Goal: Task Accomplishment & Management: Manage account settings

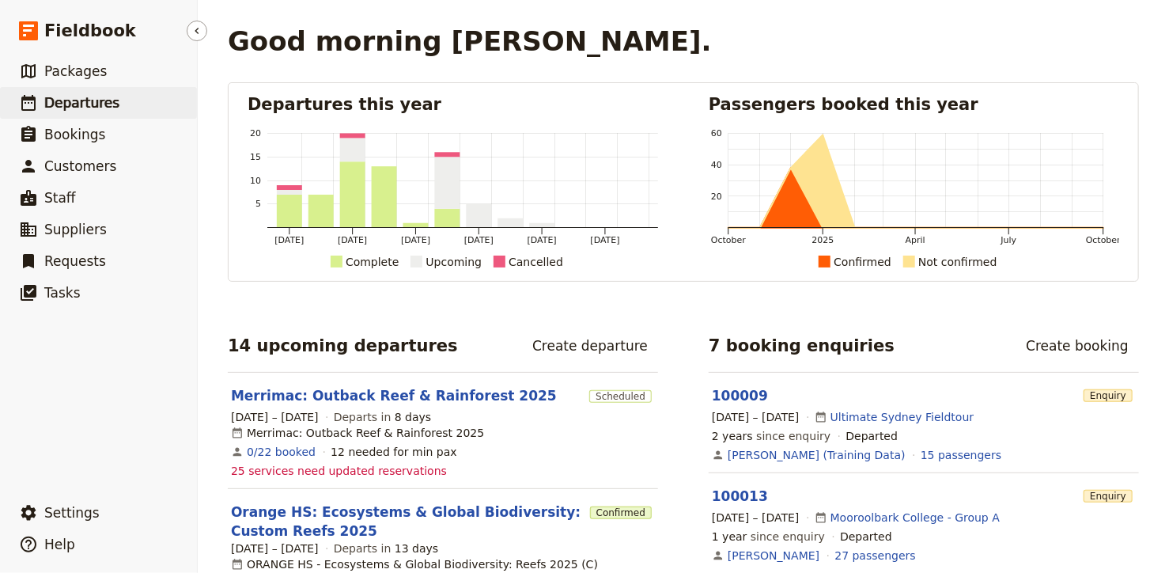
click at [56, 108] on span "Departures" at bounding box center [81, 103] width 75 height 16
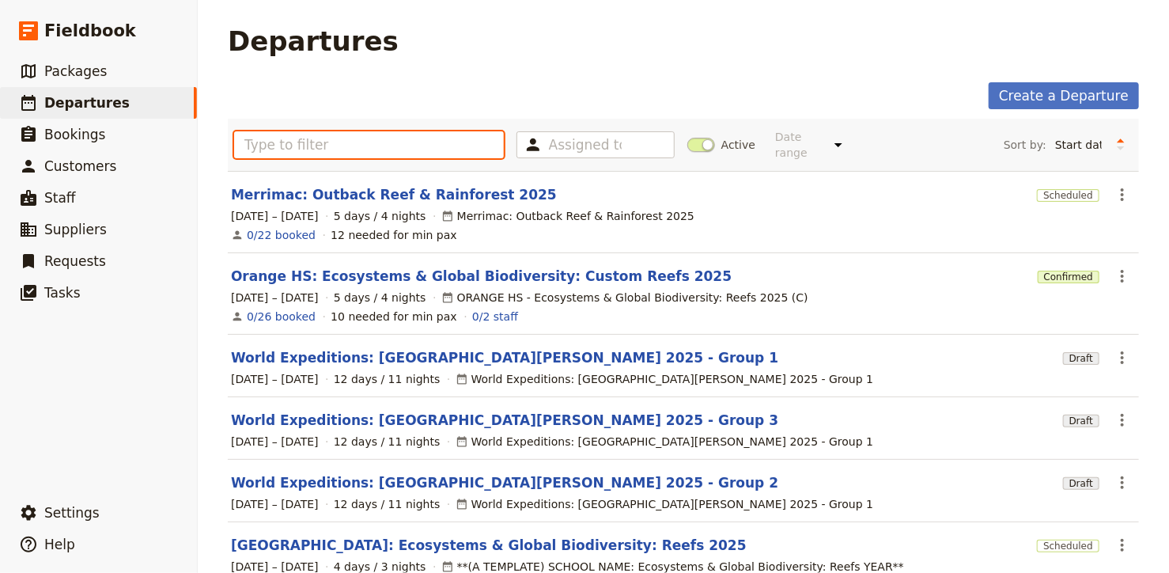
click at [330, 133] on input "text" at bounding box center [369, 144] width 270 height 27
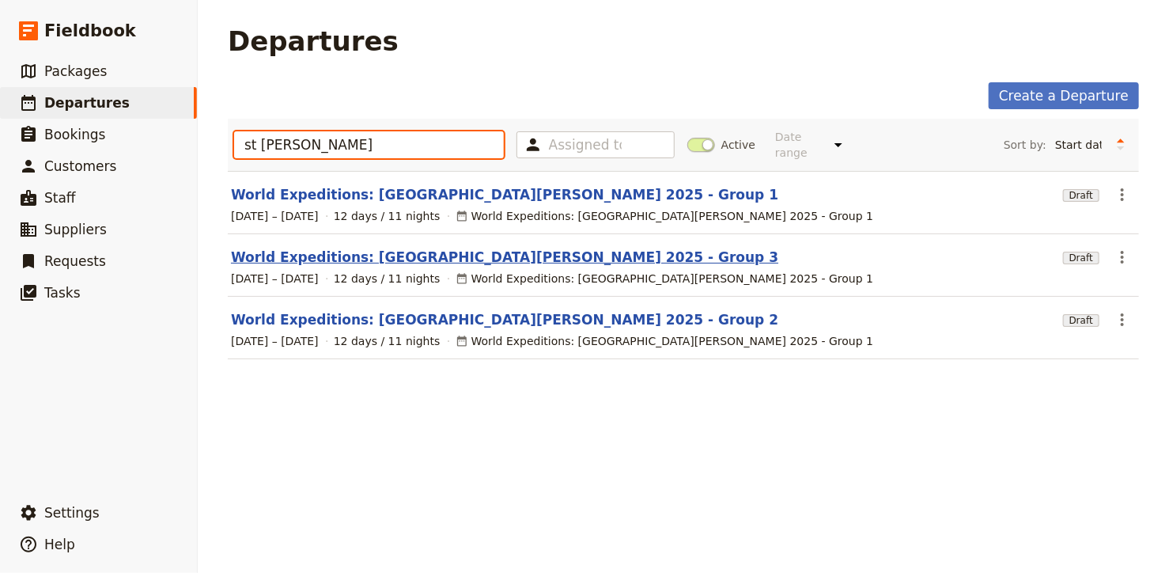
type input "st [PERSON_NAME]"
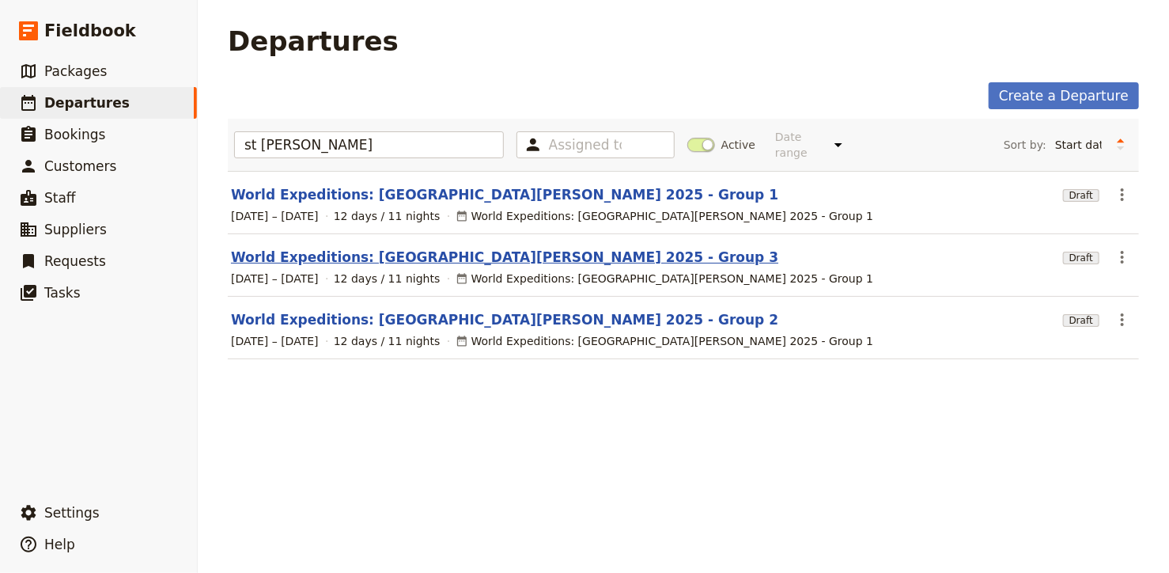
click at [399, 248] on link "World Expeditions: [GEOGRAPHIC_DATA][PERSON_NAME] 2025 - Group 3" at bounding box center [504, 257] width 547 height 19
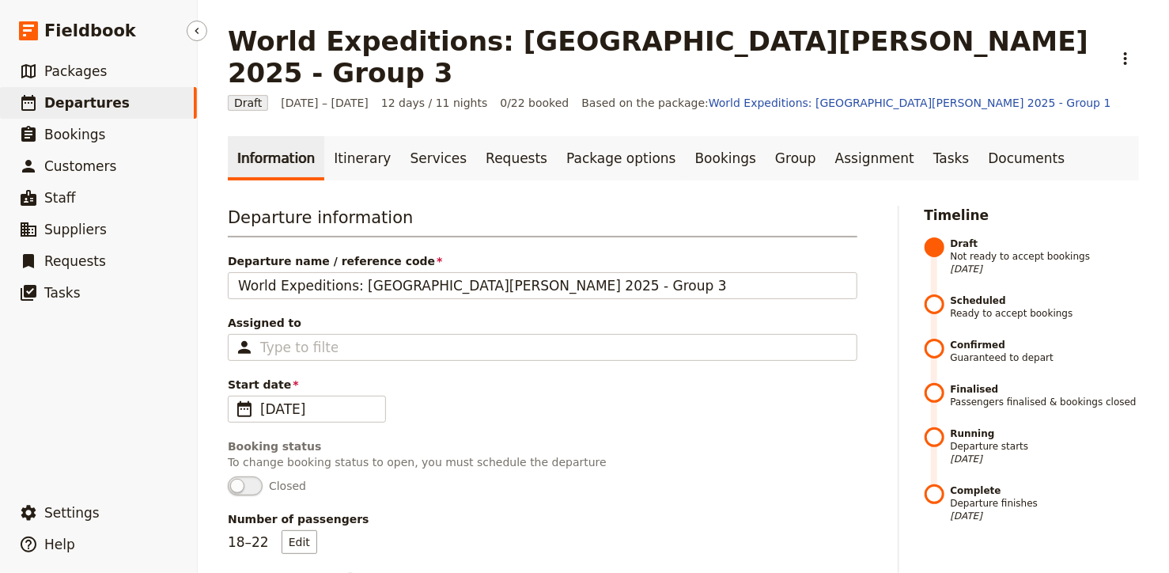
click at [101, 106] on span "Departures" at bounding box center [86, 103] width 85 height 16
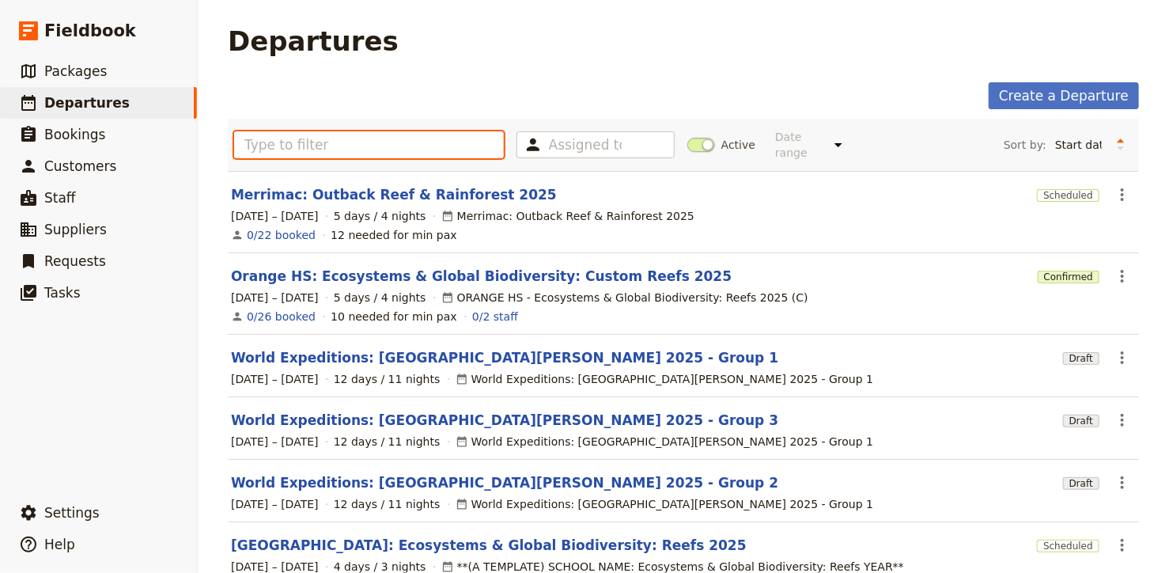
click at [293, 138] on input "text" at bounding box center [369, 144] width 270 height 27
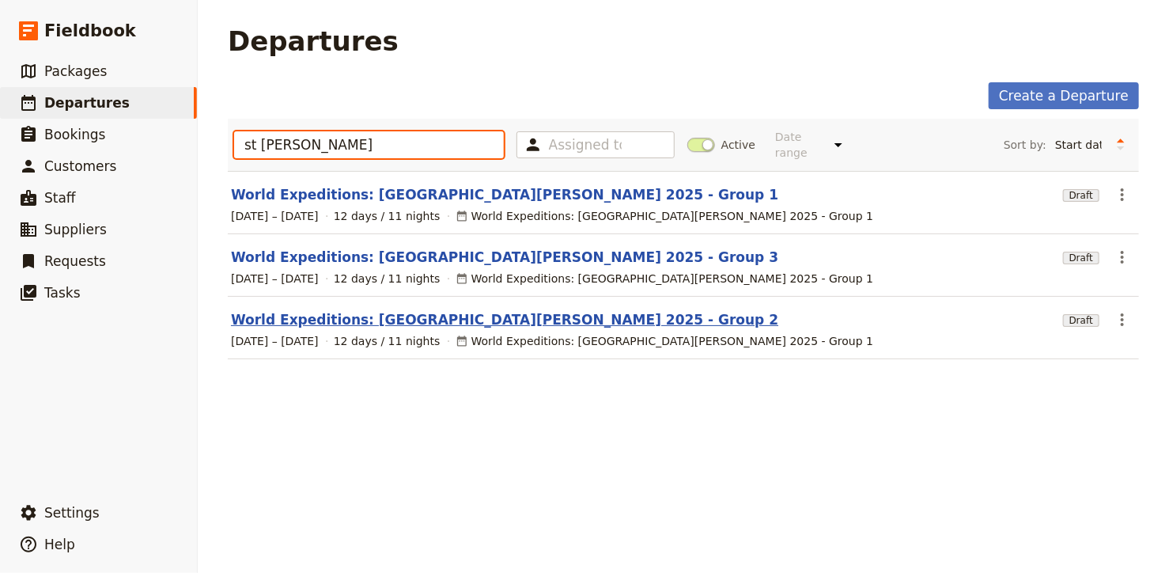
type input "st [PERSON_NAME]"
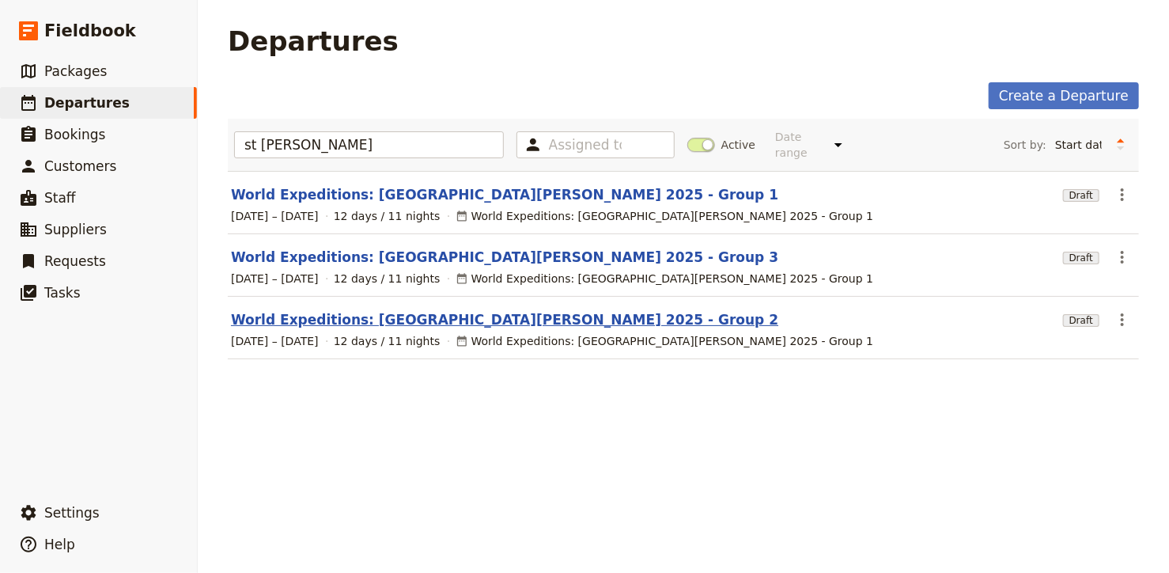
click at [383, 310] on link "World Expeditions: [GEOGRAPHIC_DATA][PERSON_NAME] 2025 - Group 2" at bounding box center [504, 319] width 547 height 19
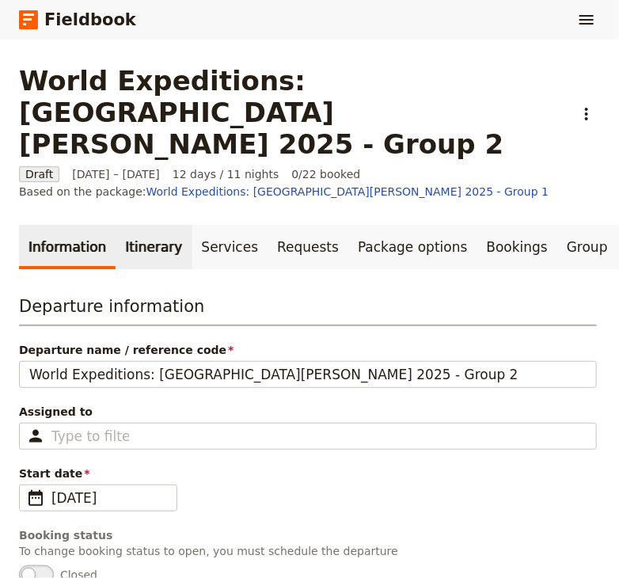
click at [138, 225] on link "Itinerary" at bounding box center [154, 247] width 76 height 44
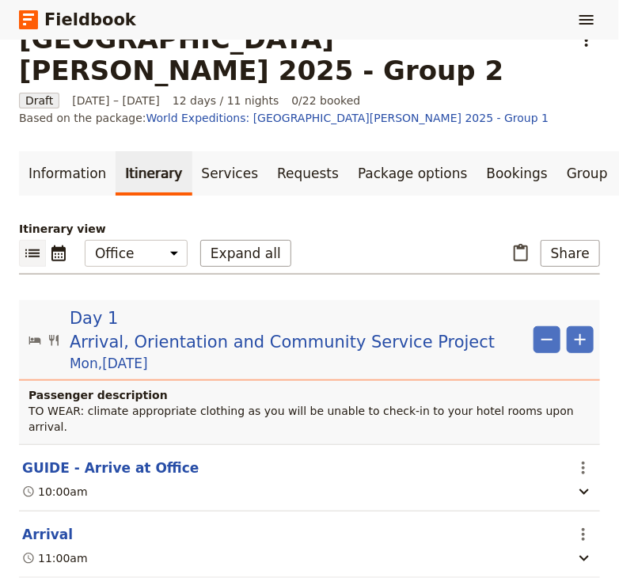
scroll to position [212, 0]
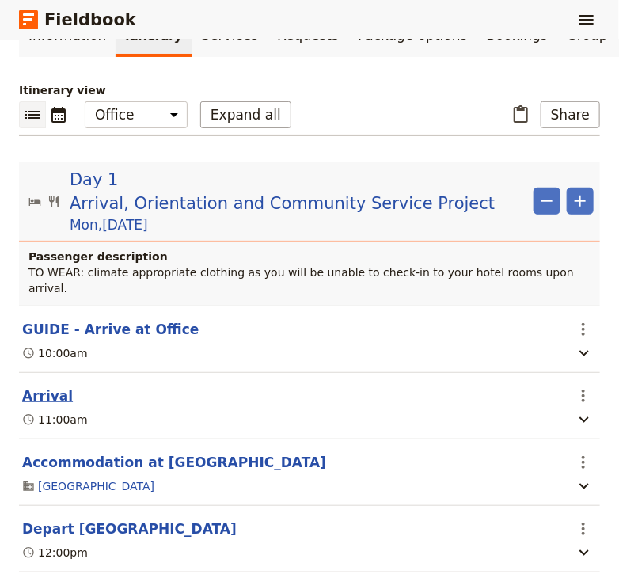
click at [43, 386] on button "Arrival" at bounding box center [47, 395] width 51 height 19
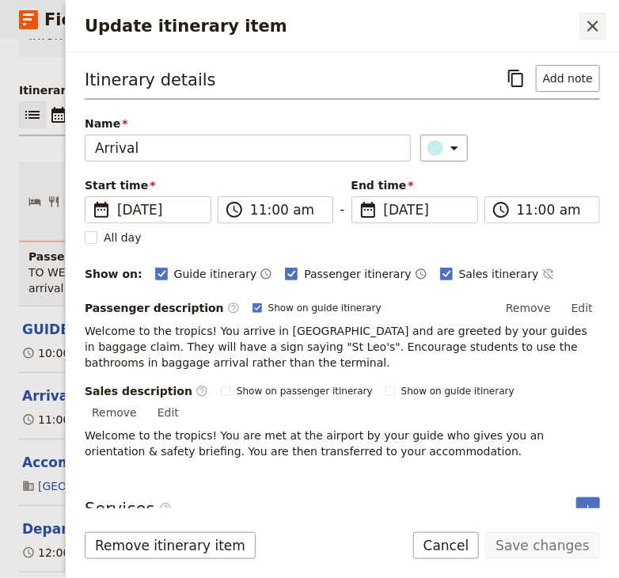
click at [590, 31] on icon "Close drawer" at bounding box center [592, 26] width 19 height 19
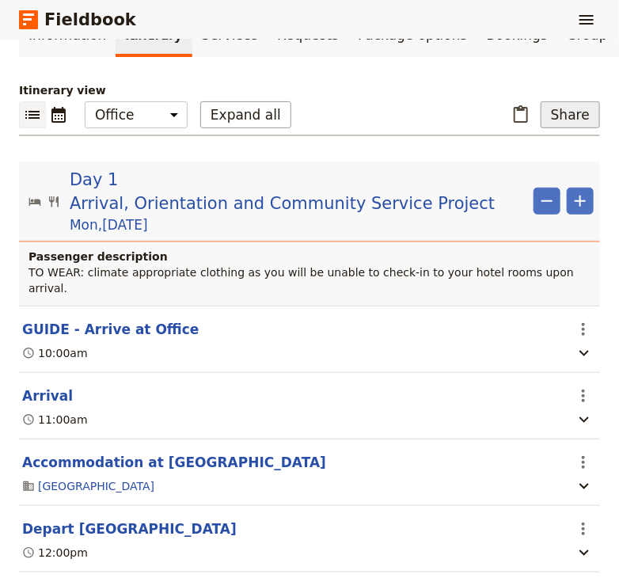
click at [562, 101] on button "Share" at bounding box center [569, 114] width 59 height 27
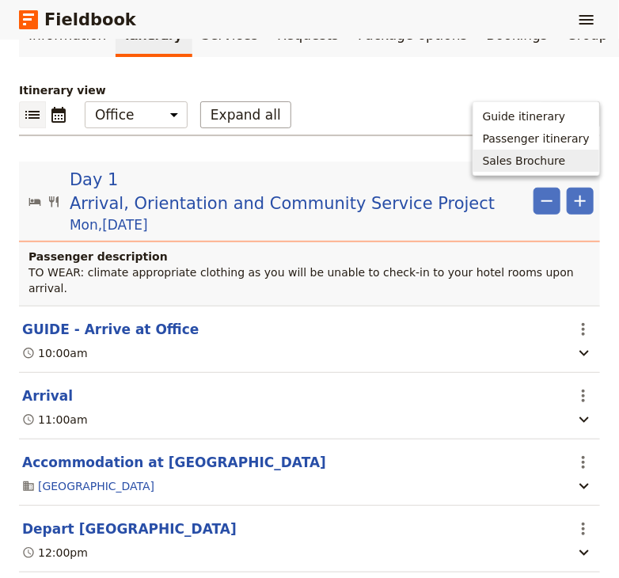
click at [517, 157] on span "Sales Brochure" at bounding box center [524, 161] width 83 height 16
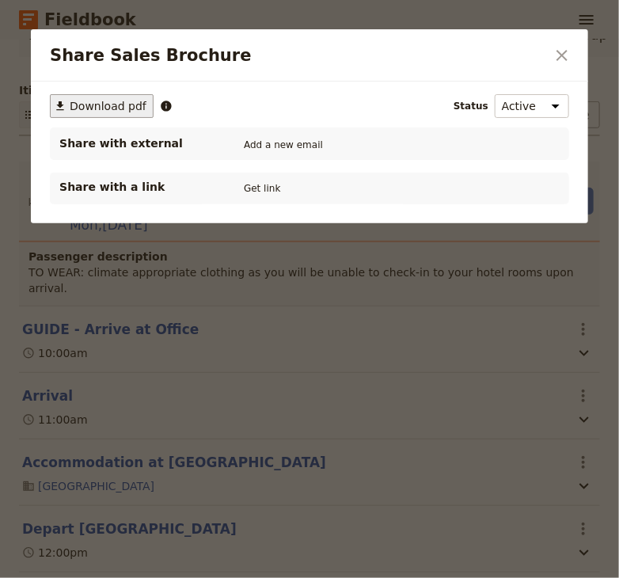
click at [131, 103] on span "Download pdf" at bounding box center [108, 106] width 77 height 16
click at [565, 53] on icon "Close dialog" at bounding box center [561, 55] width 11 height 11
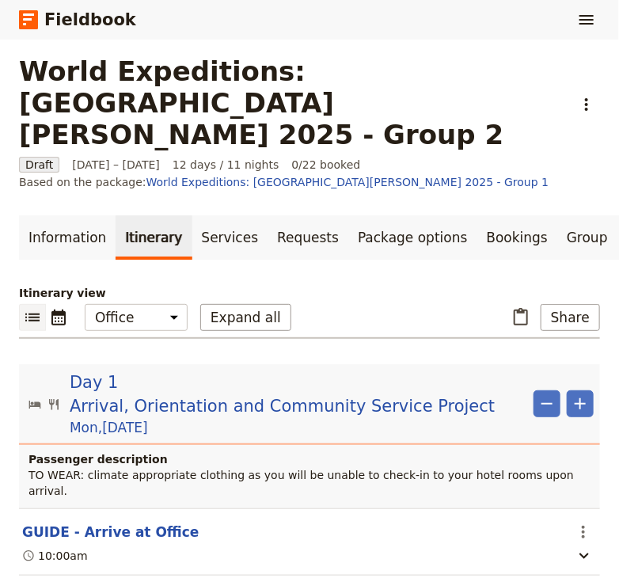
scroll to position [0, 0]
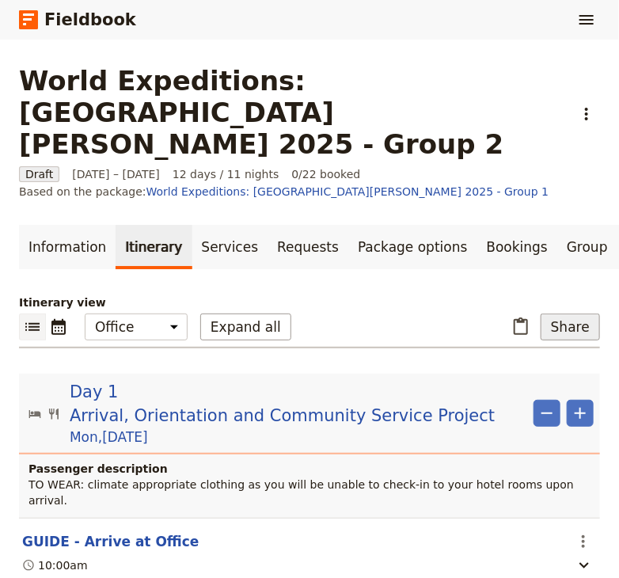
click at [570, 313] on button "Share" at bounding box center [569, 326] width 59 height 27
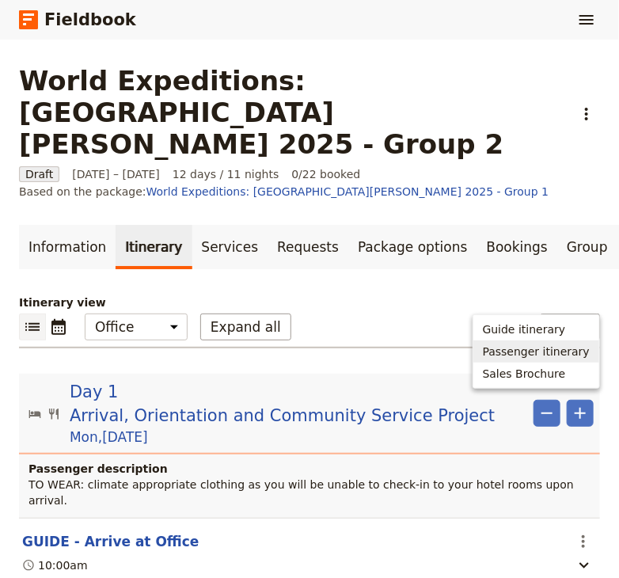
click at [533, 353] on span "Passenger itinerary" at bounding box center [536, 351] width 107 height 16
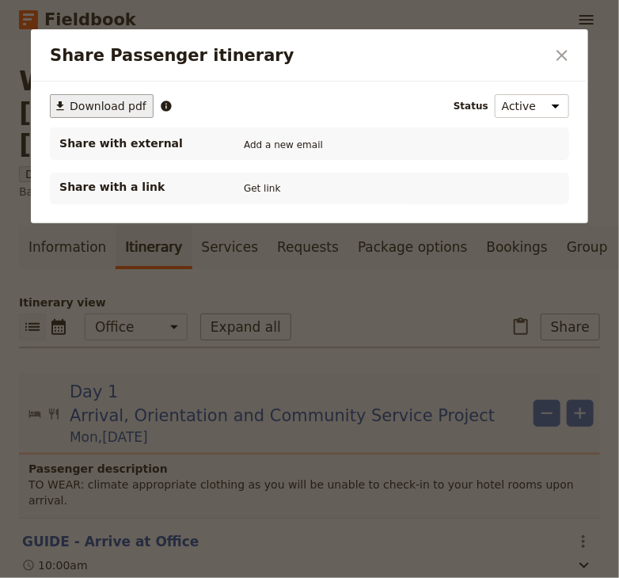
click at [119, 104] on span "Download pdf" at bounding box center [108, 106] width 77 height 16
click at [562, 61] on icon "Close dialog" at bounding box center [561, 55] width 19 height 19
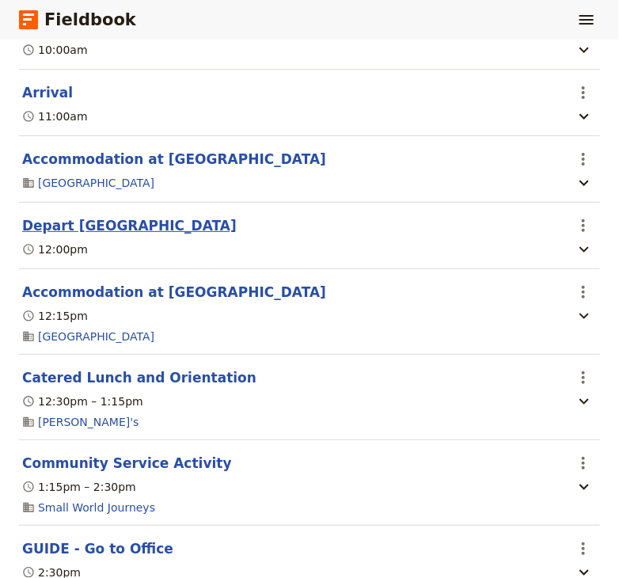
scroll to position [532, 0]
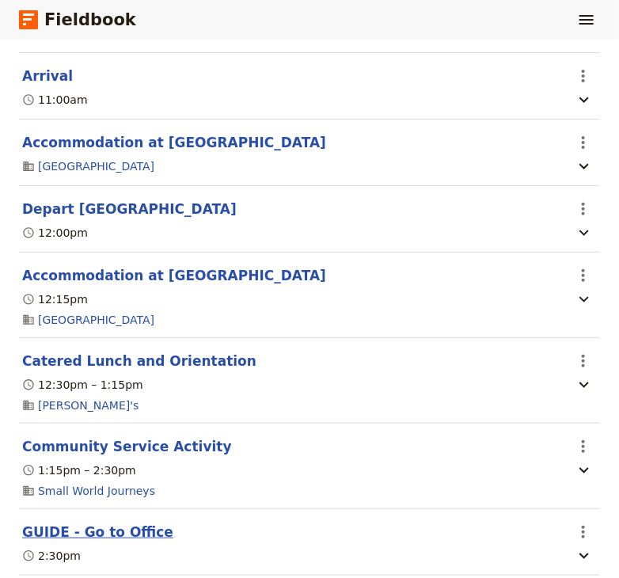
click at [94, 522] on button "GUIDE - Go to Office" at bounding box center [97, 531] width 151 height 19
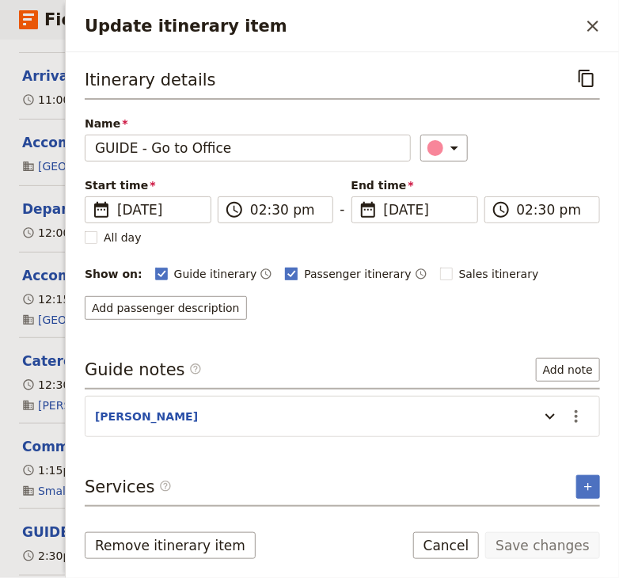
click at [286, 271] on rect "Update itinerary item" at bounding box center [292, 273] width 12 height 12
click at [284, 266] on input "Passenger itinerary" at bounding box center [284, 265] width 1 height 1
checkbox input "false"
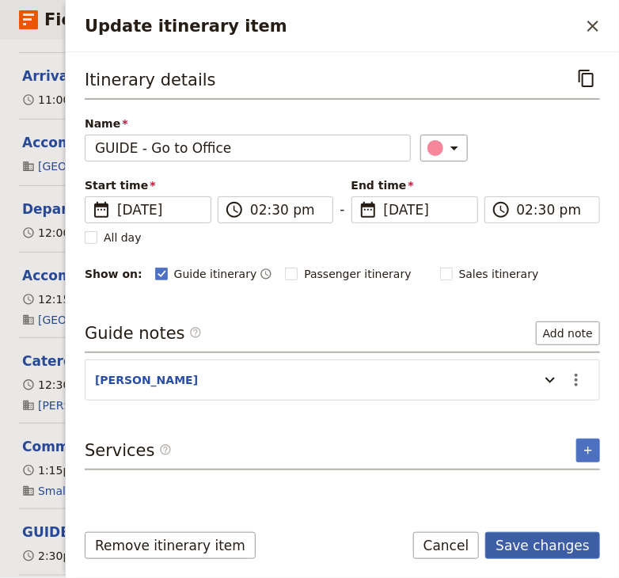
click at [530, 551] on button "Save changes" at bounding box center [542, 545] width 115 height 27
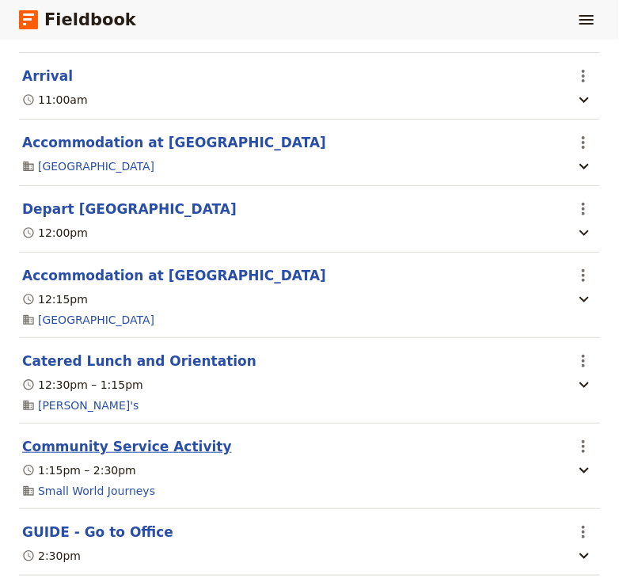
click at [100, 437] on button "Community Service Activity" at bounding box center [127, 446] width 210 height 19
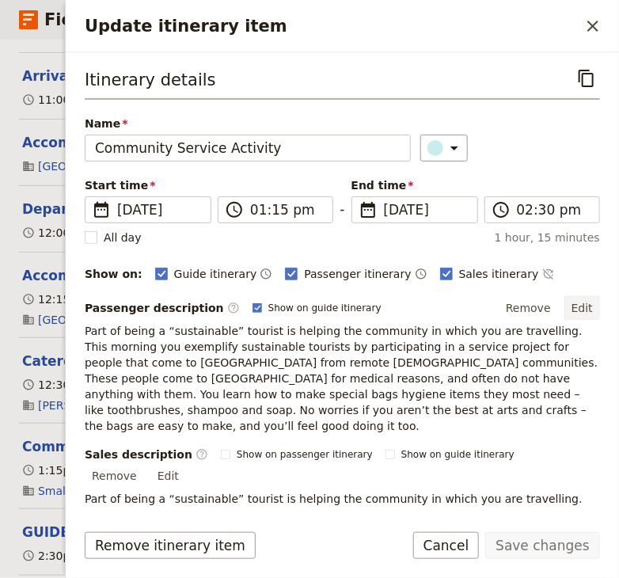
click at [580, 305] on button "Edit" at bounding box center [582, 308] width 36 height 24
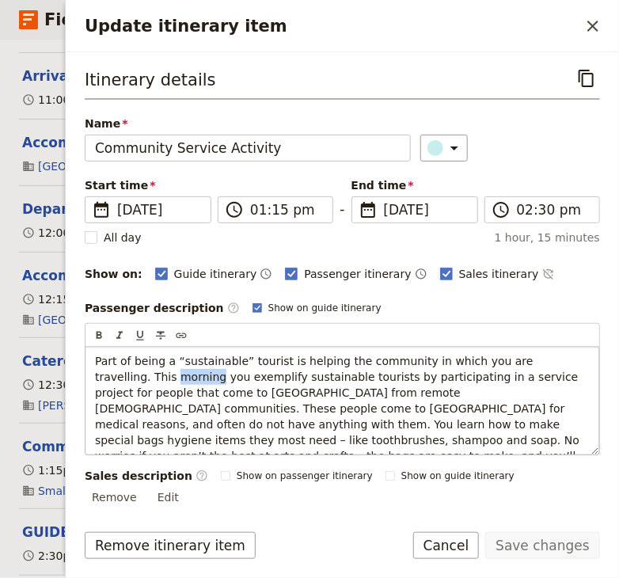
drag, startPoint x: 134, startPoint y: 375, endPoint x: 93, endPoint y: 378, distance: 40.5
click at [93, 378] on div "Part of being a “sustainable” tourist is helping the community in which you are…" at bounding box center [341, 401] width 513 height 108
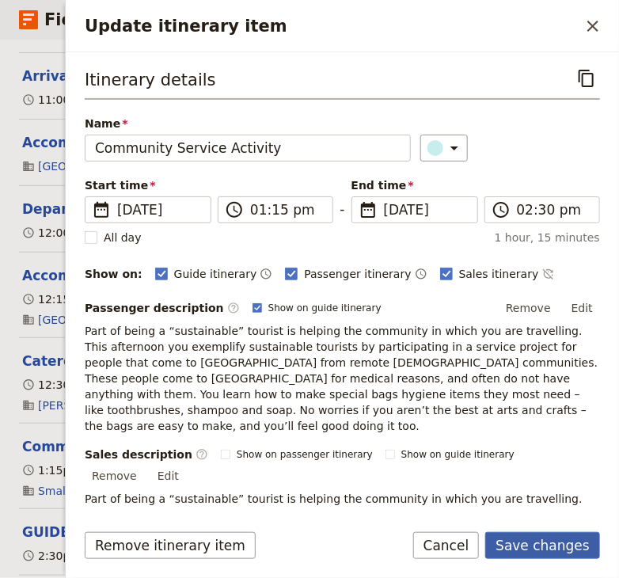
click at [525, 545] on button "Save changes" at bounding box center [542, 545] width 115 height 27
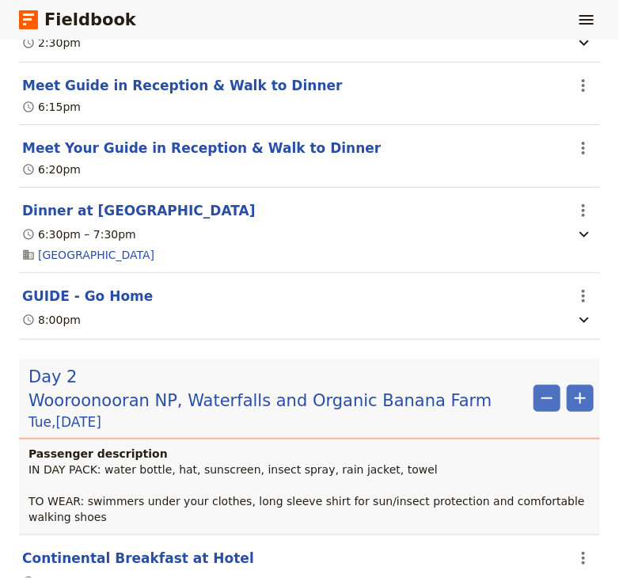
scroll to position [1063, 0]
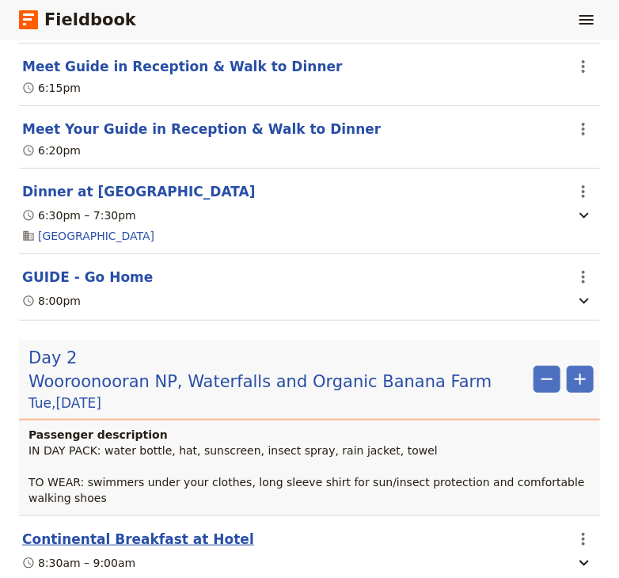
click at [142, 529] on button "Continental Breakfast at Hotel" at bounding box center [138, 538] width 232 height 19
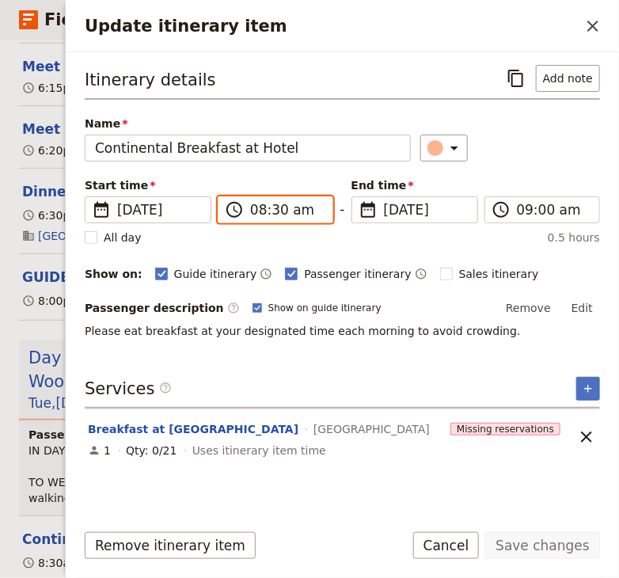
click at [275, 210] on input "08:30 am" at bounding box center [286, 209] width 73 height 19
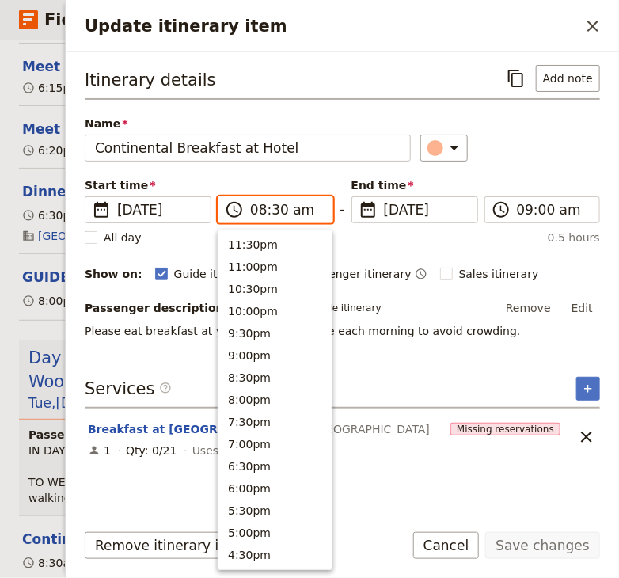
scroll to position [668, 0]
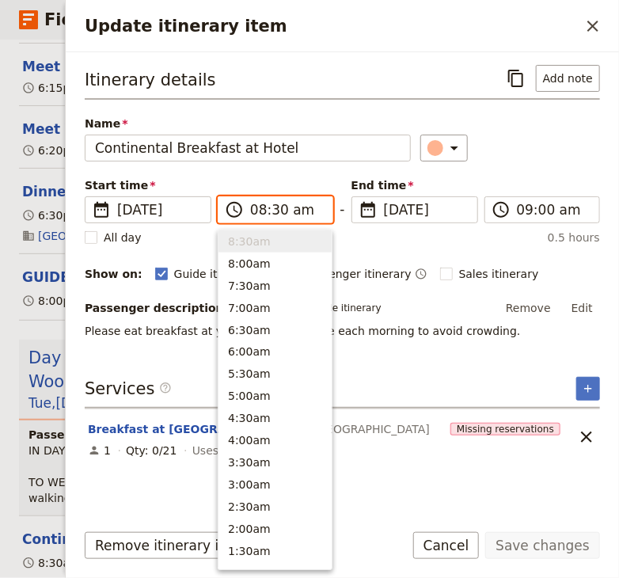
click at [275, 210] on input "08:30 am" at bounding box center [286, 209] width 73 height 19
type input "08:45 am"
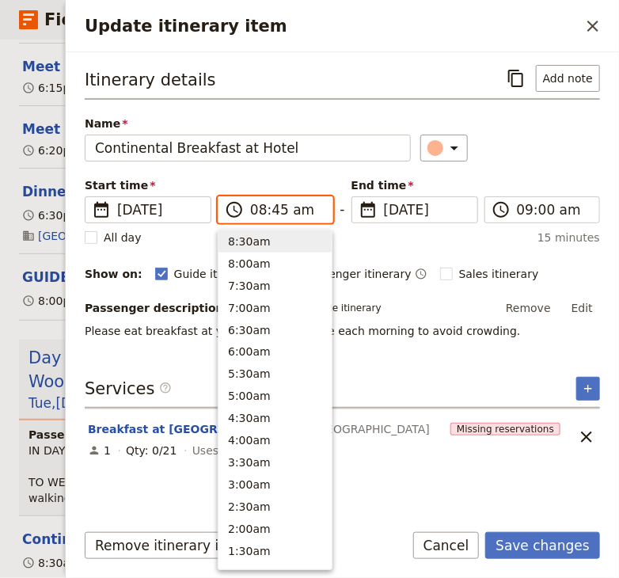
click at [271, 209] on input "08:45 am" at bounding box center [286, 209] width 73 height 19
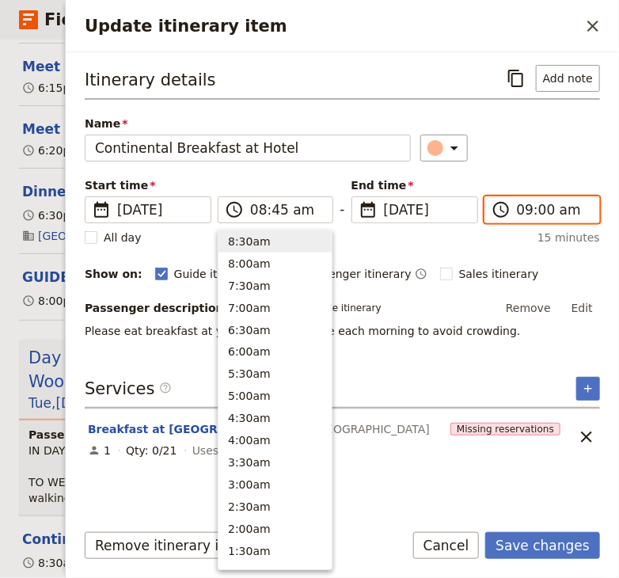
click at [540, 209] on input "09:00 am" at bounding box center [553, 209] width 73 height 19
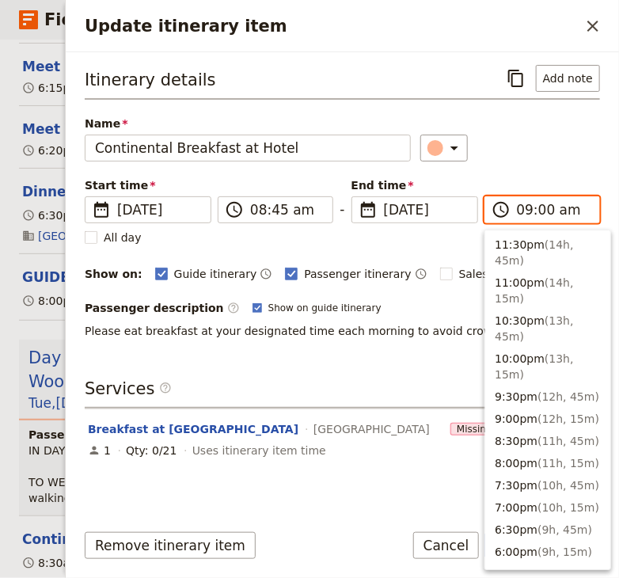
scroll to position [646, 0]
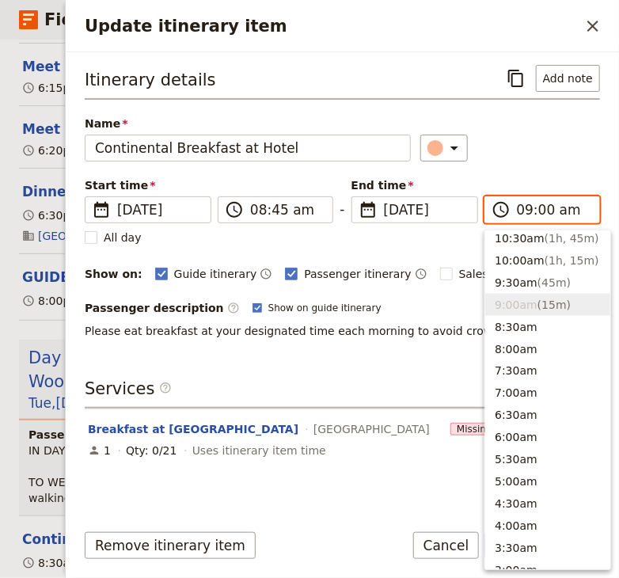
click at [540, 209] on input "09:00 am" at bounding box center [553, 209] width 73 height 19
type input "09:15 am"
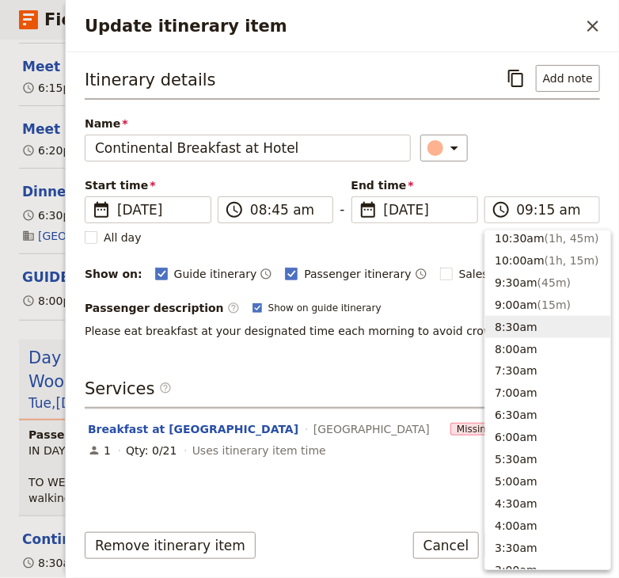
click at [328, 366] on div "Itinerary details ​ Add note Name Continental Breakfast at Hotel ​ Start time ​…" at bounding box center [342, 285] width 515 height 441
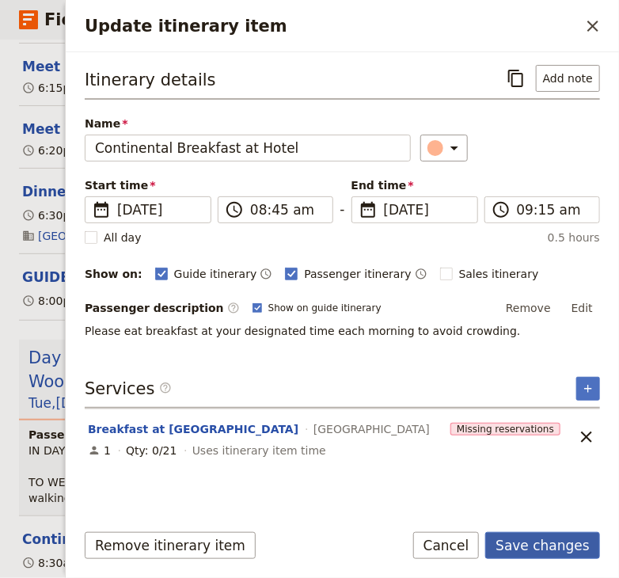
click at [552, 544] on button "Save changes" at bounding box center [542, 545] width 115 height 27
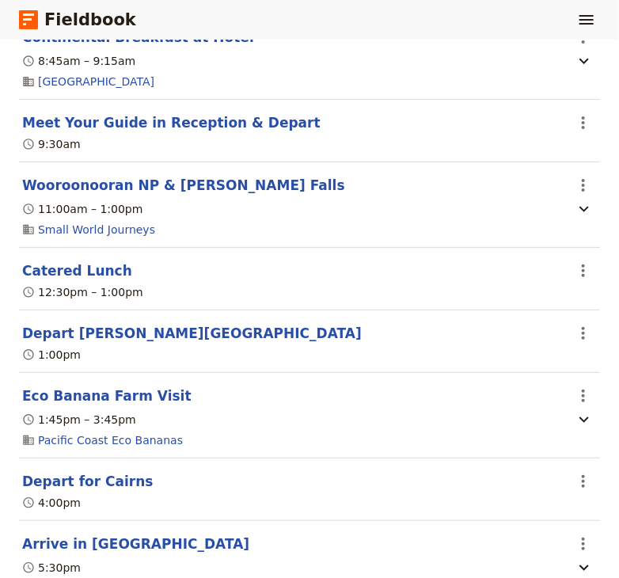
scroll to position [1701, 0]
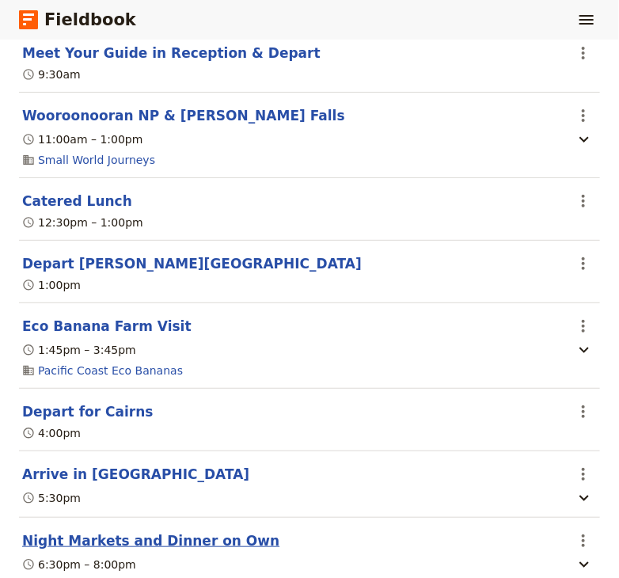
click at [131, 531] on button "Night Markets and Dinner on Own" at bounding box center [150, 540] width 257 height 19
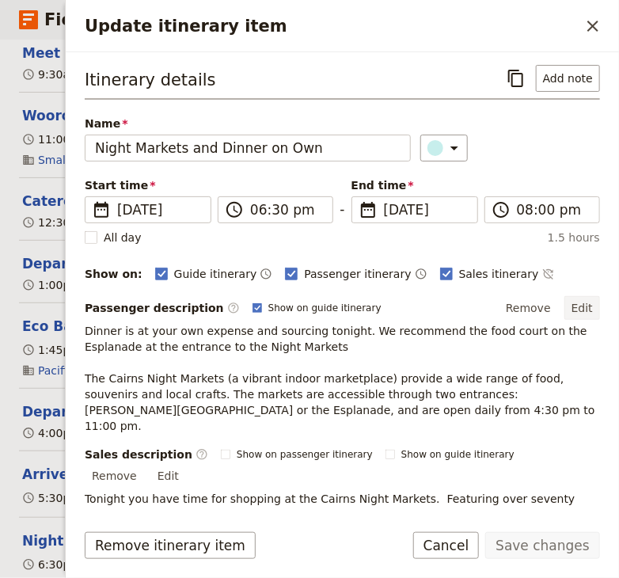
click at [581, 305] on button "Edit" at bounding box center [582, 308] width 36 height 24
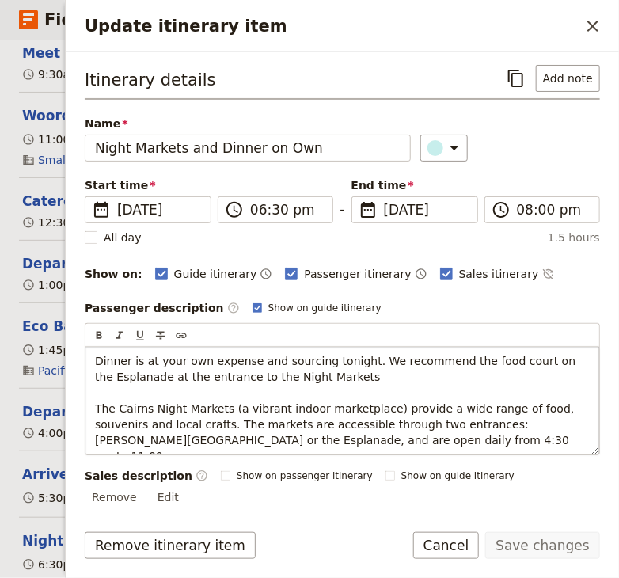
click at [335, 379] on p "Dinner is at your own expense and sourcing tonight. We recommend the food court…" at bounding box center [342, 408] width 494 height 111
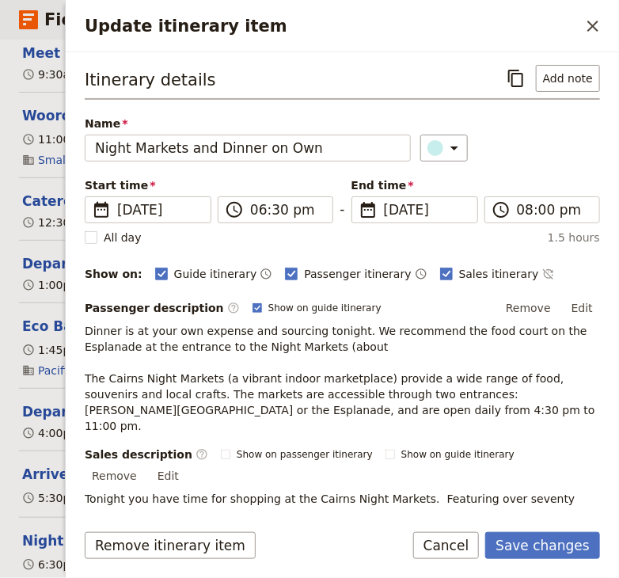
click at [293, 346] on p "Dinner is at your own expense and sourcing tonight. We recommend the food court…" at bounding box center [342, 378] width 515 height 111
click at [587, 303] on button "Edit" at bounding box center [582, 308] width 36 height 24
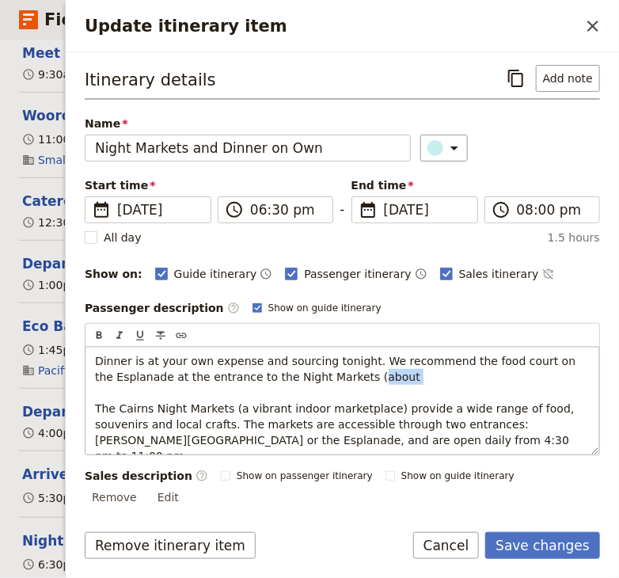
drag, startPoint x: 363, startPoint y: 381, endPoint x: 335, endPoint y: 375, distance: 29.0
click at [335, 375] on p "Dinner is at your own expense and sourcing tonight. We recommend the food court…" at bounding box center [342, 408] width 494 height 111
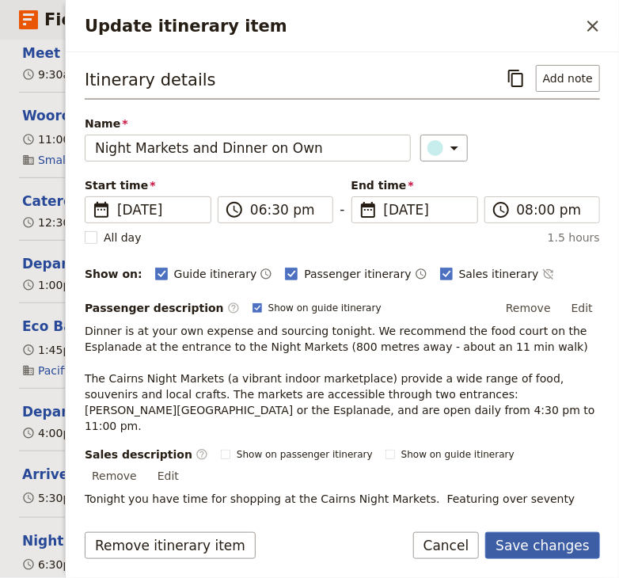
click at [531, 544] on button "Save changes" at bounding box center [542, 545] width 115 height 27
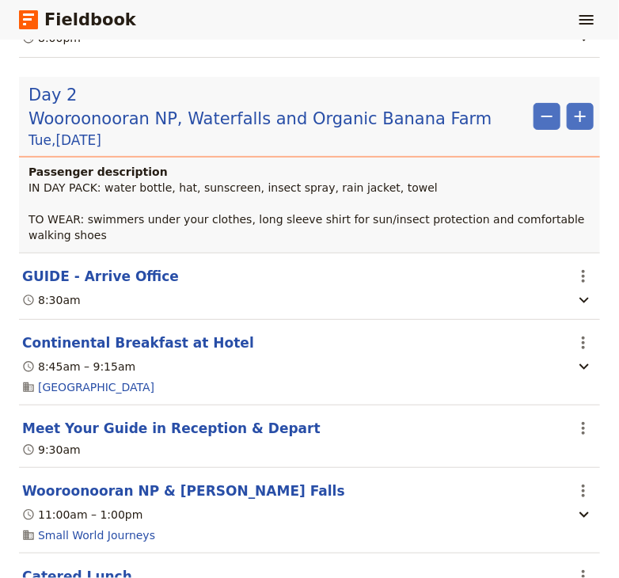
scroll to position [1275, 0]
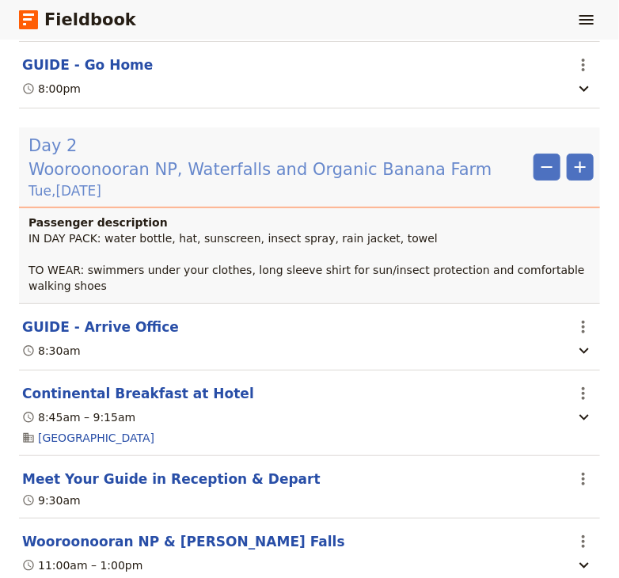
click at [280, 157] on span "Wooroonooran NP, Waterfalls and Organic Banana Farm" at bounding box center [260, 169] width 464 height 24
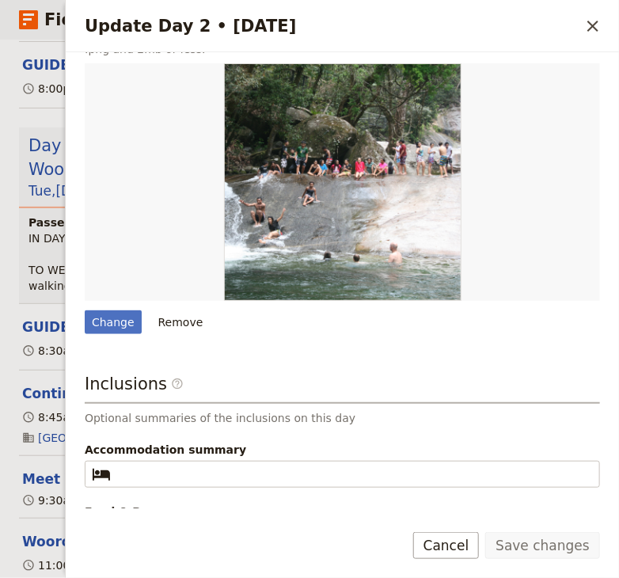
scroll to position [469, 0]
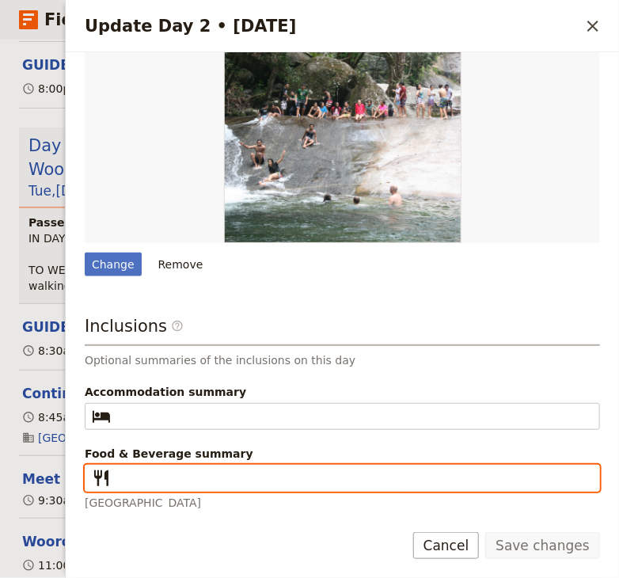
click at [138, 476] on input "Food & Beverage summary ​" at bounding box center [353, 477] width 472 height 19
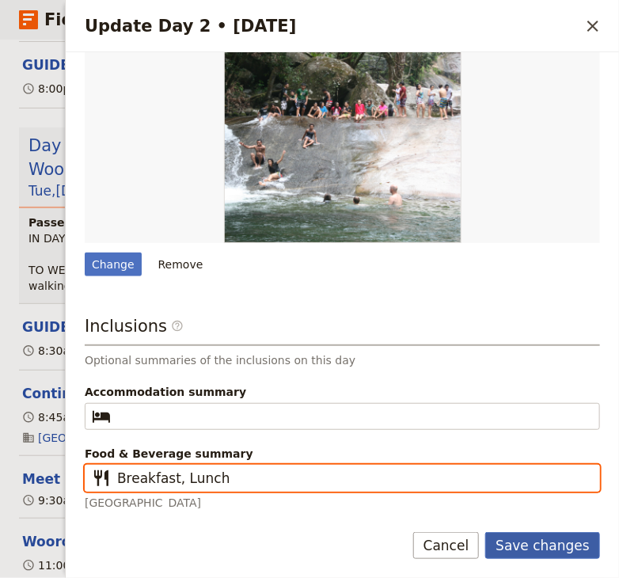
type input "Breakfast, Lunch"
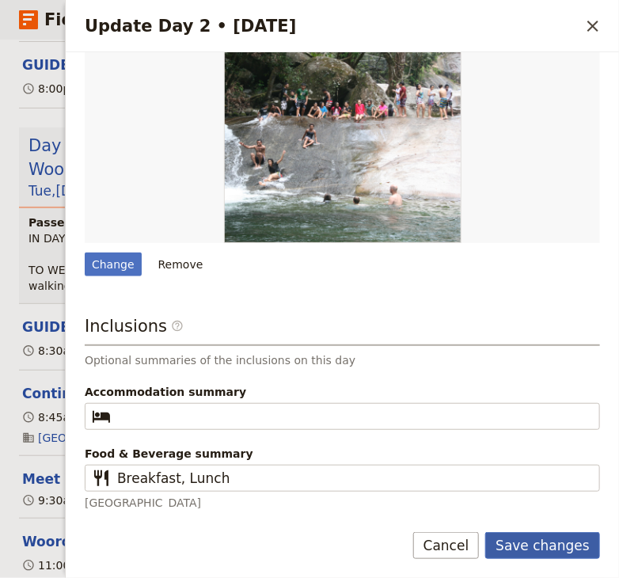
click at [525, 545] on button "Save changes" at bounding box center [542, 545] width 115 height 27
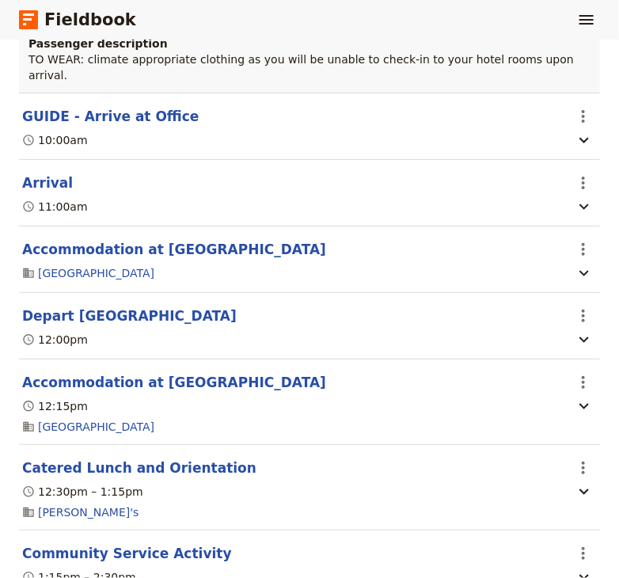
scroll to position [0, 0]
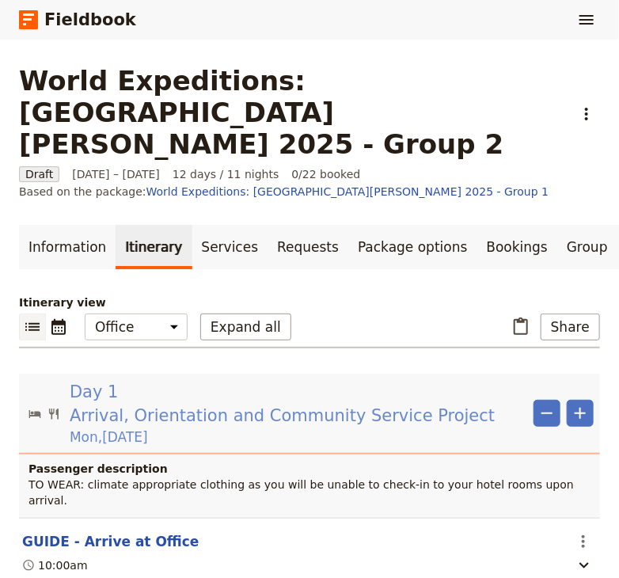
click at [177, 403] on span "Arrival, Orientation and Community Service Project" at bounding box center [282, 415] width 425 height 24
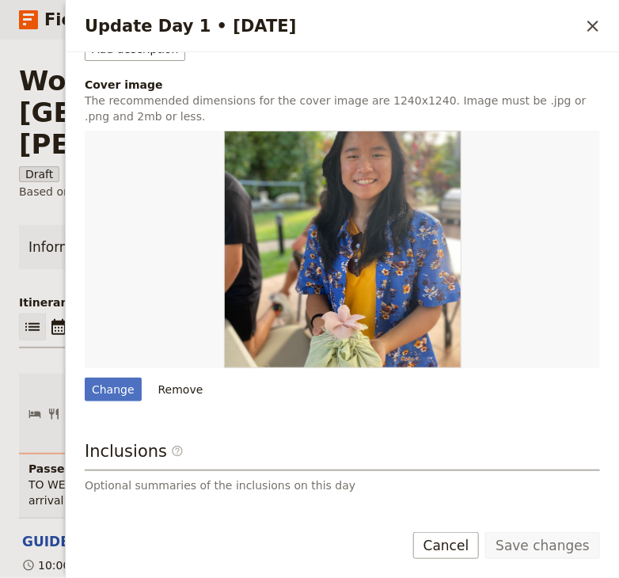
scroll to position [463, 0]
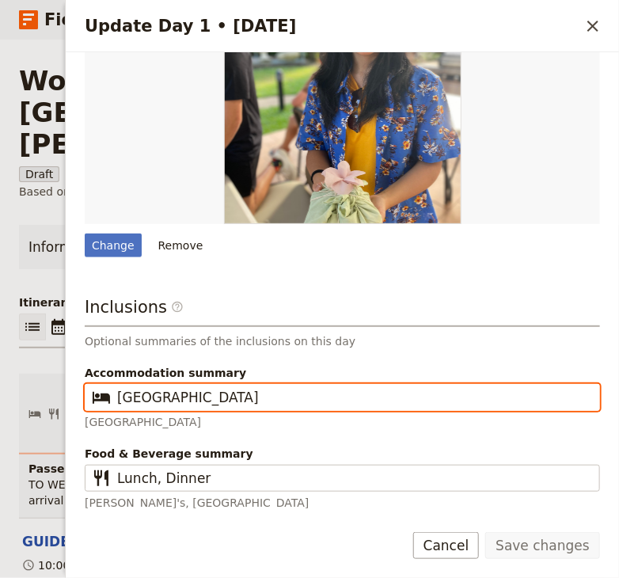
drag, startPoint x: 227, startPoint y: 396, endPoint x: 84, endPoint y: 407, distance: 143.6
click at [117, 407] on input "[GEOGRAPHIC_DATA]" at bounding box center [353, 397] width 472 height 19
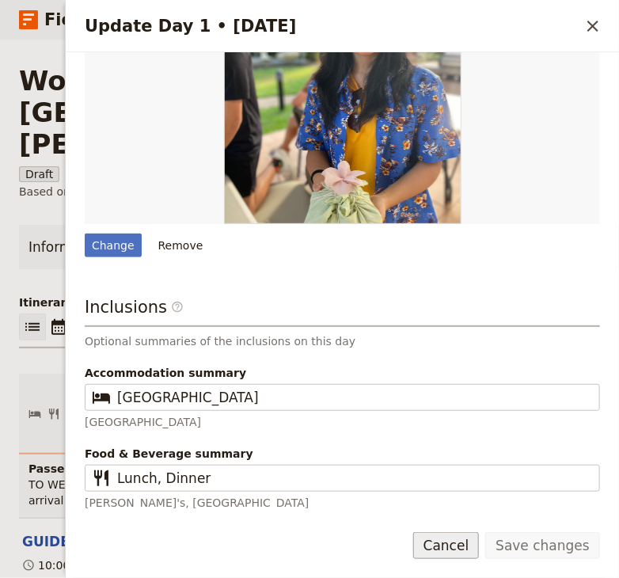
click at [460, 553] on button "Cancel" at bounding box center [446, 545] width 66 height 27
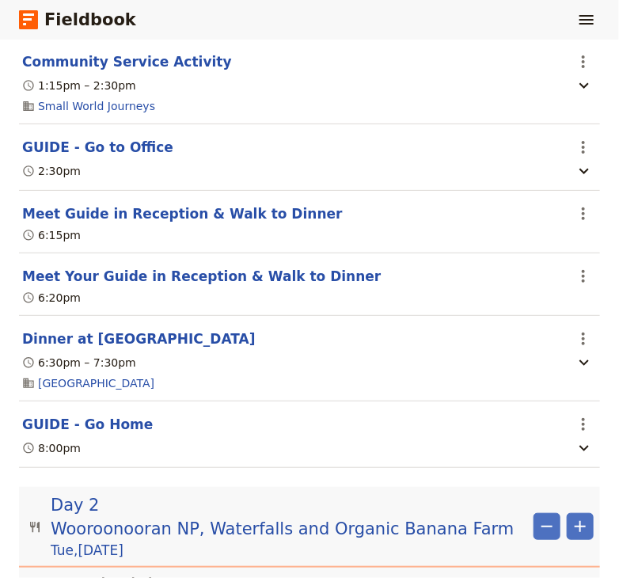
scroll to position [956, 0]
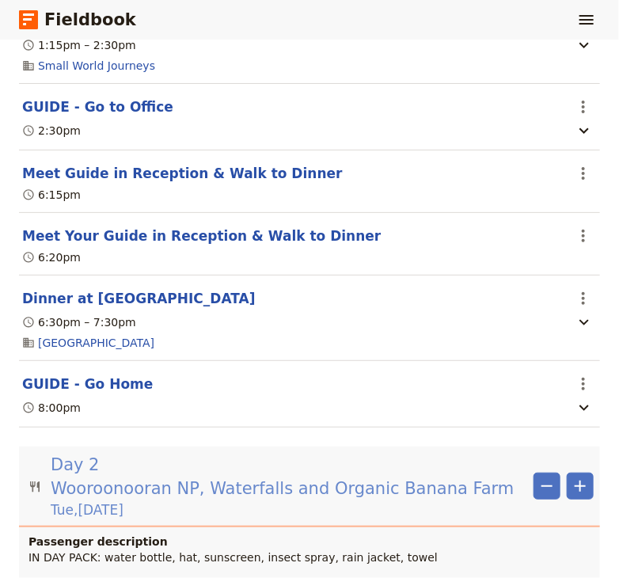
click at [204, 476] on span "Wooroonooran NP, Waterfalls and Organic Banana Farm" at bounding box center [283, 488] width 464 height 24
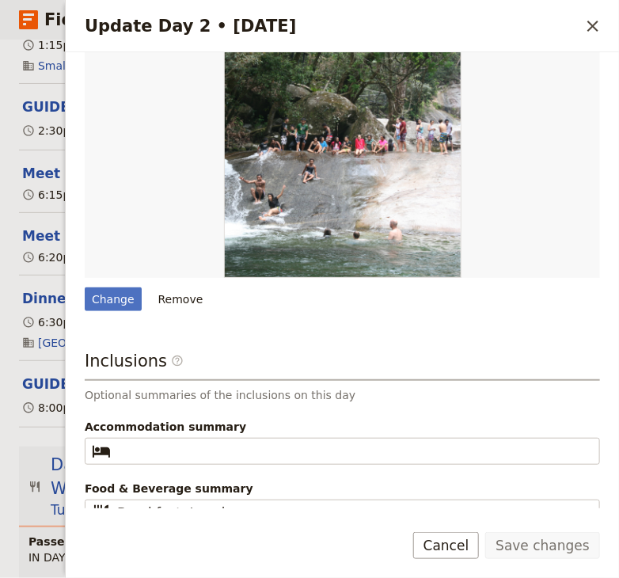
scroll to position [469, 0]
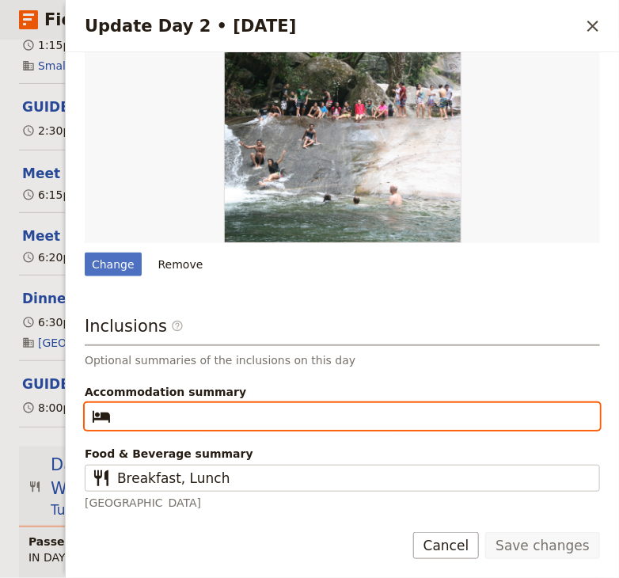
click at [125, 407] on input "Accommodation summary ​" at bounding box center [353, 416] width 472 height 19
paste input "[GEOGRAPHIC_DATA]"
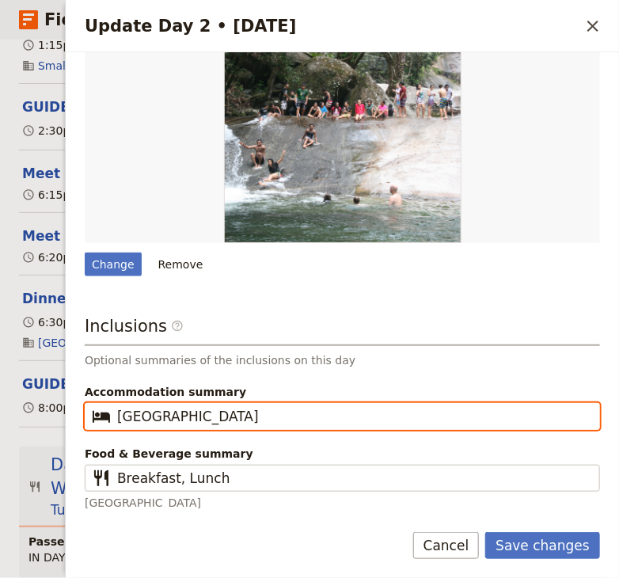
type input "[GEOGRAPHIC_DATA]"
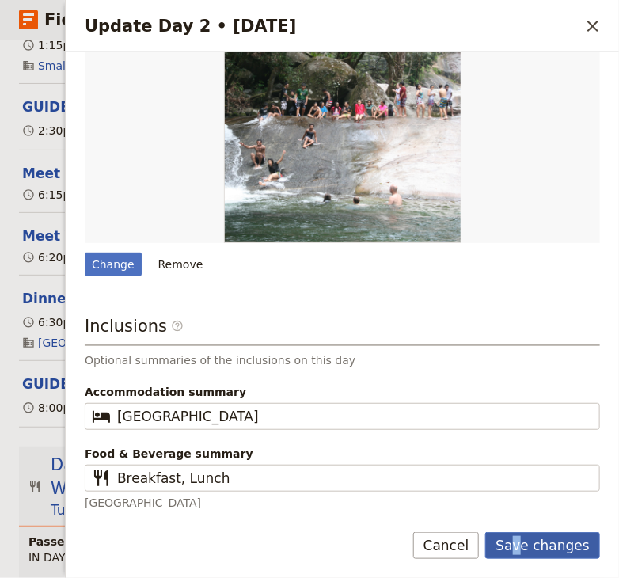
click at [527, 540] on button "Save changes" at bounding box center [542, 545] width 115 height 27
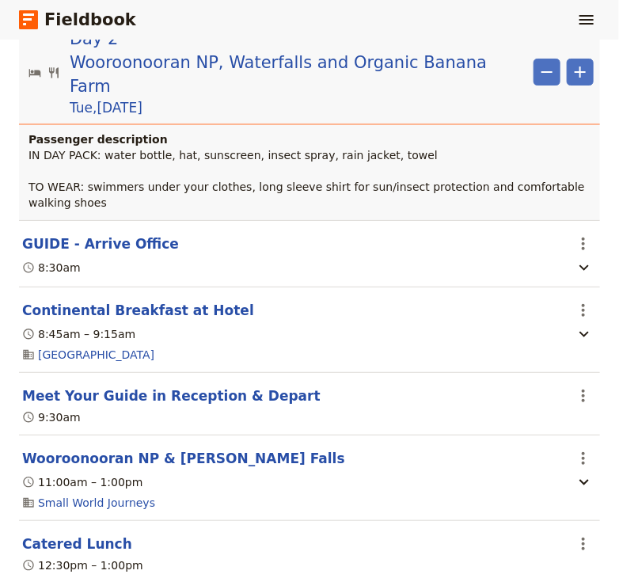
scroll to position [1488, 0]
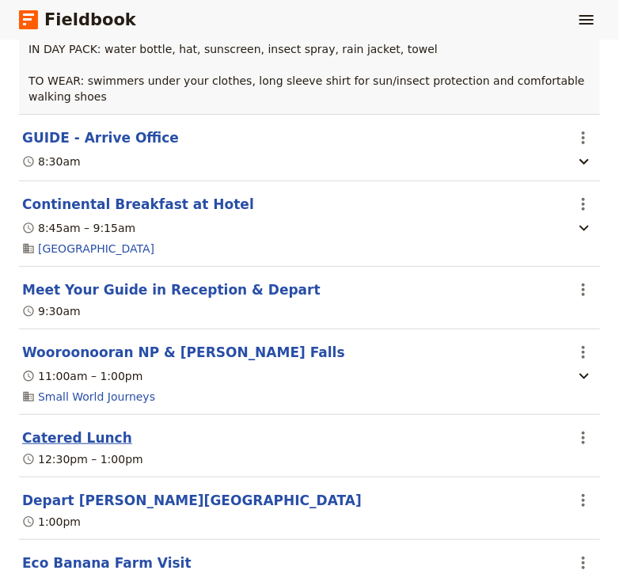
click at [90, 428] on button "Catered Lunch" at bounding box center [77, 437] width 110 height 19
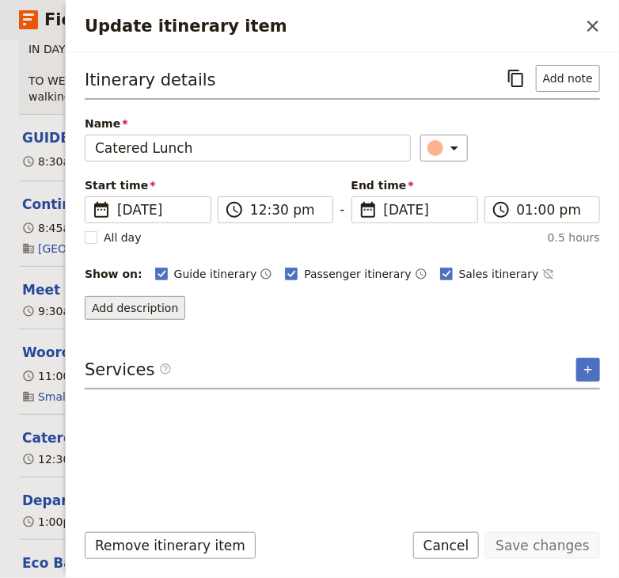
click at [150, 315] on button "Add description" at bounding box center [135, 308] width 100 height 24
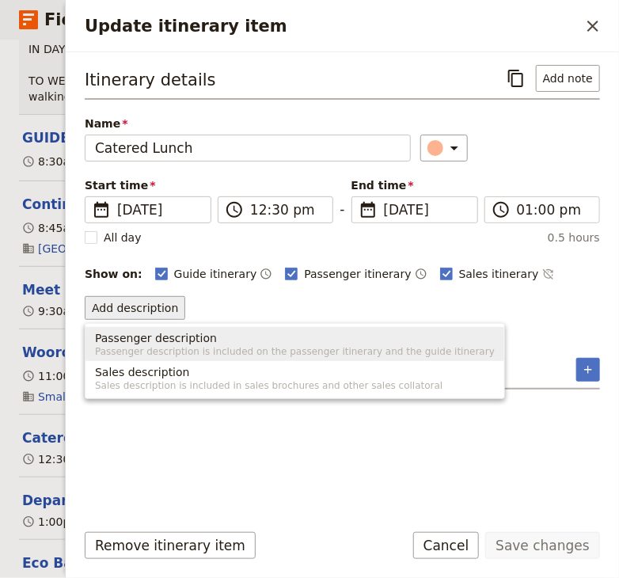
click at [169, 343] on span "Passenger description" at bounding box center [156, 338] width 122 height 16
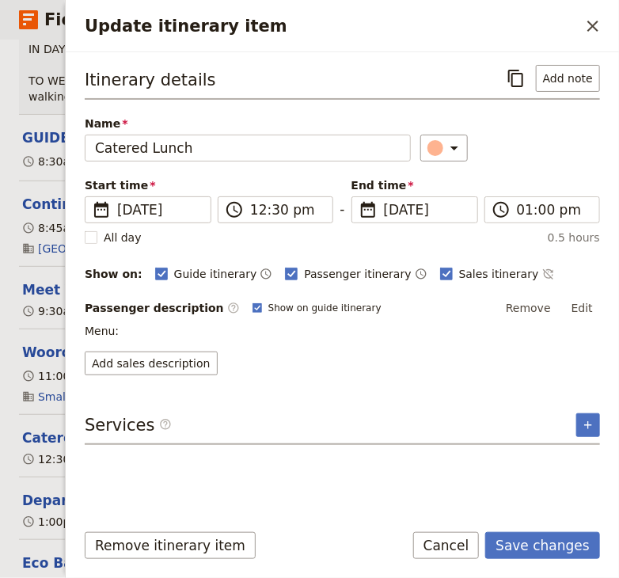
click at [155, 324] on p "Menu:" at bounding box center [342, 331] width 515 height 16
click at [150, 331] on p "Menu:" at bounding box center [342, 331] width 515 height 16
click at [138, 331] on p "Menu:" at bounding box center [342, 331] width 515 height 16
click at [590, 305] on button "Edit" at bounding box center [582, 308] width 36 height 24
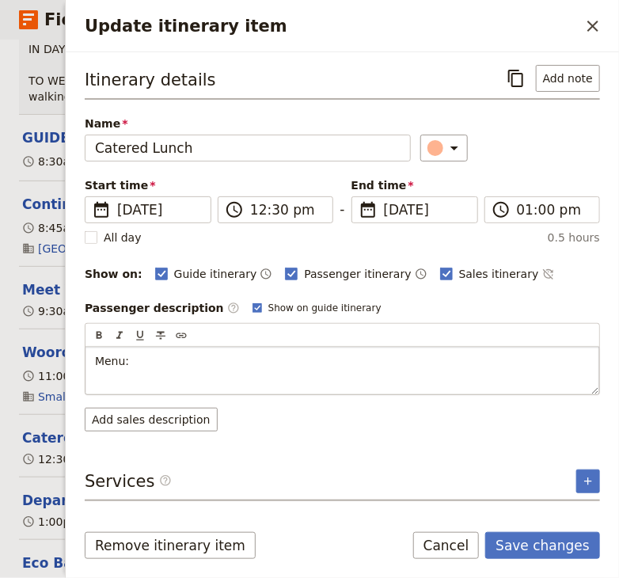
click at [169, 360] on p "Menu:" at bounding box center [342, 361] width 494 height 16
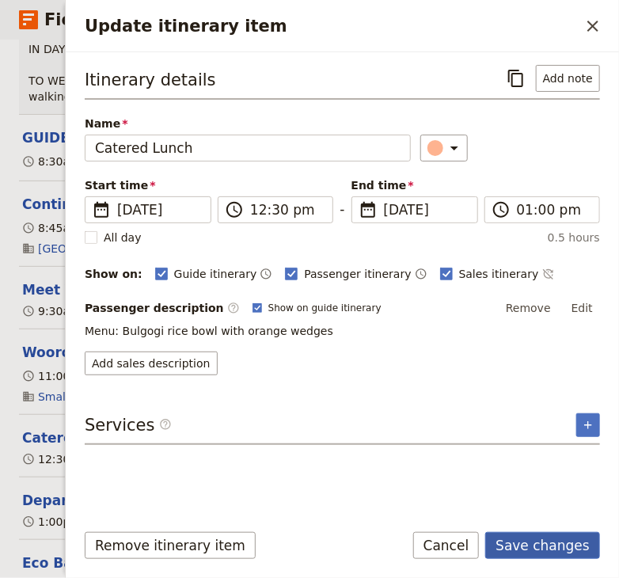
click at [541, 544] on button "Save changes" at bounding box center [542, 545] width 115 height 27
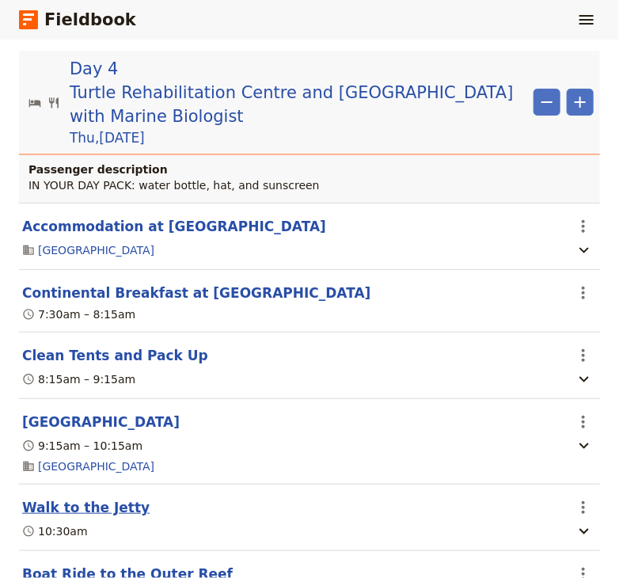
scroll to position [3722, 0]
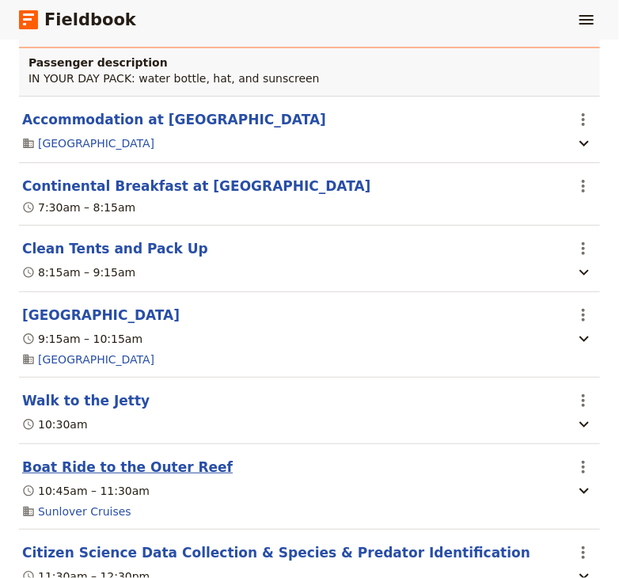
click at [71, 457] on button "Boat Ride to the Outer Reef" at bounding box center [127, 466] width 210 height 19
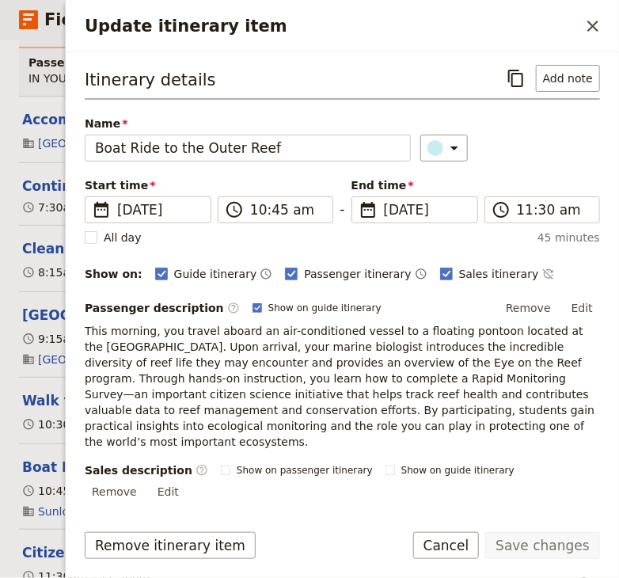
scroll to position [106, 0]
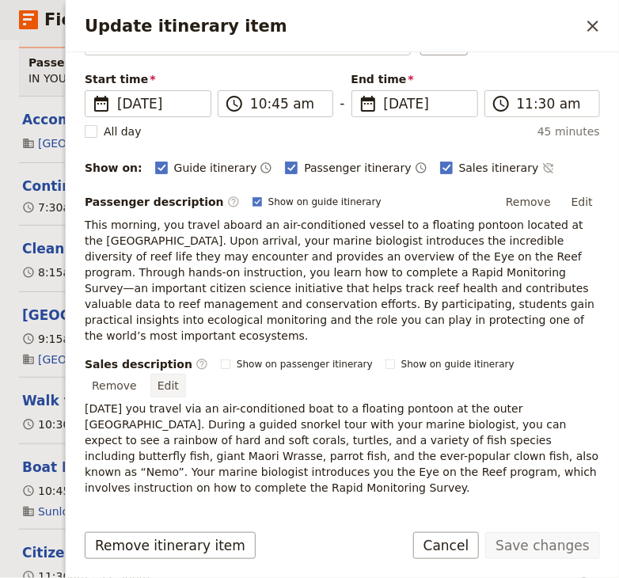
click at [186, 373] on button "Edit" at bounding box center [168, 385] width 36 height 24
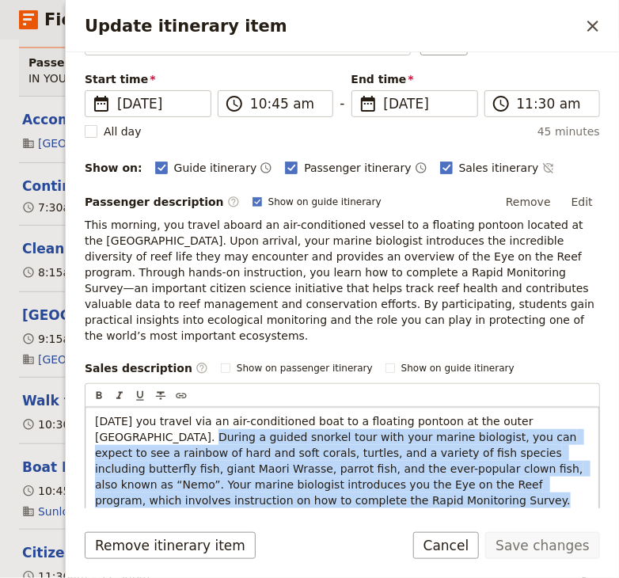
drag, startPoint x: 236, startPoint y: 479, endPoint x: 98, endPoint y: 414, distance: 152.5
click at [98, 414] on p "[DATE] you travel via an air-conditioned boat to a floating pontoon at the oute…" at bounding box center [342, 460] width 494 height 95
copy span "During a guided snorkel tour with your marine biologist, you can expect to see …"
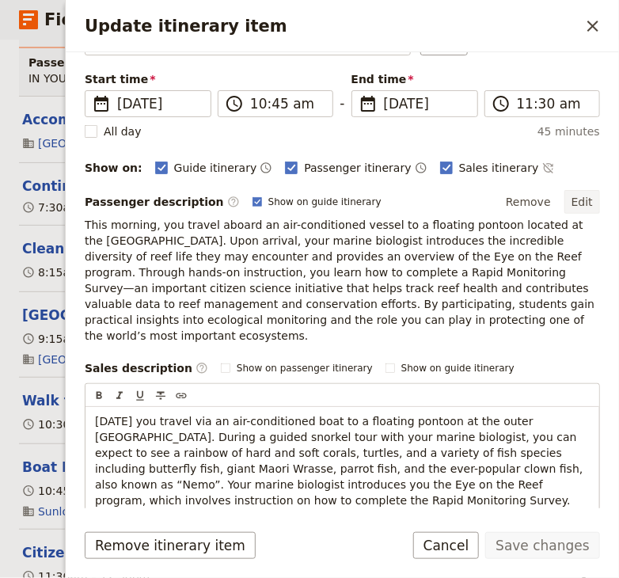
click at [587, 200] on button "Edit" at bounding box center [582, 202] width 36 height 24
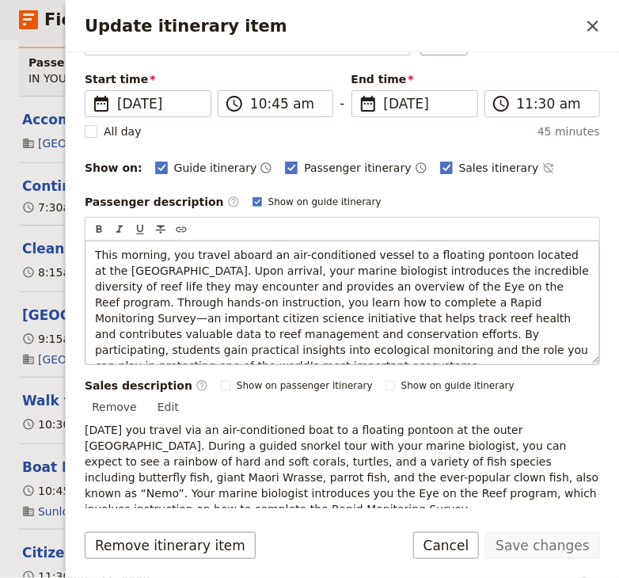
drag, startPoint x: 504, startPoint y: 353, endPoint x: 244, endPoint y: 301, distance: 264.5
click at [244, 301] on p "This morning, you travel aboard an air-conditioned vessel to a floating pontoon…" at bounding box center [342, 310] width 494 height 127
click at [187, 304] on span "This morning, you travel aboard an air-conditioned vessel to a floating pontoon…" at bounding box center [344, 309] width 498 height 123
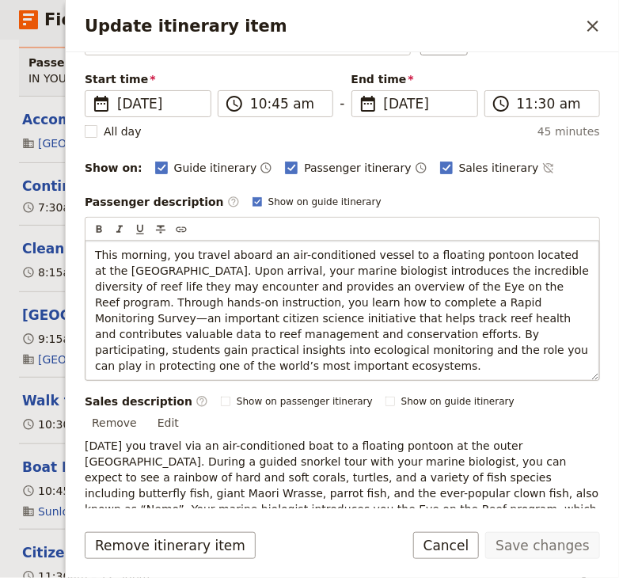
click at [483, 284] on span "This morning, you travel aboard an air-conditioned vessel to a floating pontoon…" at bounding box center [344, 309] width 498 height 123
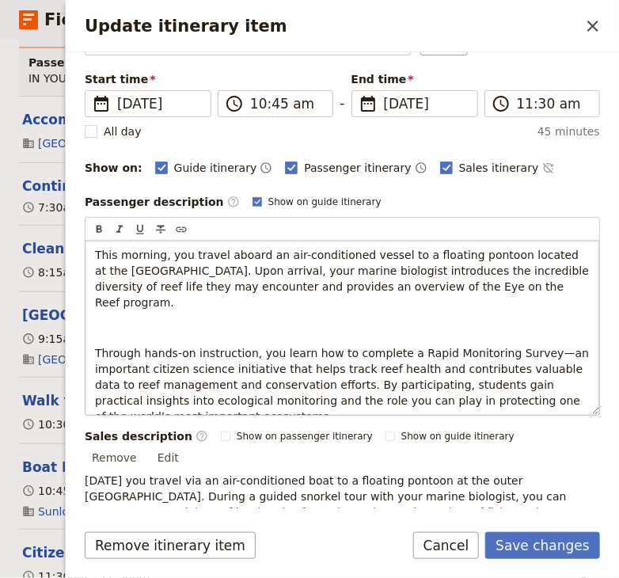
drag, startPoint x: 502, startPoint y: 285, endPoint x: 74, endPoint y: 252, distance: 429.3
click at [85, 252] on div "This morning, you travel aboard an air-conditioned vessel to a floating pontoon…" at bounding box center [341, 328] width 513 height 174
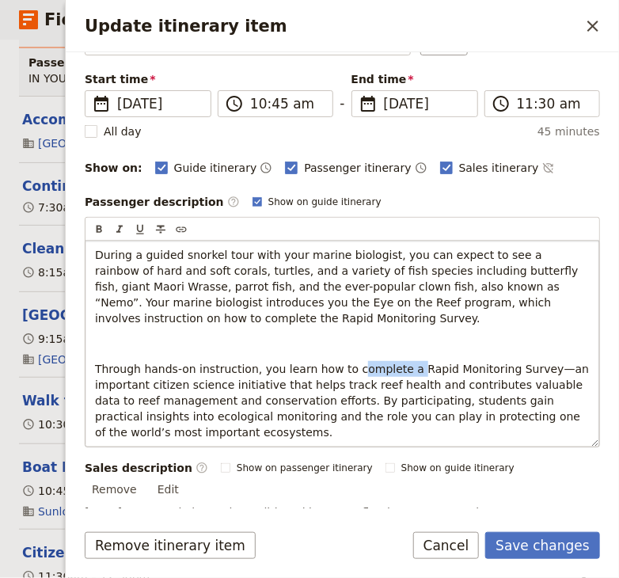
drag, startPoint x: 391, startPoint y: 367, endPoint x: 339, endPoint y: 371, distance: 52.4
click at [339, 371] on span "Through hands-on instruction, you learn how to complete a Rapid Monitoring Surv…" at bounding box center [344, 400] width 498 height 76
click at [316, 318] on p "During a guided snorkel tour with your marine biologist, you can expect to see …" at bounding box center [342, 286] width 494 height 79
drag, startPoint x: 469, startPoint y: 300, endPoint x: 370, endPoint y: 305, distance: 99.0
click at [370, 305] on span "During a guided snorkel tour with your marine biologist, you can expect to see …" at bounding box center [338, 286] width 487 height 76
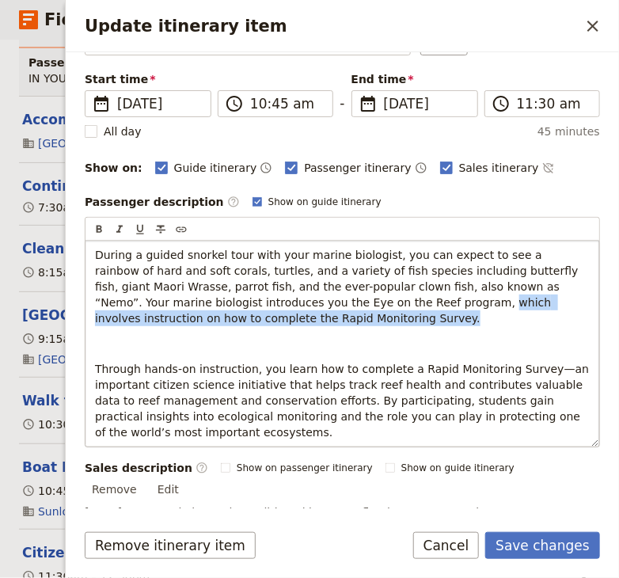
drag, startPoint x: 147, startPoint y: 321, endPoint x: 241, endPoint y: 297, distance: 97.1
click at [241, 297] on p "During a guided snorkel tour with your marine biologist, you can expect to see …" at bounding box center [342, 286] width 494 height 79
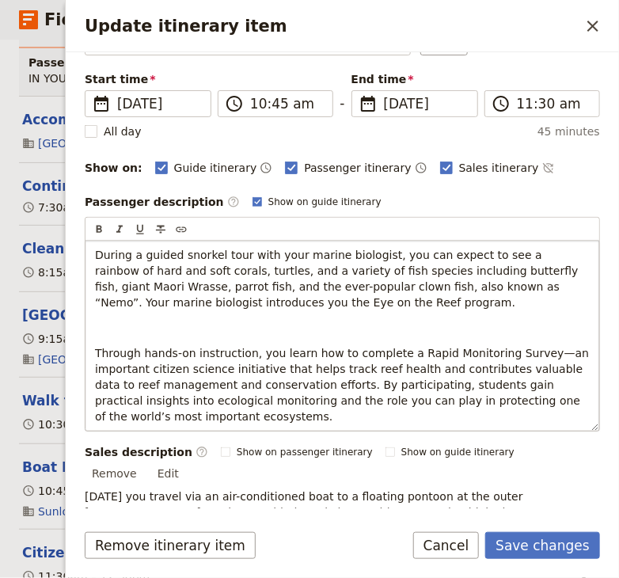
click at [97, 328] on p "Update itinerary item" at bounding box center [342, 328] width 494 height 16
click at [252, 301] on p "During a guided snorkel tour with your marine biologist, you can expect to see …" at bounding box center [342, 278] width 494 height 63
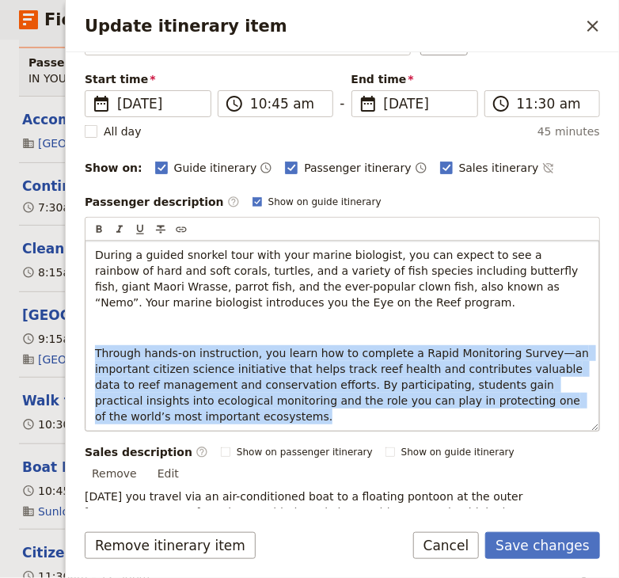
drag, startPoint x: 168, startPoint y: 414, endPoint x: 93, endPoint y: 355, distance: 94.6
click at [93, 355] on div "During a guided snorkel tour with your marine biologist, you can expect to see …" at bounding box center [341, 336] width 513 height 190
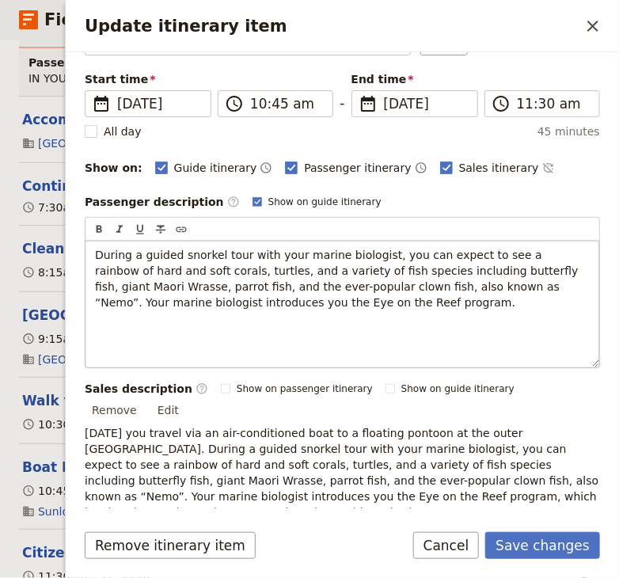
click at [280, 299] on p "During a guided snorkel tour with your marine biologist, you can expect to see …" at bounding box center [342, 278] width 494 height 63
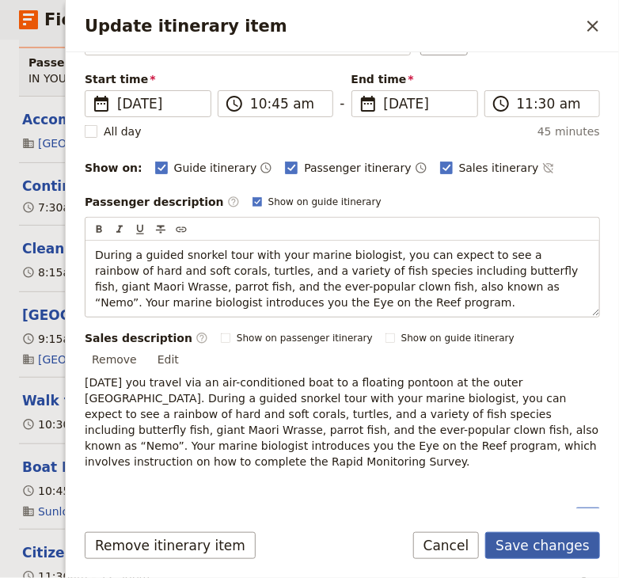
click at [535, 548] on button "Save changes" at bounding box center [542, 545] width 115 height 27
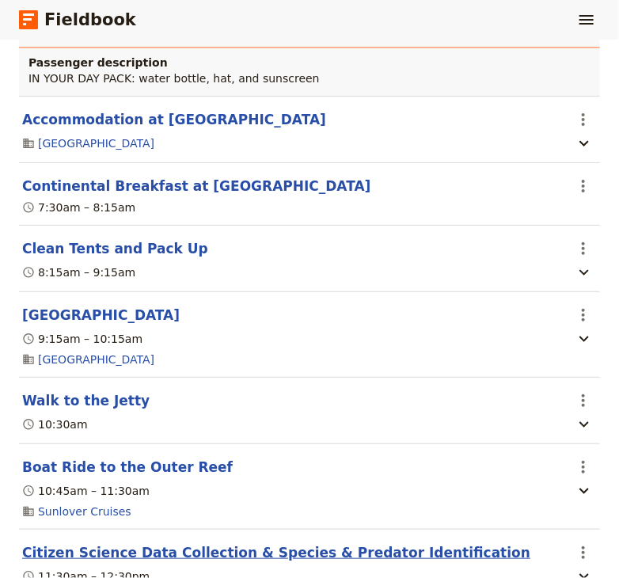
click at [204, 543] on button "Citizen Science Data Collection & Species & Predator Identification" at bounding box center [276, 552] width 508 height 19
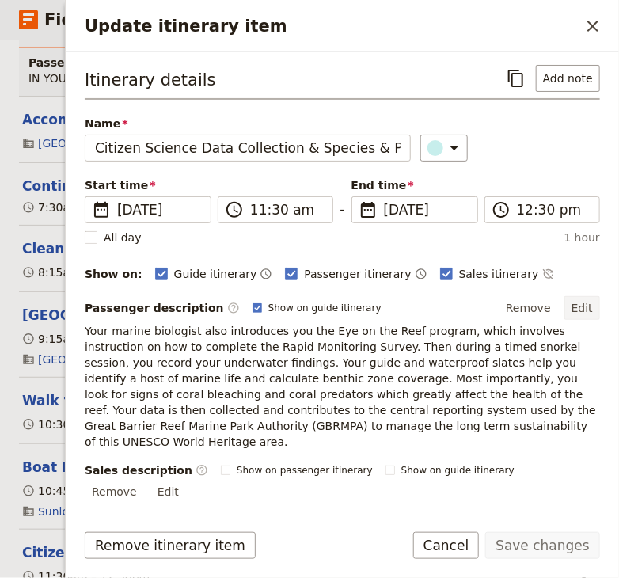
click at [581, 305] on button "Edit" at bounding box center [582, 308] width 36 height 24
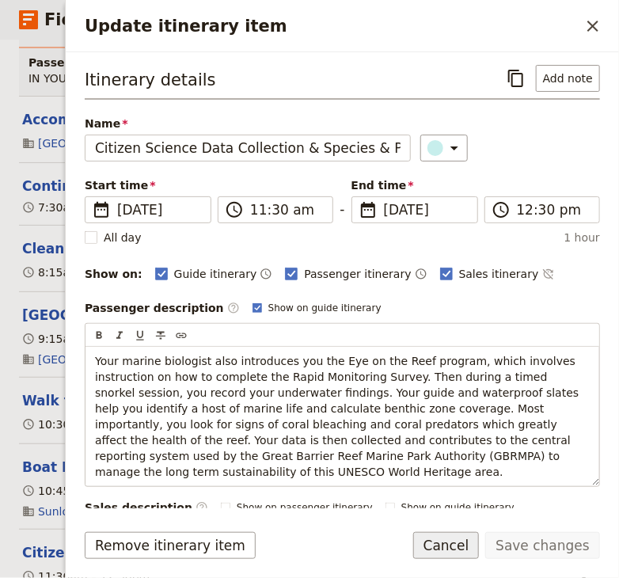
click at [463, 549] on button "Cancel" at bounding box center [446, 545] width 66 height 27
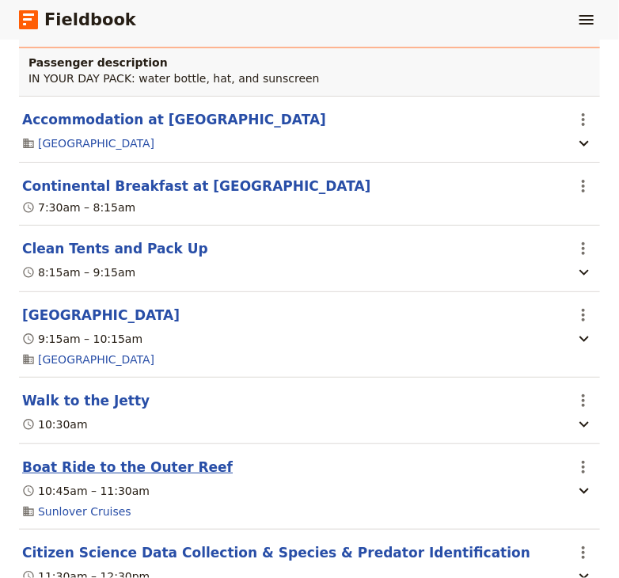
click at [141, 457] on button "Boat Ride to the Outer Reef" at bounding box center [127, 466] width 210 height 19
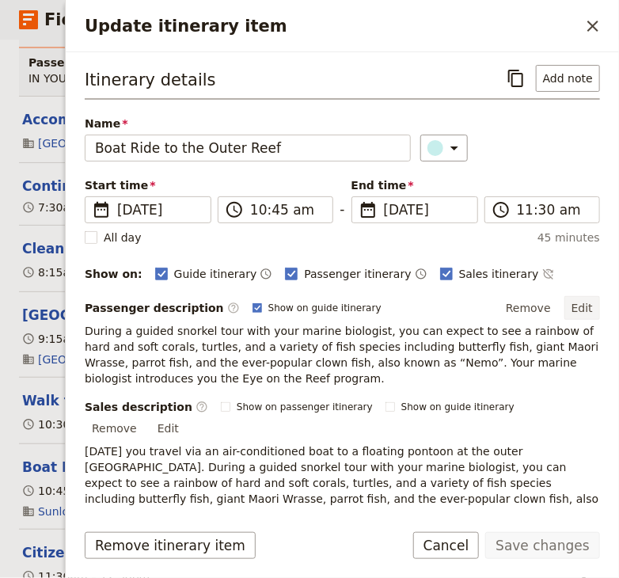
click at [585, 305] on button "Edit" at bounding box center [582, 308] width 36 height 24
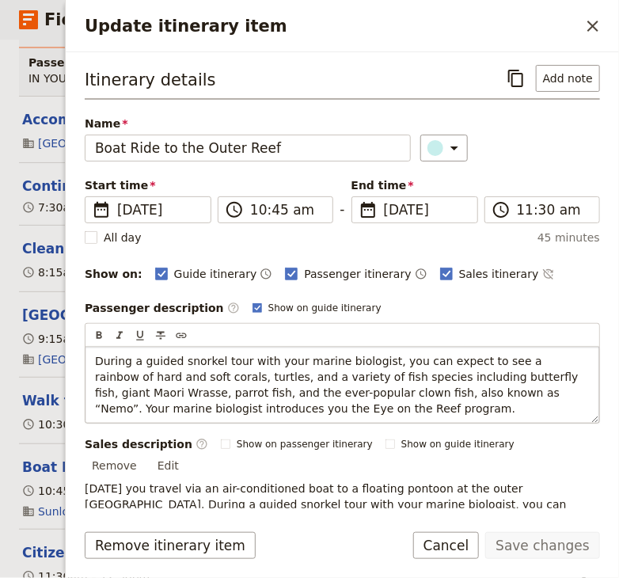
drag, startPoint x: 286, startPoint y: 403, endPoint x: 394, endPoint y: 383, distance: 110.3
click at [394, 383] on p "During a guided snorkel tour with your marine biologist, you can expect to see …" at bounding box center [342, 384] width 494 height 63
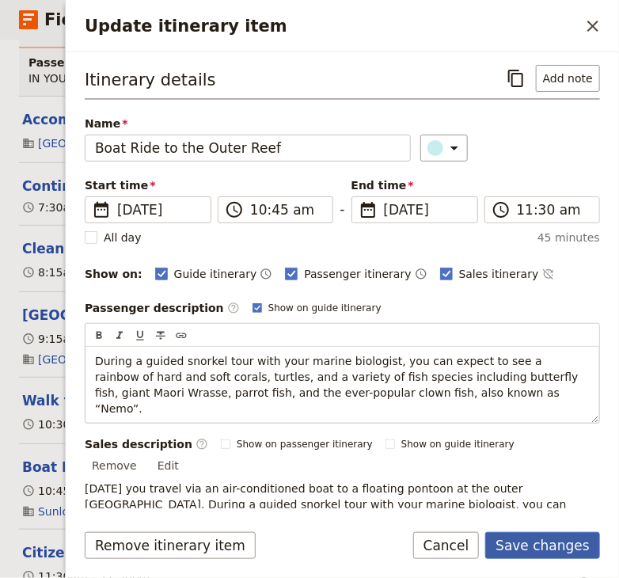
click at [531, 545] on button "Save changes" at bounding box center [542, 545] width 115 height 27
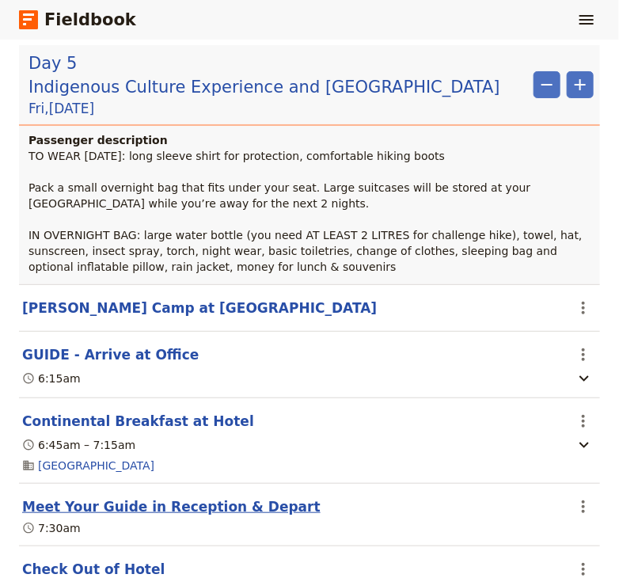
scroll to position [4785, 0]
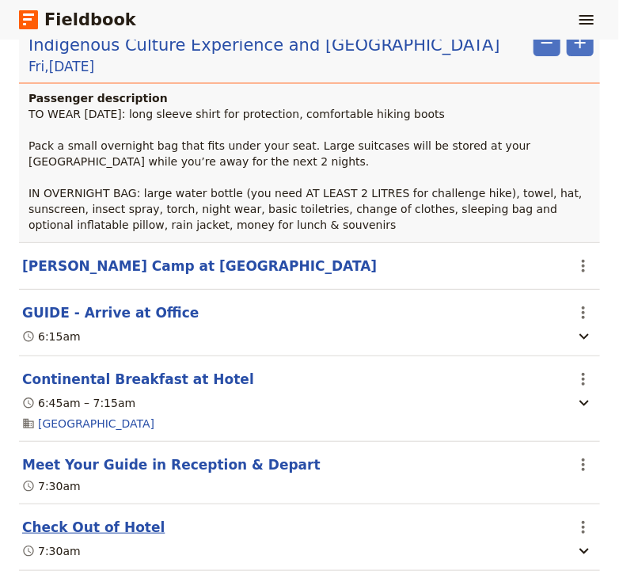
click at [95, 517] on button "Check Out of Hotel" at bounding box center [93, 526] width 142 height 19
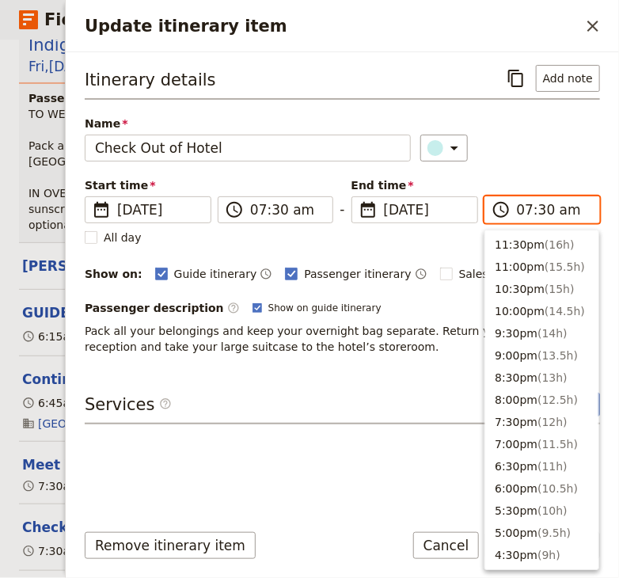
click at [543, 212] on input "07:30 am" at bounding box center [553, 209] width 73 height 19
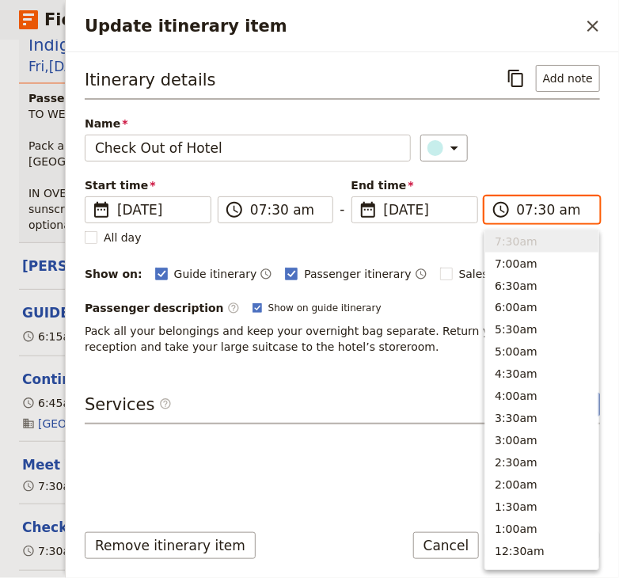
click at [544, 208] on input "07:30 am" at bounding box center [553, 209] width 73 height 19
type input "07:15 am"
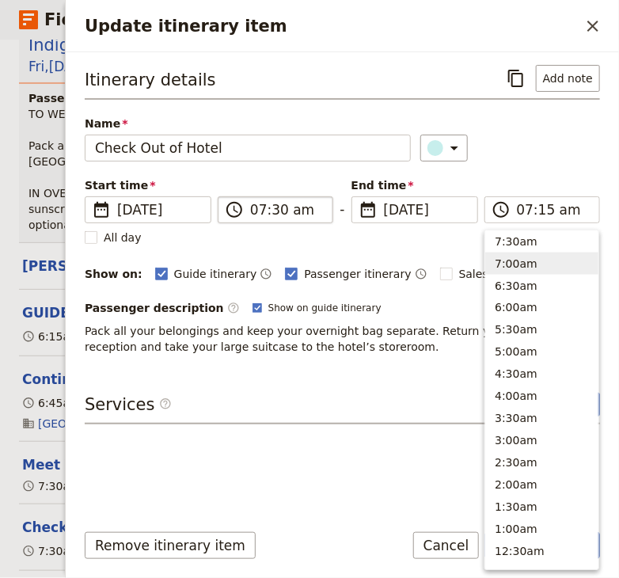
type input "07:15 am"
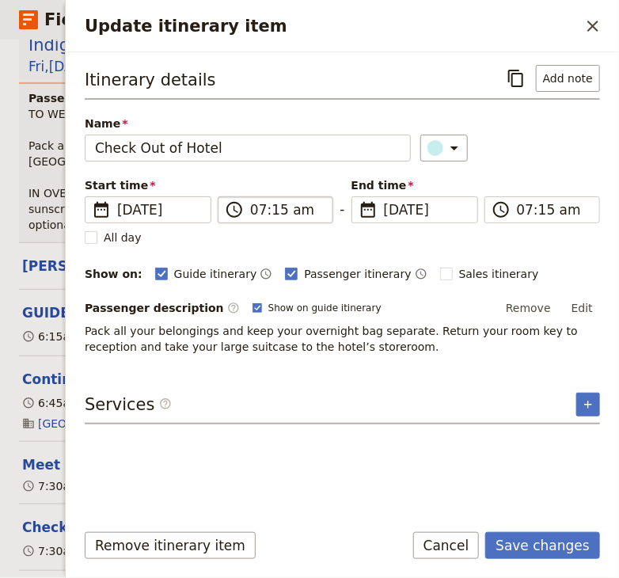
click at [278, 208] on input "07:15 am" at bounding box center [286, 209] width 73 height 19
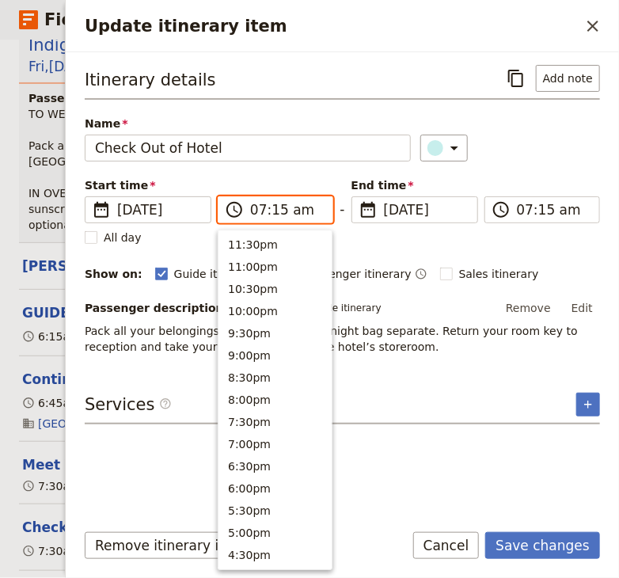
scroll to position [730, 0]
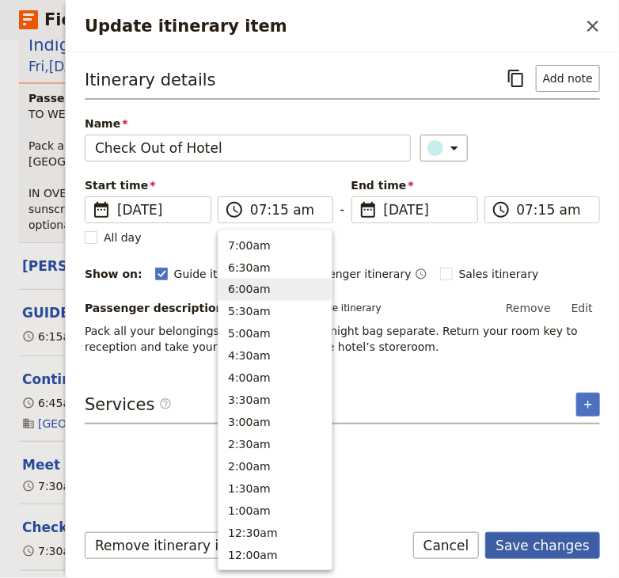
click at [545, 544] on button "Save changes" at bounding box center [542, 545] width 115 height 27
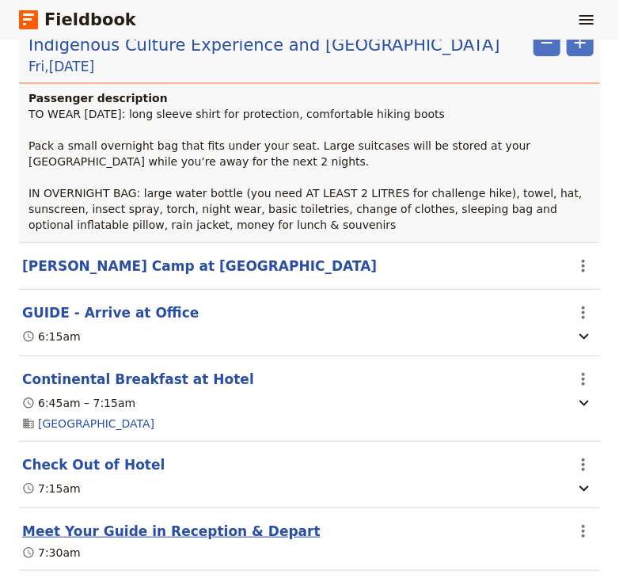
click at [142, 521] on button "Meet Your Guide in Reception & Depart" at bounding box center [171, 530] width 298 height 19
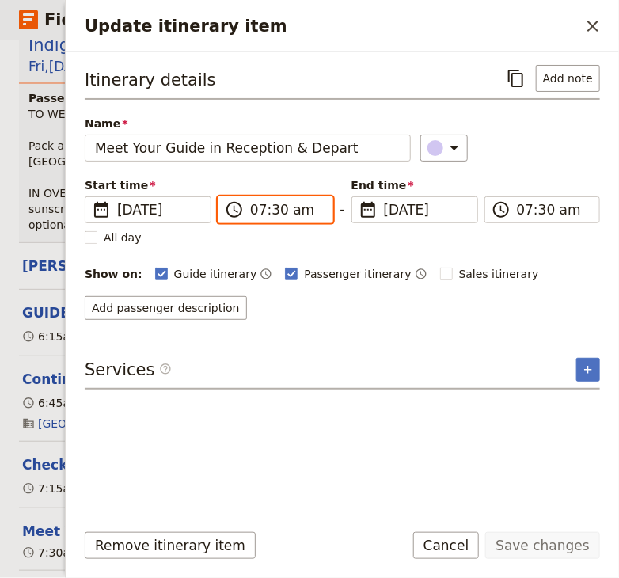
click at [276, 210] on input "07:30 am" at bounding box center [286, 209] width 73 height 19
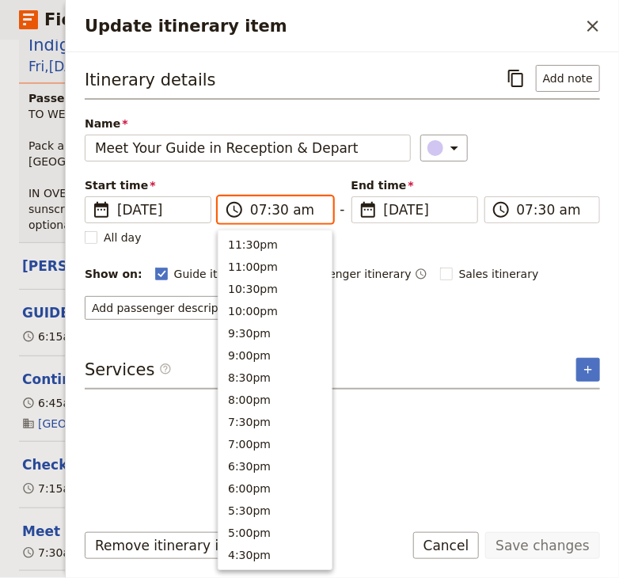
scroll to position [712, 0]
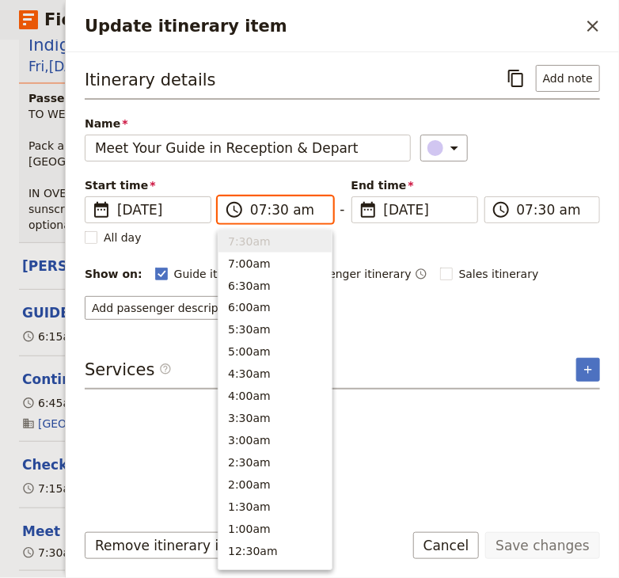
click at [276, 210] on input "07:30 am" at bounding box center [286, 209] width 73 height 19
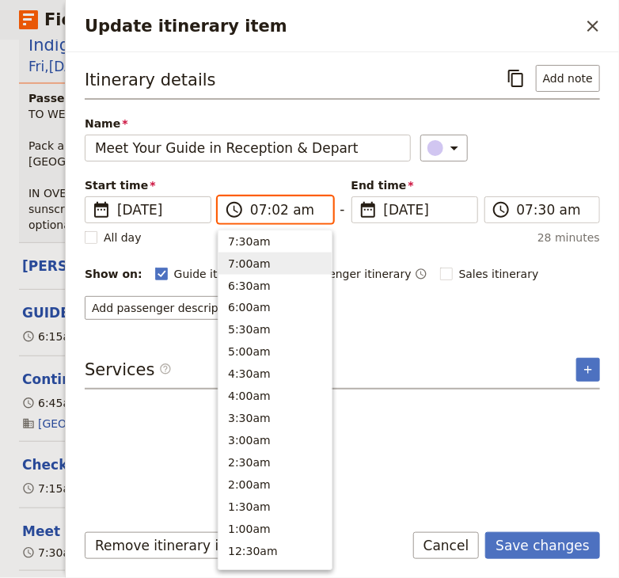
type input "07:25 am"
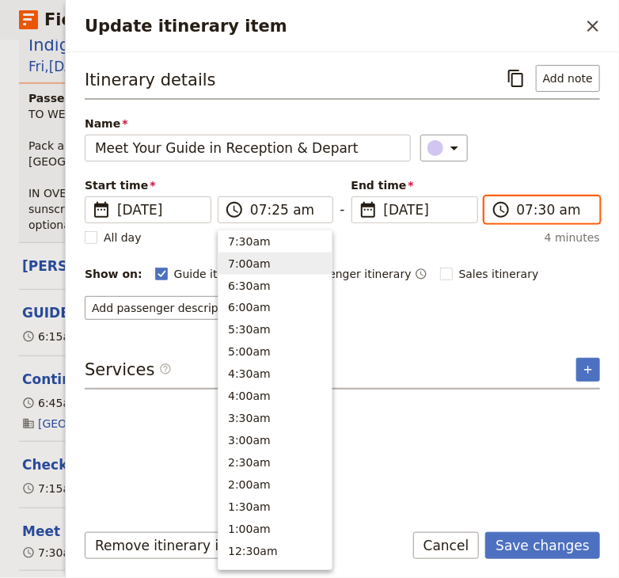
click at [543, 211] on input "07:30 am" at bounding box center [553, 209] width 73 height 19
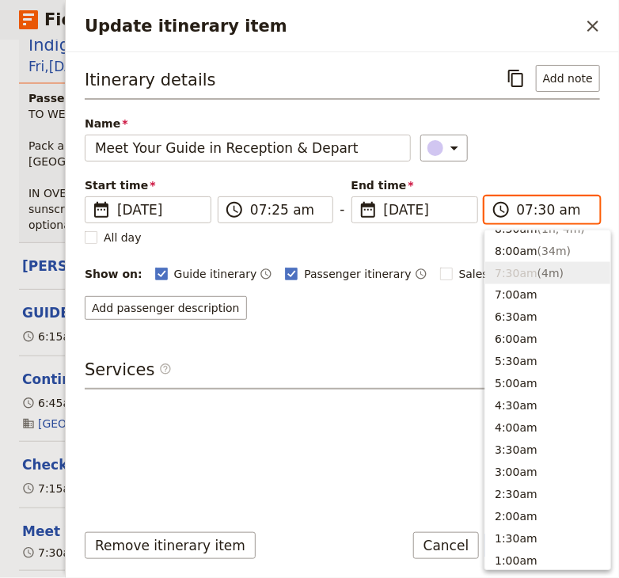
click at [543, 211] on input "07:30 am" at bounding box center [553, 209] width 73 height 19
type input "07:25 am"
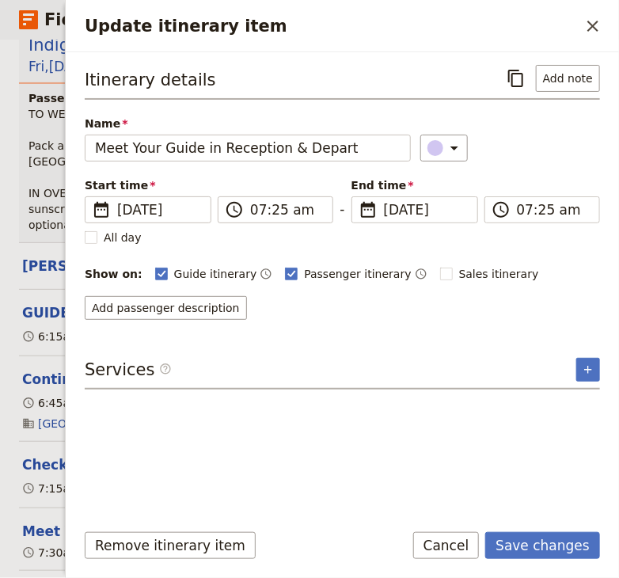
click at [275, 437] on div "Itinerary details ​ Add note Name Meet Your Guide in Reception & Depart ​ Start…" at bounding box center [342, 285] width 515 height 441
click at [544, 543] on button "Save changes" at bounding box center [542, 545] width 115 height 27
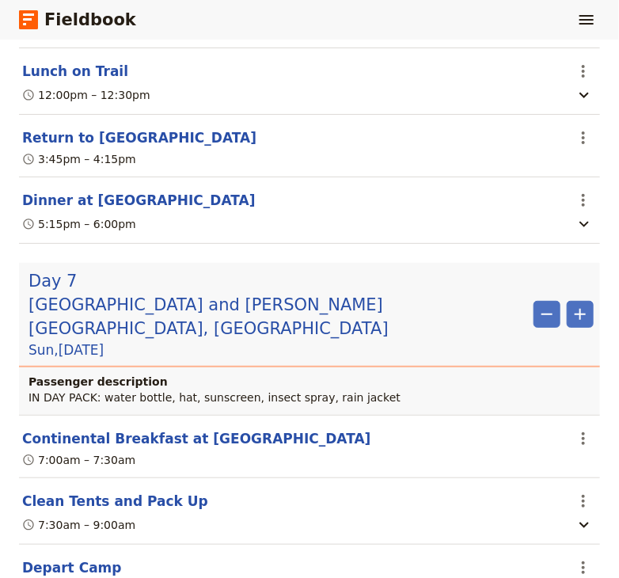
scroll to position [6060, 0]
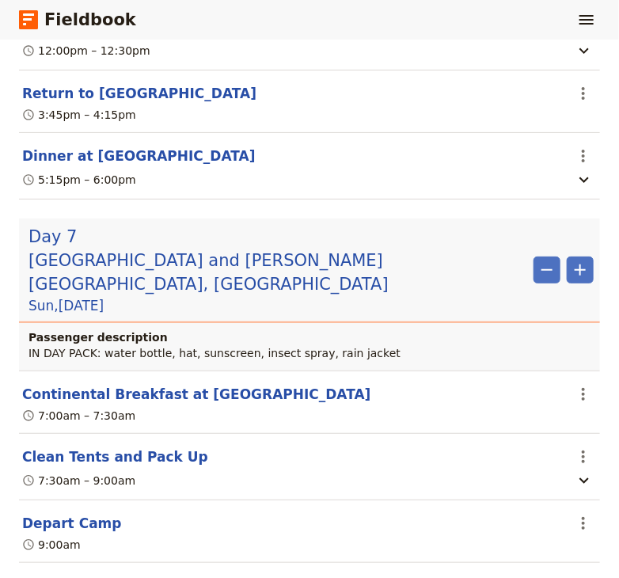
click at [97, 572] on button "[GEOGRAPHIC_DATA]" at bounding box center [100, 585] width 157 height 19
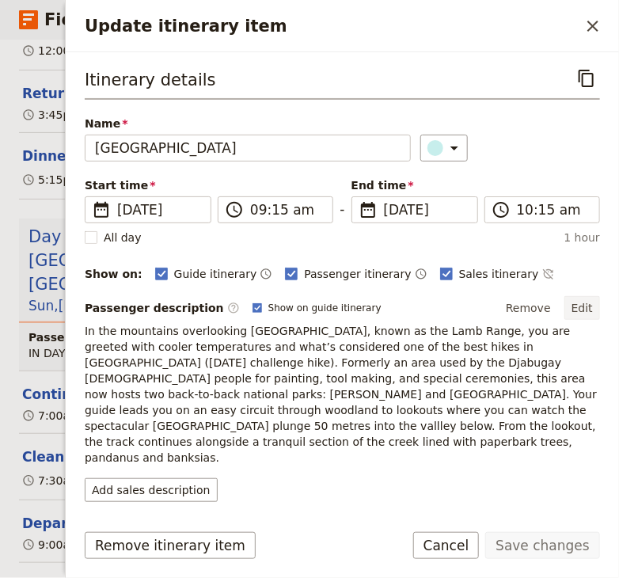
click at [582, 299] on button "Edit" at bounding box center [582, 308] width 36 height 24
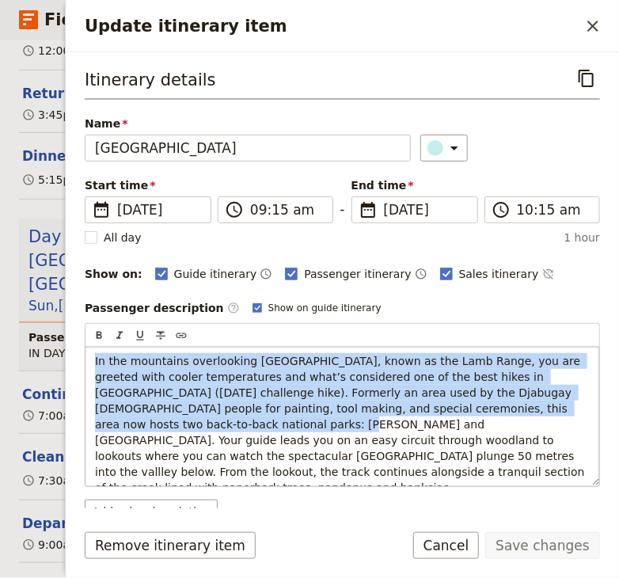
drag, startPoint x: 578, startPoint y: 409, endPoint x: 84, endPoint y: 361, distance: 496.8
click at [85, 361] on div "In the mountains overlooking [GEOGRAPHIC_DATA], known as the Lamb Range, you ar…" at bounding box center [341, 416] width 513 height 139
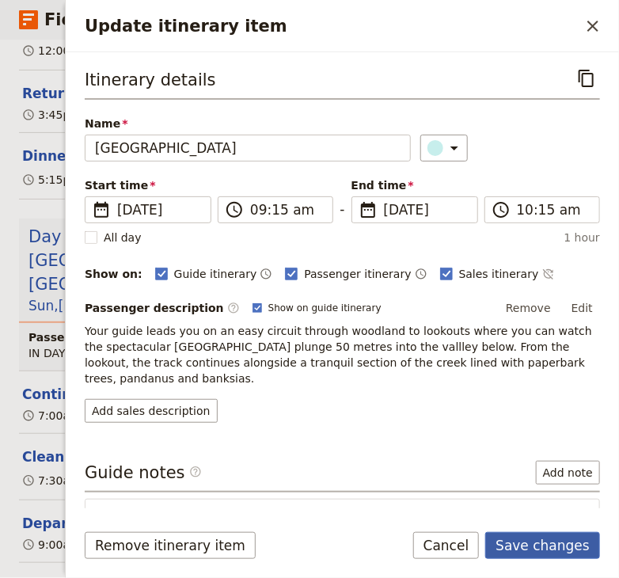
click at [536, 542] on button "Save changes" at bounding box center [542, 545] width 115 height 27
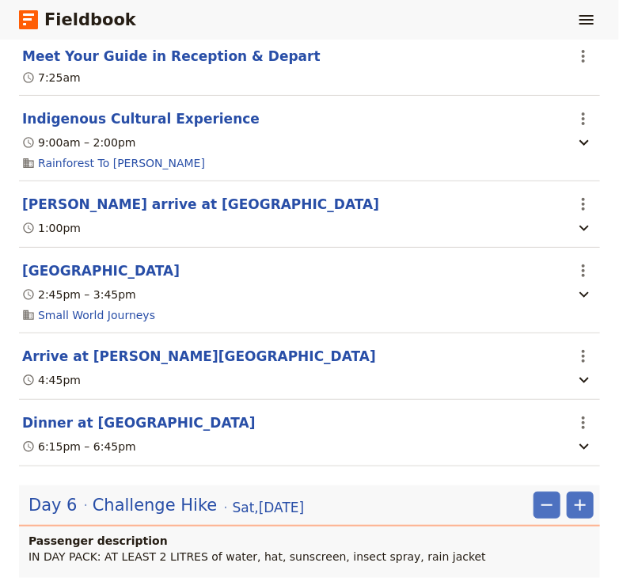
scroll to position [5210, 0]
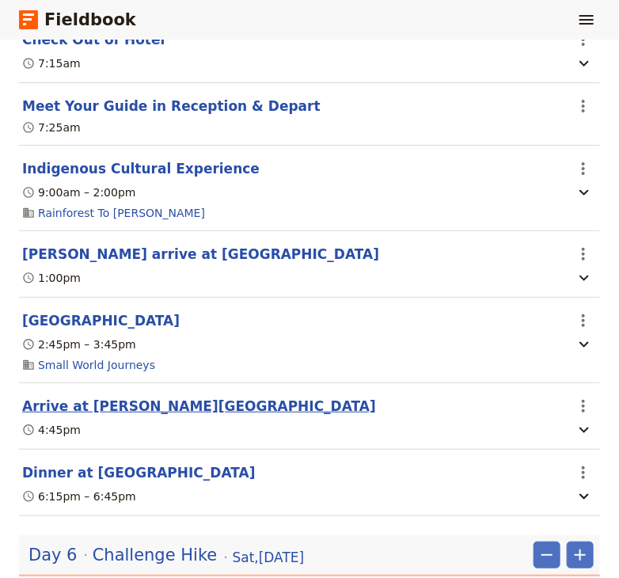
click at [114, 396] on button "Arrive at [PERSON_NAME][GEOGRAPHIC_DATA]" at bounding box center [199, 405] width 354 height 19
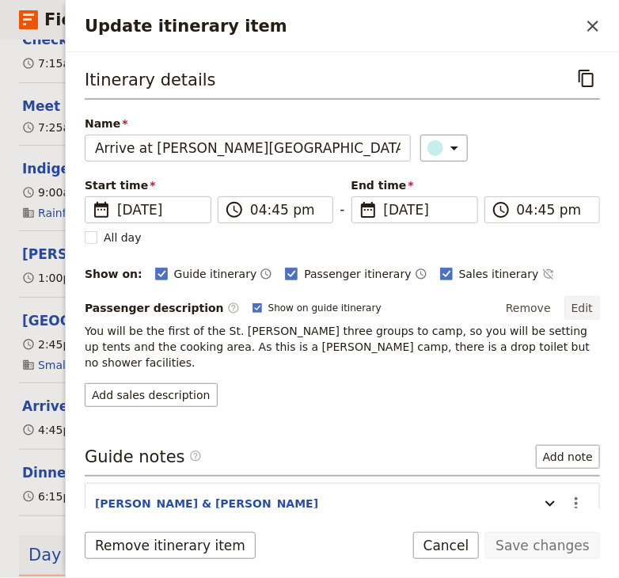
click at [583, 306] on button "Edit" at bounding box center [582, 308] width 36 height 24
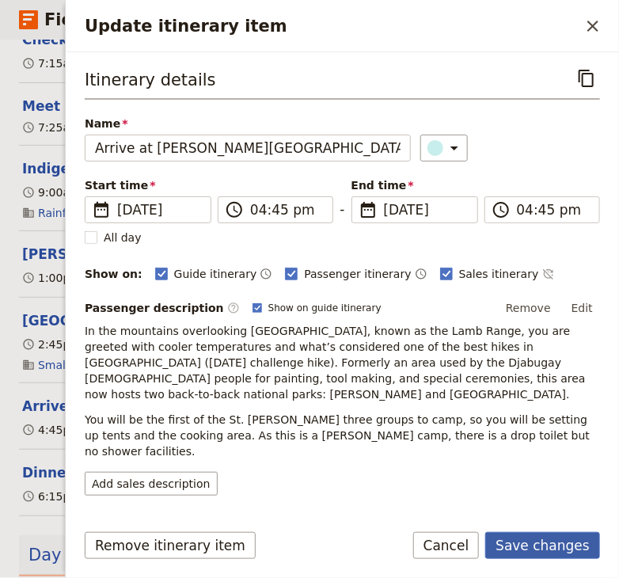
click at [532, 546] on button "Save changes" at bounding box center [542, 545] width 115 height 27
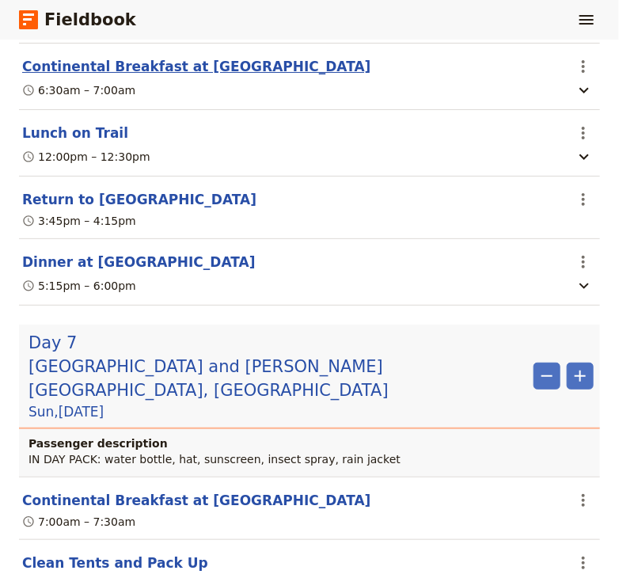
scroll to position [6060, 0]
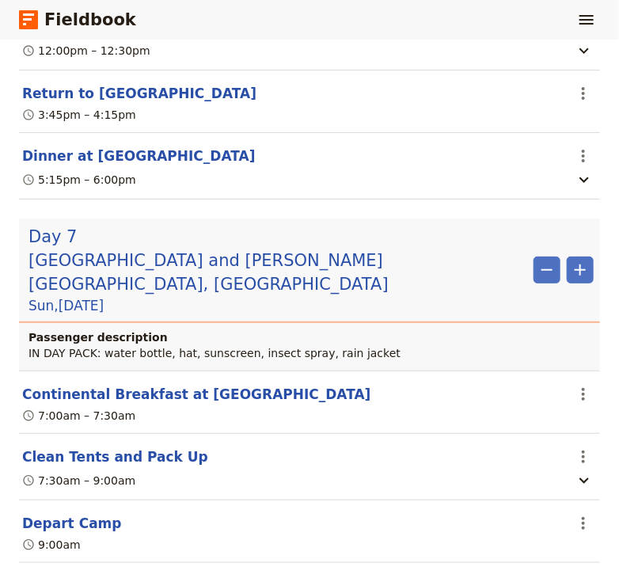
click at [108, 572] on button "[GEOGRAPHIC_DATA]" at bounding box center [100, 585] width 157 height 19
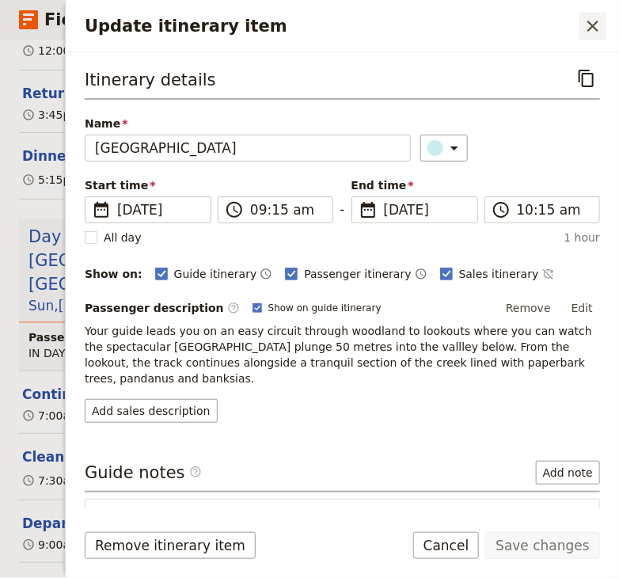
click at [597, 25] on icon "Close drawer" at bounding box center [592, 26] width 19 height 19
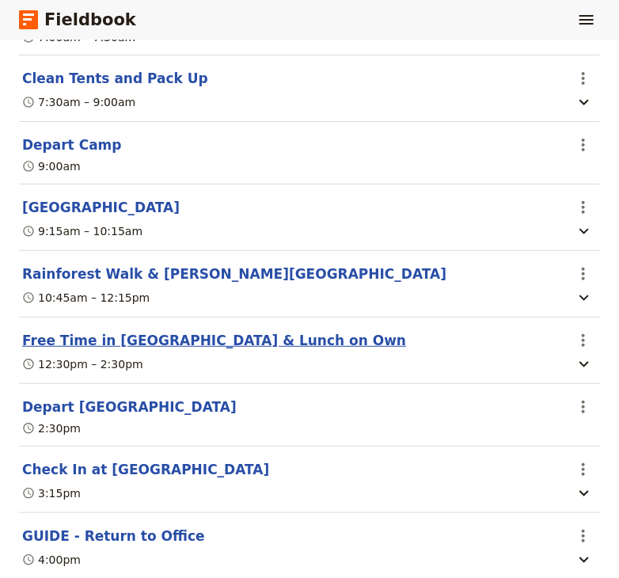
scroll to position [6486, 0]
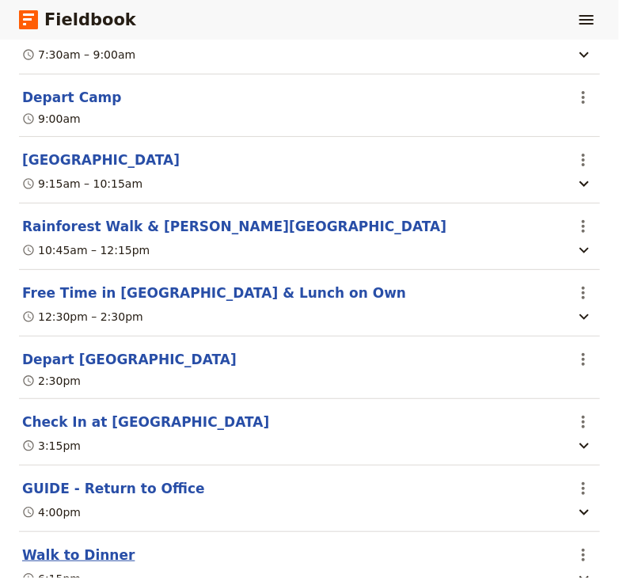
click at [85, 545] on button "Walk to Dinner" at bounding box center [78, 554] width 112 height 19
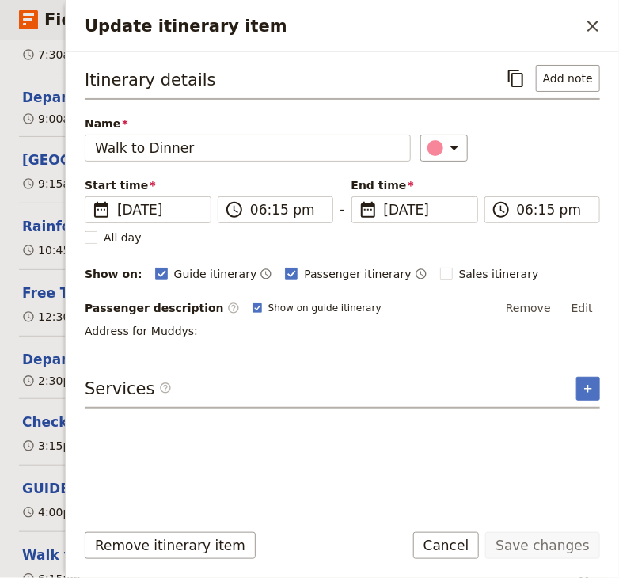
click at [195, 329] on p "Address for Muddys:" at bounding box center [342, 331] width 515 height 16
click at [586, 305] on button "Edit" at bounding box center [582, 308] width 36 height 24
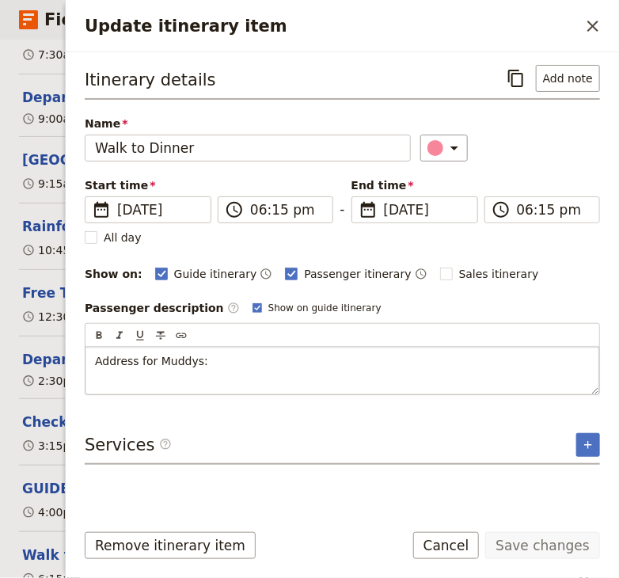
click at [262, 357] on p "Address for Muddys:" at bounding box center [342, 361] width 494 height 16
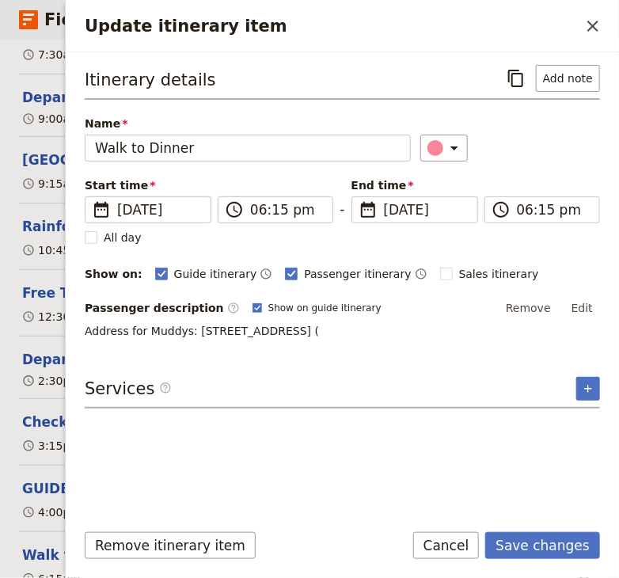
click at [267, 334] on p "Address for Muddys: [STREET_ADDRESS] (" at bounding box center [342, 331] width 515 height 16
click at [268, 331] on p "Address for Muddys: [STREET_ADDRESS] (" at bounding box center [342, 331] width 515 height 16
click at [584, 307] on button "Edit" at bounding box center [582, 308] width 36 height 24
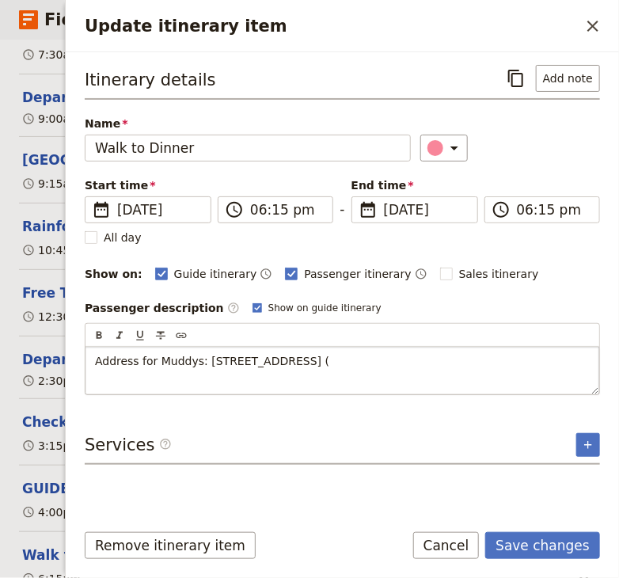
click at [277, 362] on p "Address for Muddys: [STREET_ADDRESS] (" at bounding box center [342, 361] width 494 height 16
click at [290, 359] on span "Address for Muddys: [STREET_ADDRESS] (9-- metres - about a 12 minute walk" at bounding box center [312, 360] width 434 height 13
click at [454, 362] on span "Address for Muddys: [STREET_ADDRESS] (900 metres - about a 12 minute walk" at bounding box center [315, 360] width 440 height 13
click at [93, 362] on div "Address for Muddys: [STREET_ADDRESS] (900 metres - about a 12 minute walk)" at bounding box center [341, 370] width 513 height 47
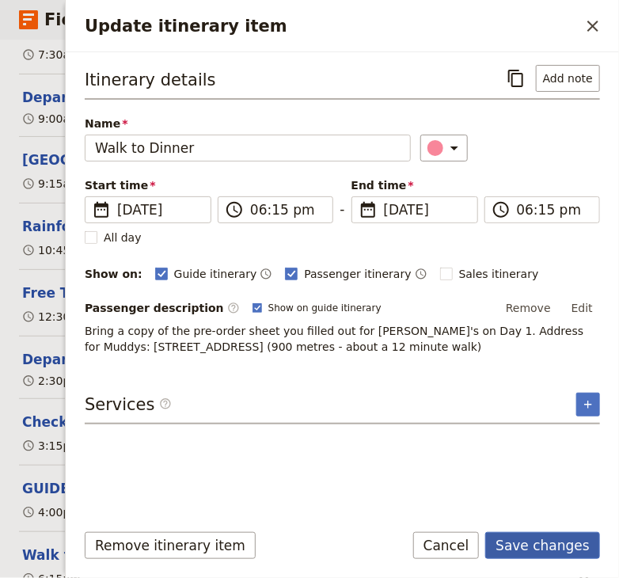
click at [546, 540] on button "Save changes" at bounding box center [542, 545] width 115 height 27
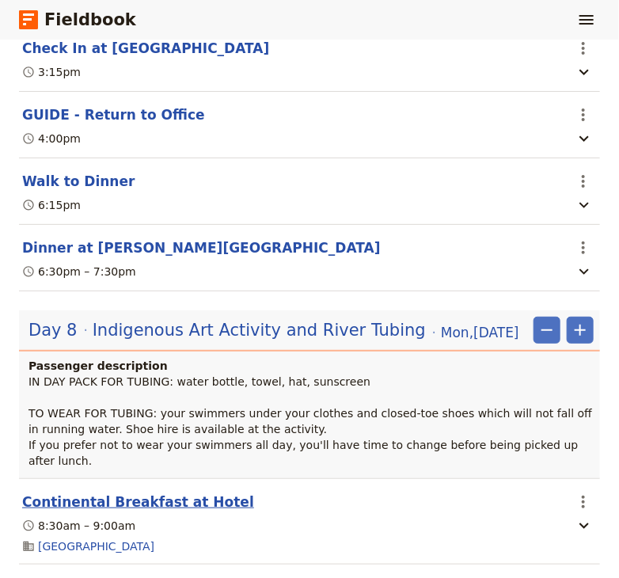
scroll to position [6911, 0]
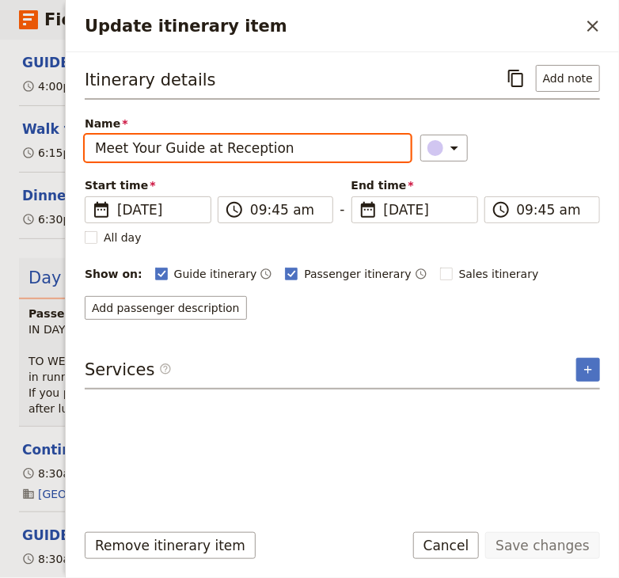
click at [277, 153] on input "Meet Your Guide at Reception" at bounding box center [248, 147] width 326 height 27
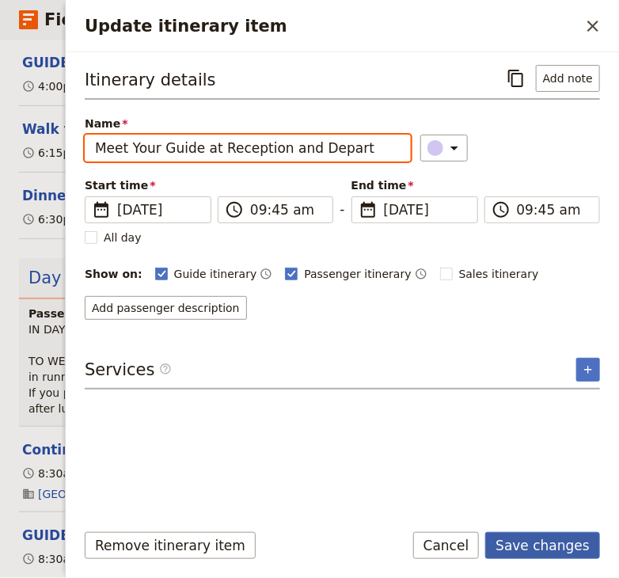
type input "Meet Your Guide at Reception and Depart"
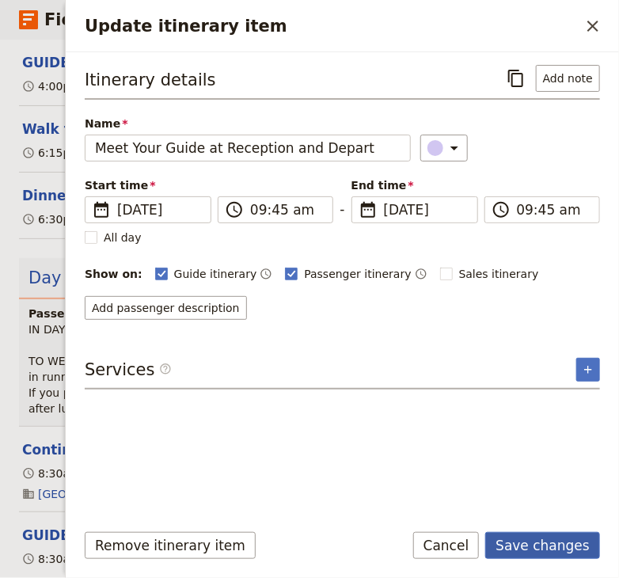
click at [529, 546] on button "Save changes" at bounding box center [542, 545] width 115 height 27
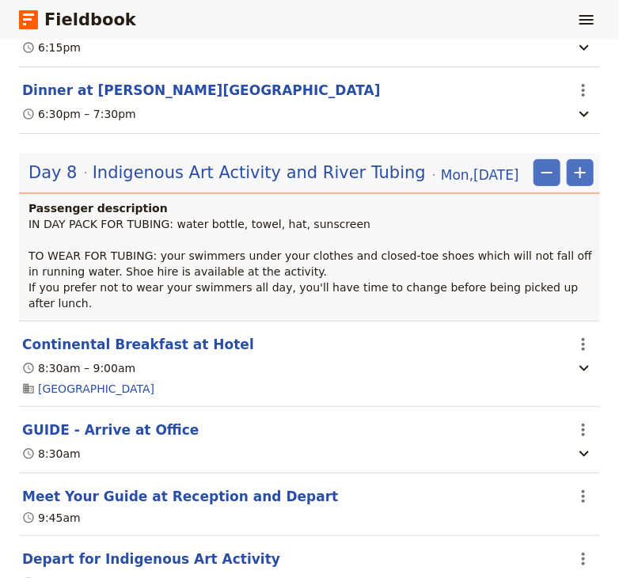
scroll to position [7017, 0]
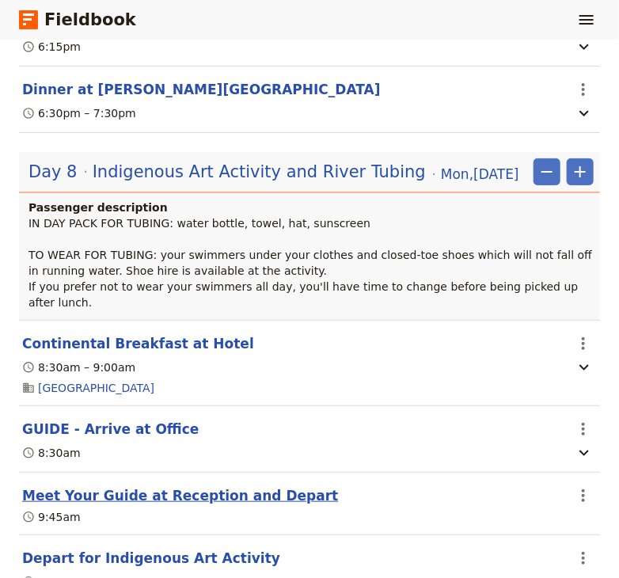
click at [214, 486] on button "Meet Your Guide at Reception and Depart" at bounding box center [180, 495] width 316 height 19
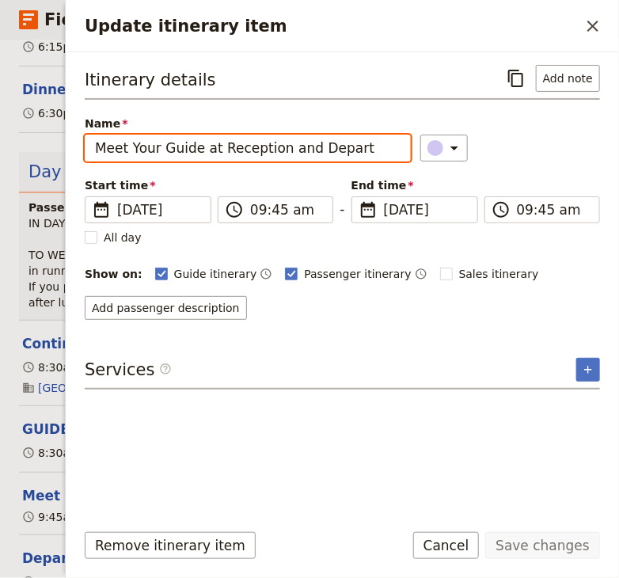
drag, startPoint x: 347, startPoint y: 150, endPoint x: 277, endPoint y: 167, distance: 71.6
click at [277, 161] on input "Meet Your Guide at Reception and Depart" at bounding box center [248, 147] width 326 height 27
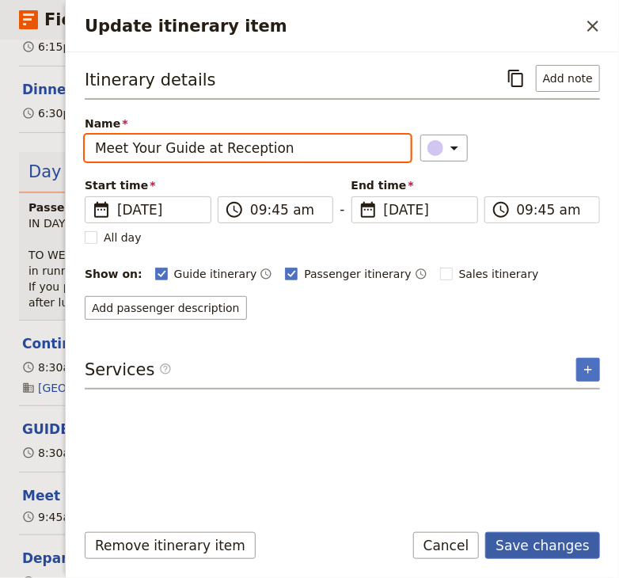
type input "Meet Your Guide at Reception"
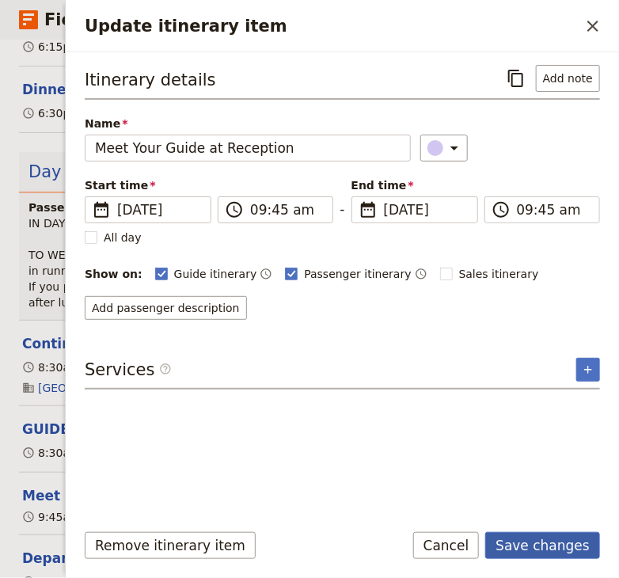
click at [532, 547] on button "Save changes" at bounding box center [542, 545] width 115 height 27
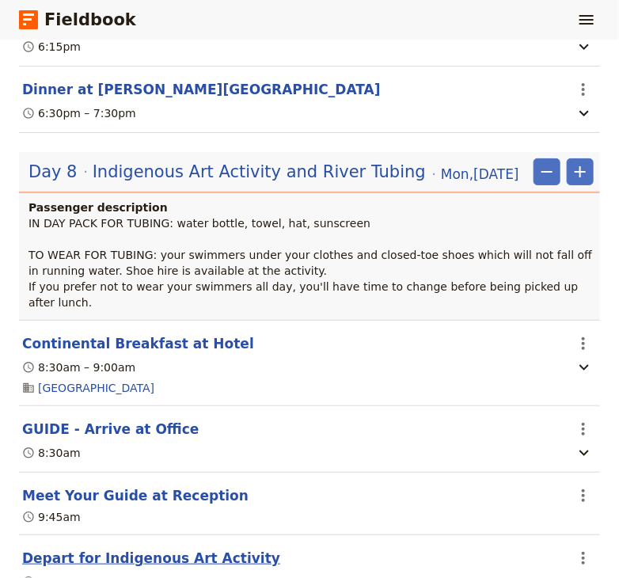
click at [185, 548] on button "Depart for Indigenous Art Activity" at bounding box center [151, 557] width 258 height 19
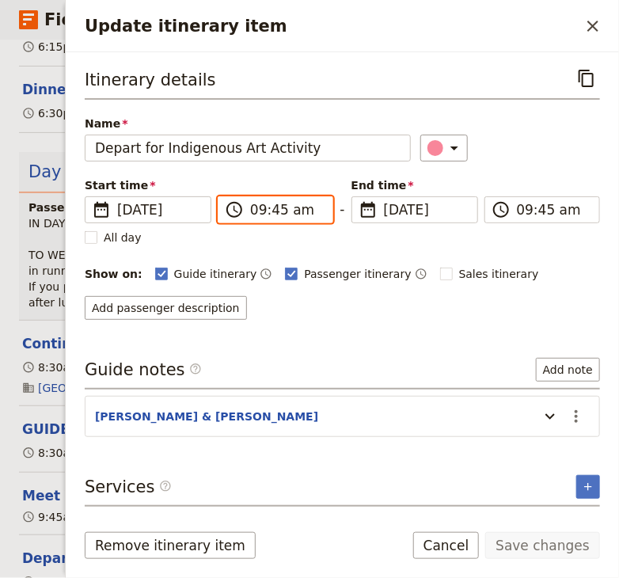
click at [275, 213] on input "09:45 am" at bounding box center [286, 209] width 73 height 19
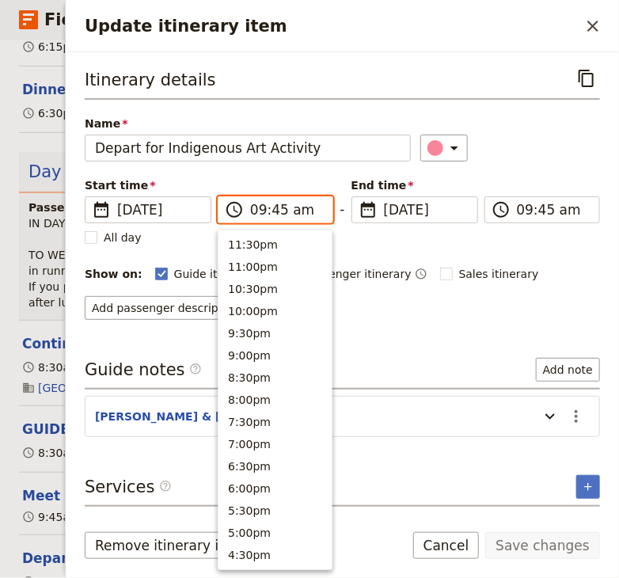
scroll to position [623, 0]
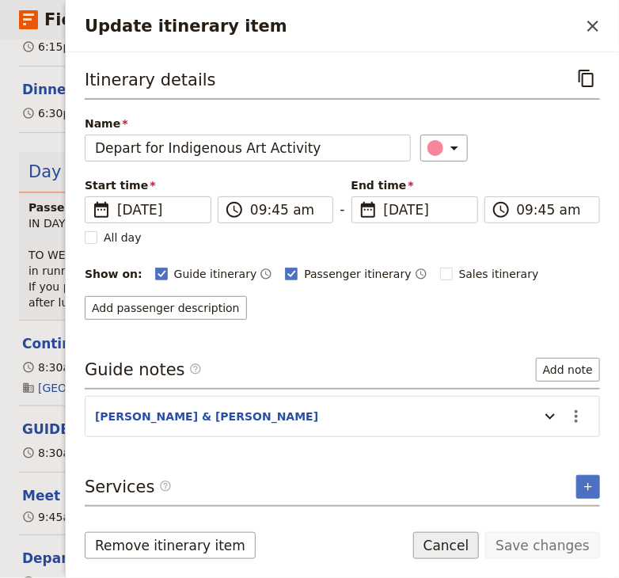
click at [460, 547] on button "Cancel" at bounding box center [446, 545] width 66 height 27
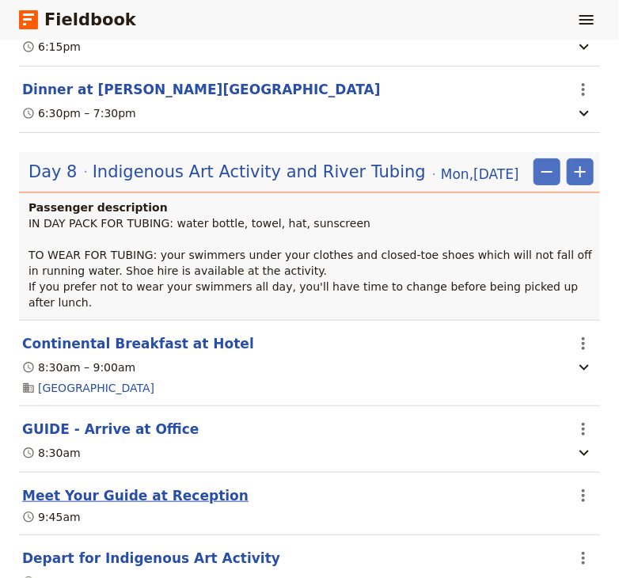
click at [125, 486] on button "Meet Your Guide at Reception" at bounding box center [135, 495] width 226 height 19
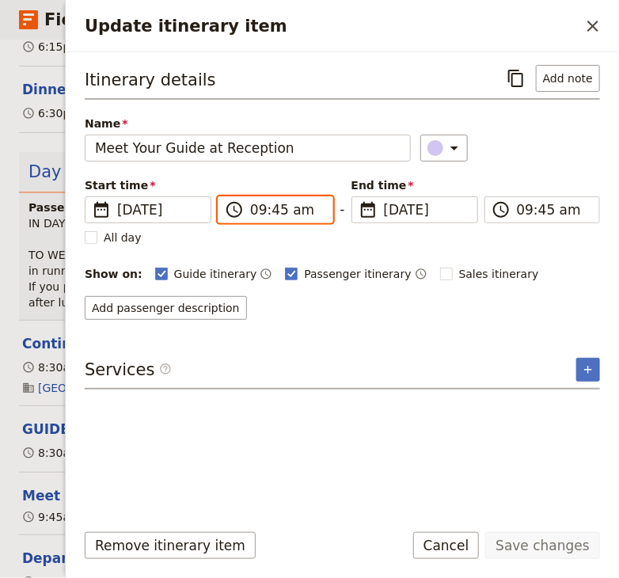
click at [275, 214] on input "09:45 am" at bounding box center [286, 209] width 73 height 19
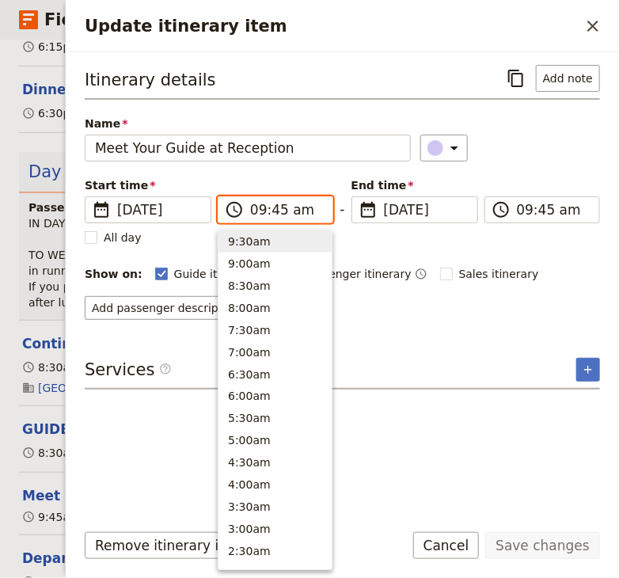
click at [277, 210] on input "09:45 am" at bounding box center [286, 209] width 73 height 19
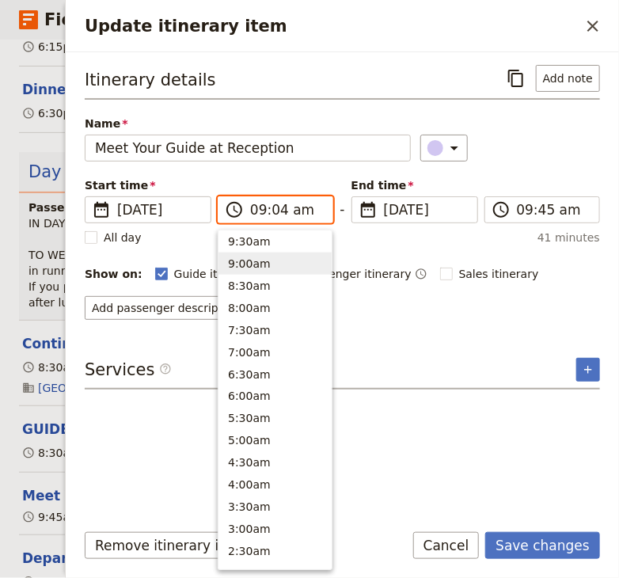
type input "09:40 am"
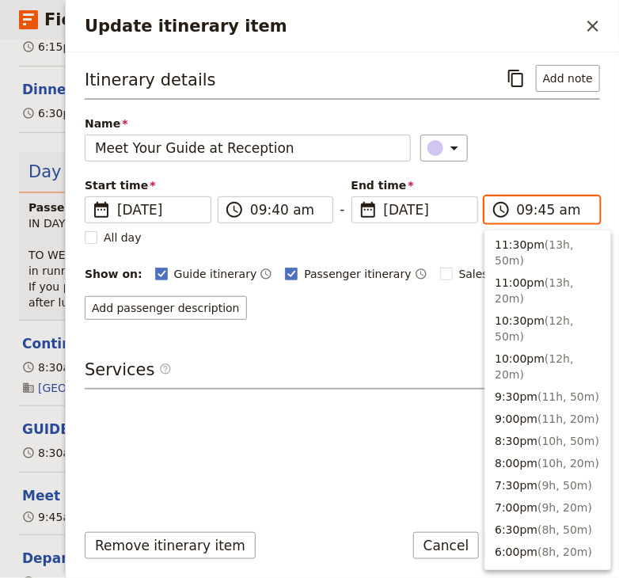
click at [545, 210] on input "09:45 am" at bounding box center [553, 209] width 73 height 19
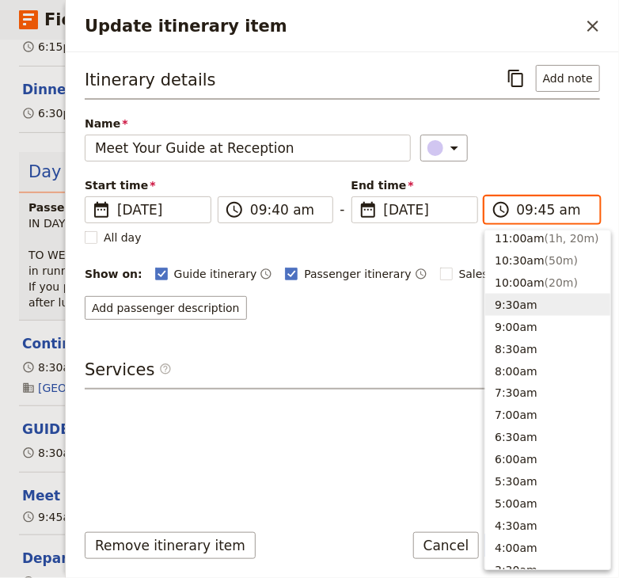
click at [545, 210] on input "09:45 am" at bounding box center [553, 209] width 73 height 19
click at [542, 211] on input "09:45 am" at bounding box center [553, 209] width 73 height 19
type input "09:40 am"
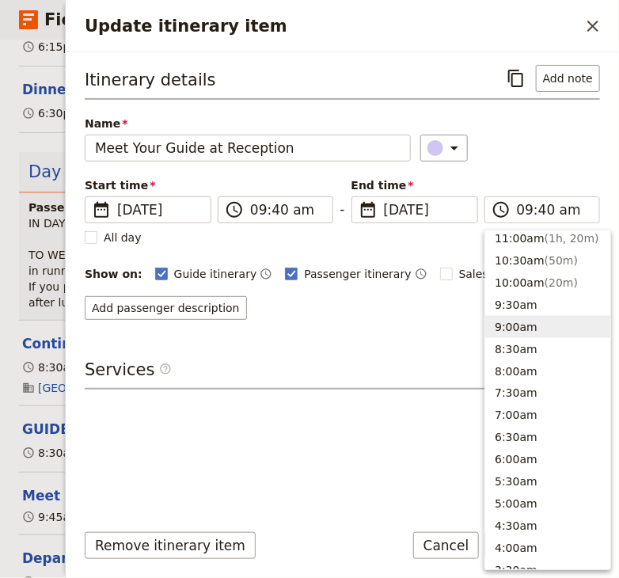
click at [282, 426] on div "Itinerary details ​ Add note Name Meet Your Guide at Reception ​ Start time ​ […" at bounding box center [342, 285] width 515 height 441
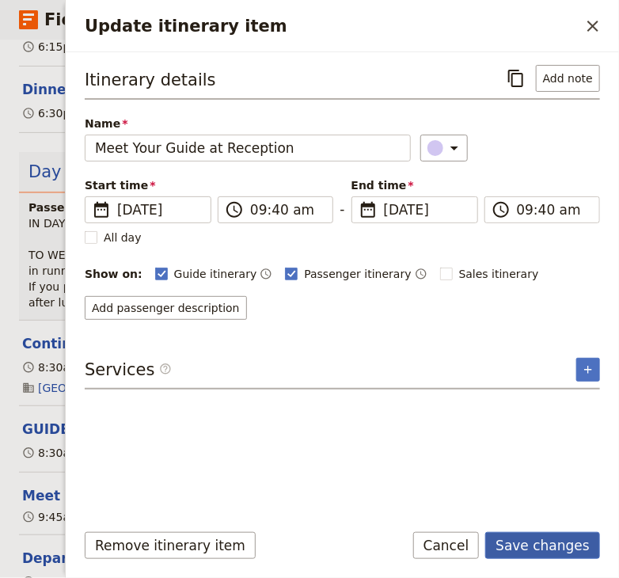
click at [543, 549] on button "Save changes" at bounding box center [542, 545] width 115 height 27
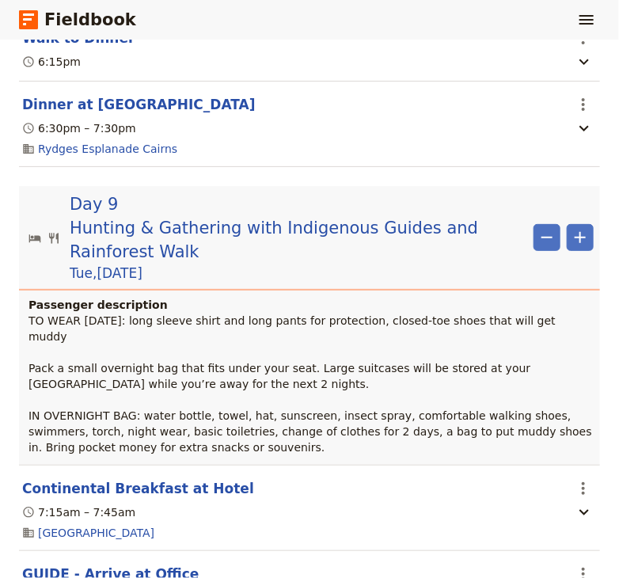
scroll to position [7975, 0]
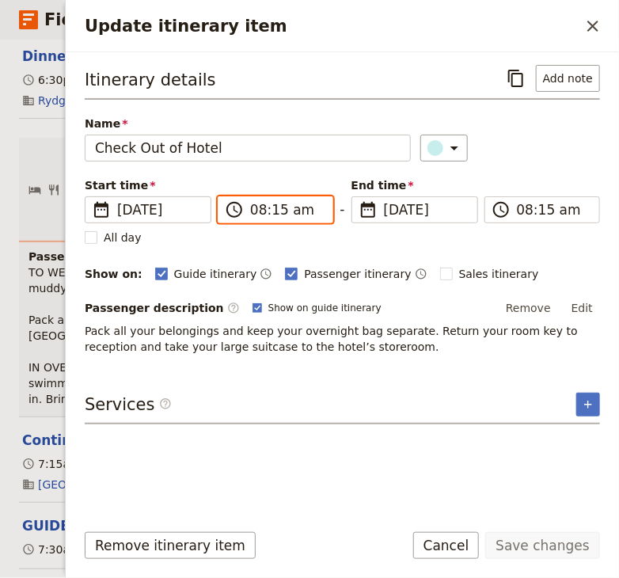
click at [262, 210] on input "08:15 am" at bounding box center [286, 209] width 73 height 19
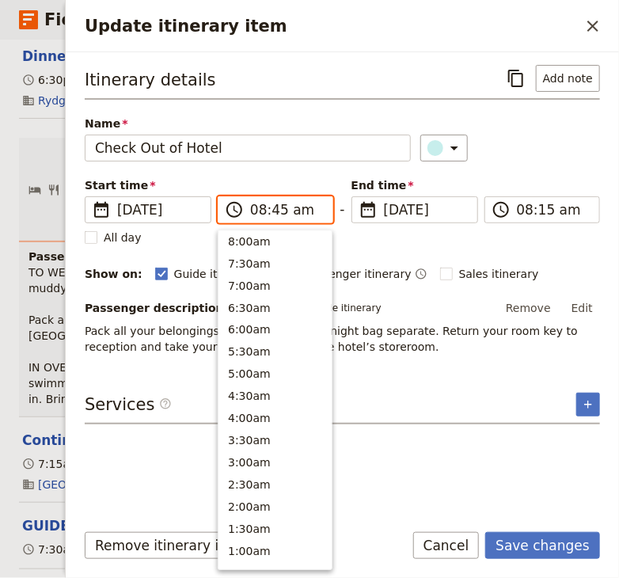
scroll to position [668, 0]
click at [261, 210] on input "08:45 am" at bounding box center [286, 209] width 73 height 19
type input "07:45 am"
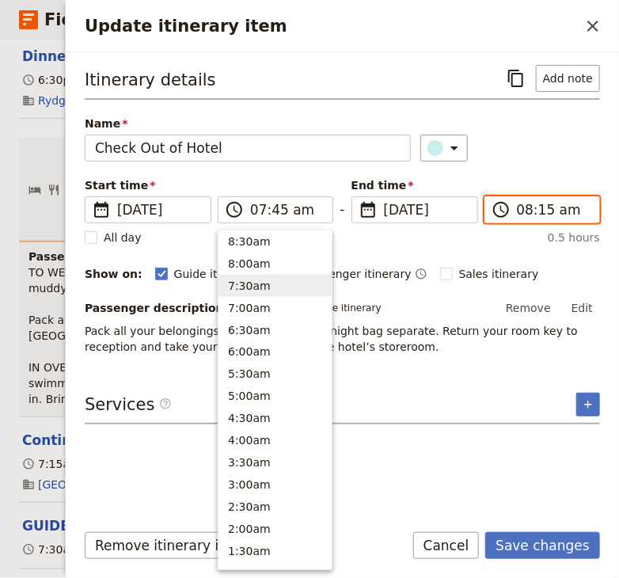
click at [527, 209] on input "08:15 am" at bounding box center [553, 209] width 73 height 19
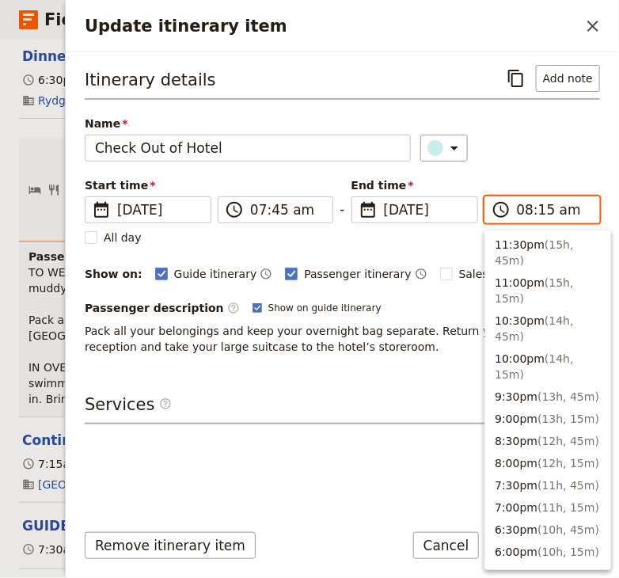
scroll to position [690, 0]
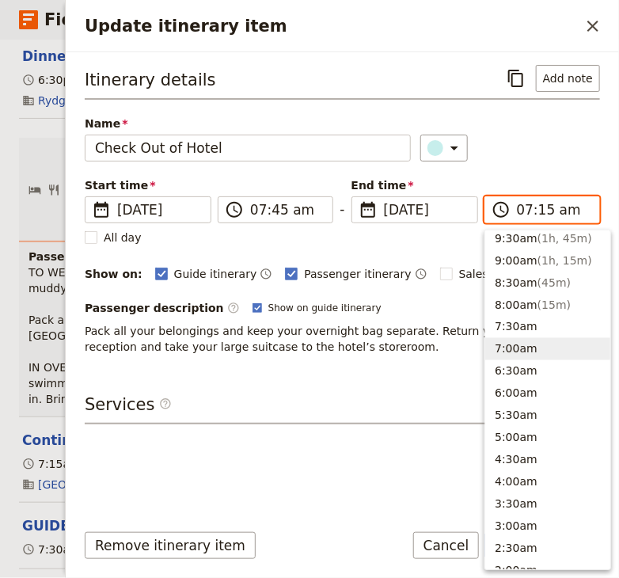
click at [540, 210] on input "07:15 am" at bounding box center [553, 209] width 73 height 19
type input "07:45 am"
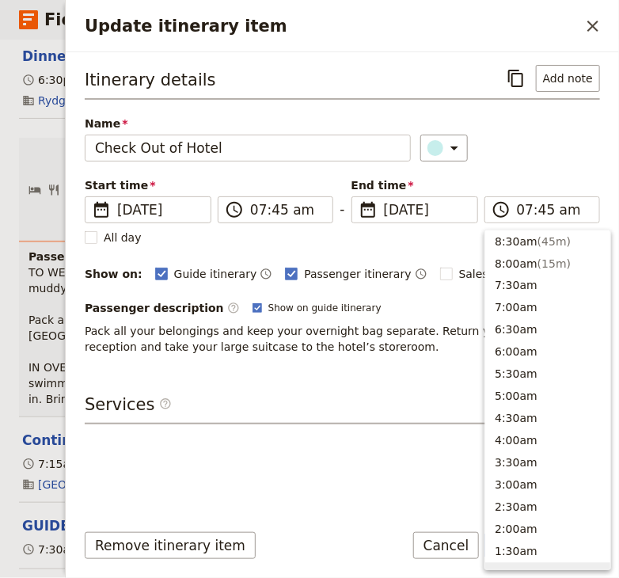
click at [256, 378] on div "Itinerary details ​ Add note Name Check Out of Hotel ​ Start time ​ [DATE] [DAT…" at bounding box center [342, 285] width 515 height 441
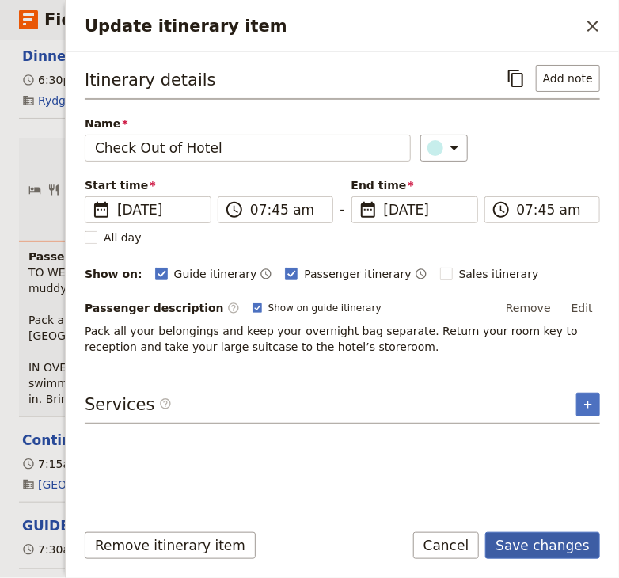
click at [536, 547] on button "Save changes" at bounding box center [542, 545] width 115 height 27
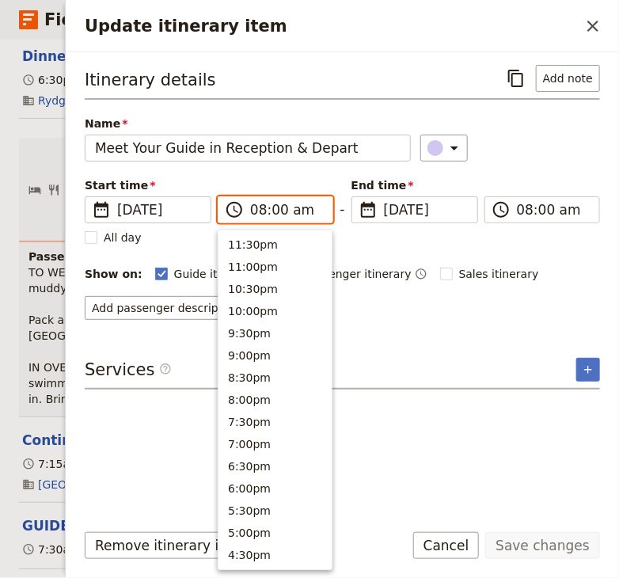
click at [274, 204] on input "08:00 am" at bounding box center [286, 209] width 73 height 19
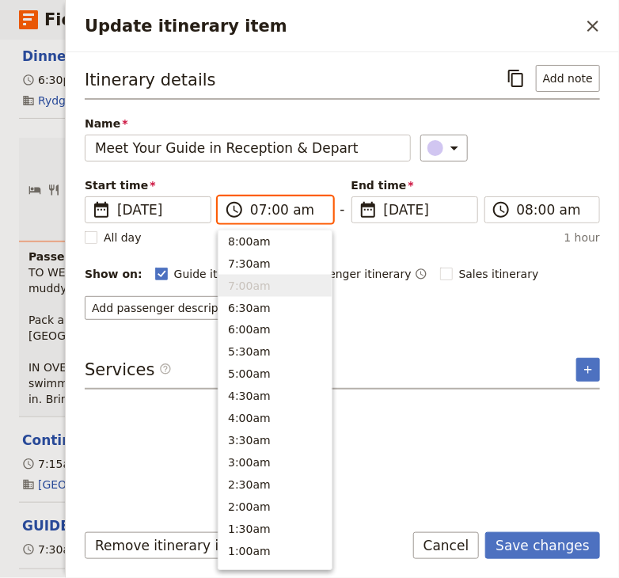
click at [275, 207] on input "07:00 am" at bounding box center [286, 209] width 73 height 19
type input "07:55 am"
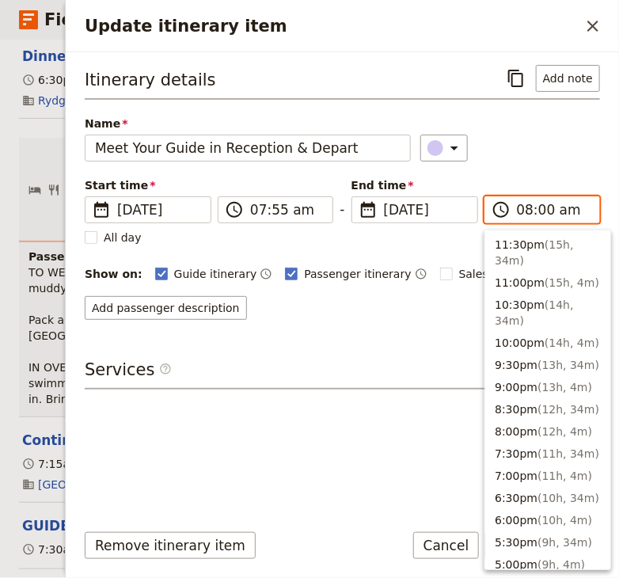
click at [527, 212] on input "08:00 am" at bounding box center [553, 209] width 73 height 19
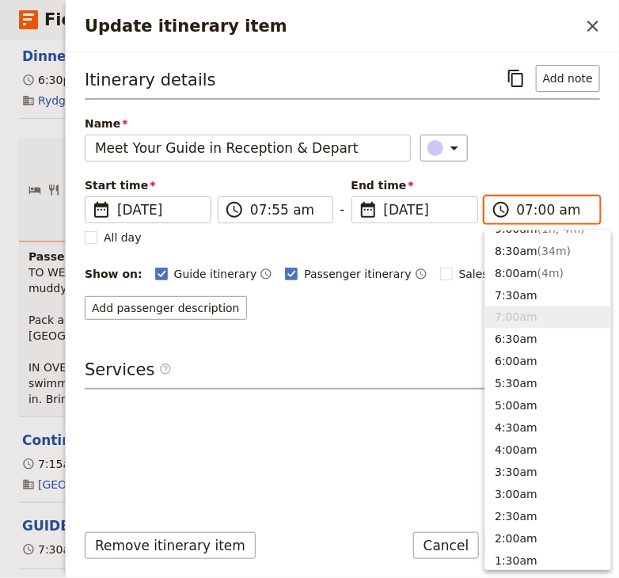
click at [542, 210] on input "07:00 am" at bounding box center [553, 209] width 73 height 19
type input "07:55 am"
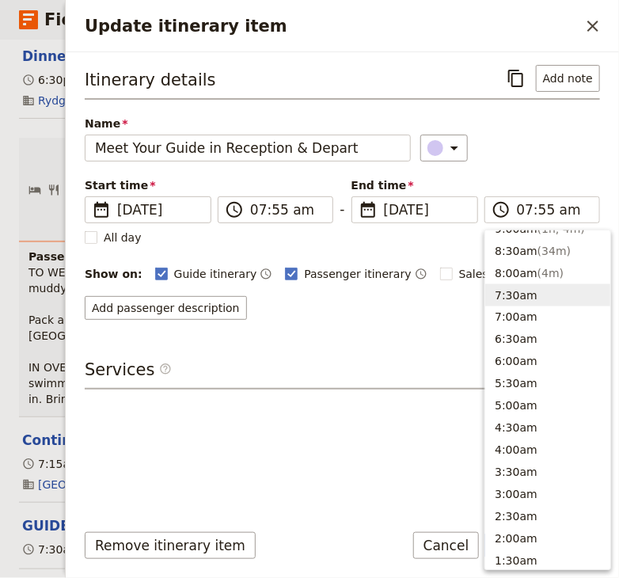
click at [315, 325] on div "Itinerary details ​ Add note Name Meet Your Guide in Reception & Depart ​ Start…" at bounding box center [342, 285] width 515 height 441
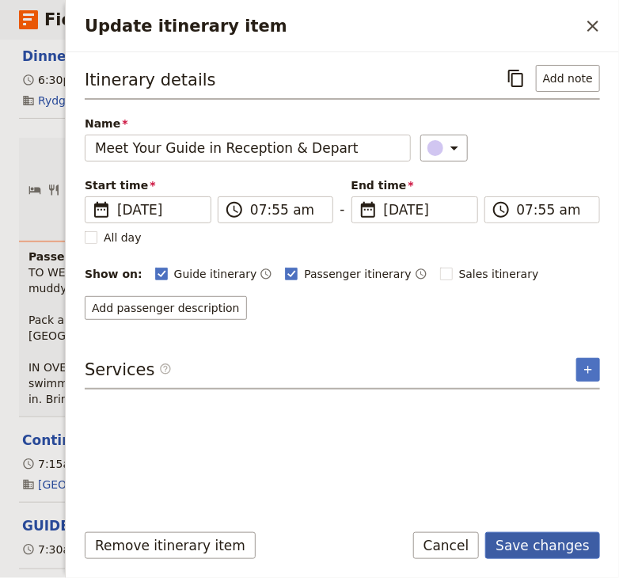
click at [528, 548] on button "Save changes" at bounding box center [542, 545] width 115 height 27
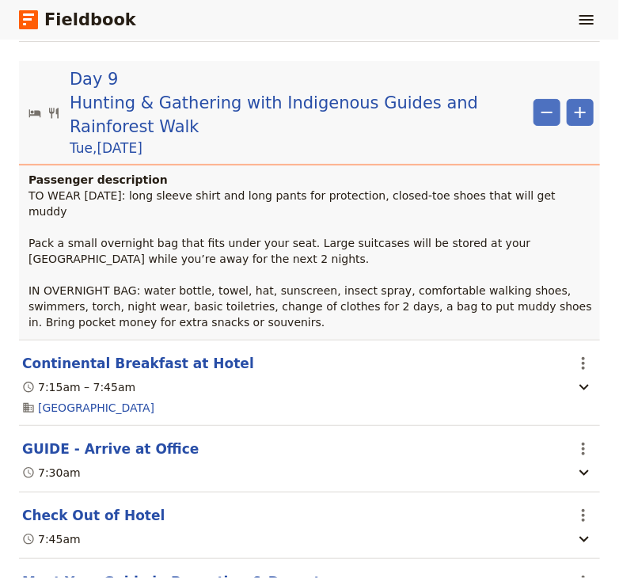
scroll to position [8081, 0]
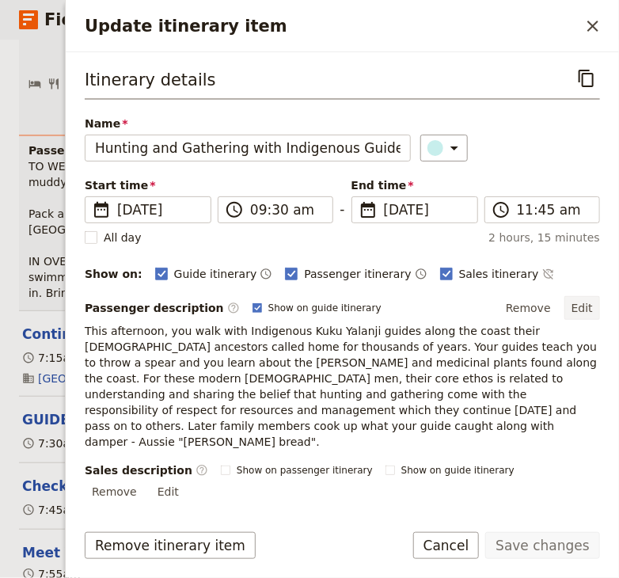
click at [583, 302] on button "Edit" at bounding box center [582, 308] width 36 height 24
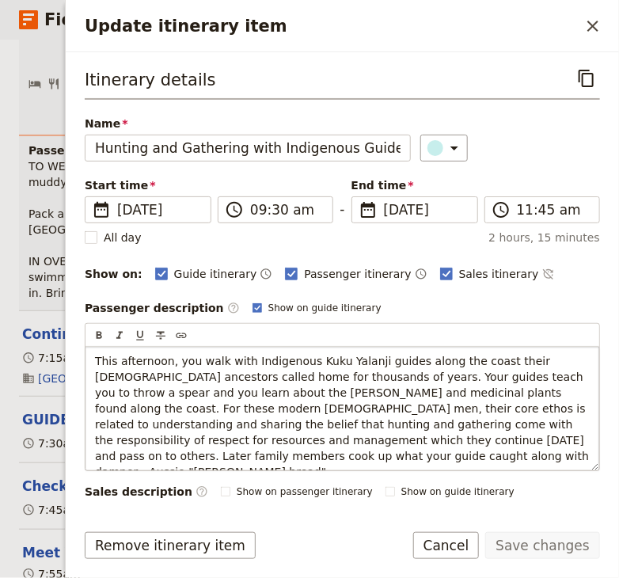
click at [169, 359] on span "This afternoon, you walk with Indigenous Kuku Yalanji guides along the coast th…" at bounding box center [344, 415] width 498 height 123
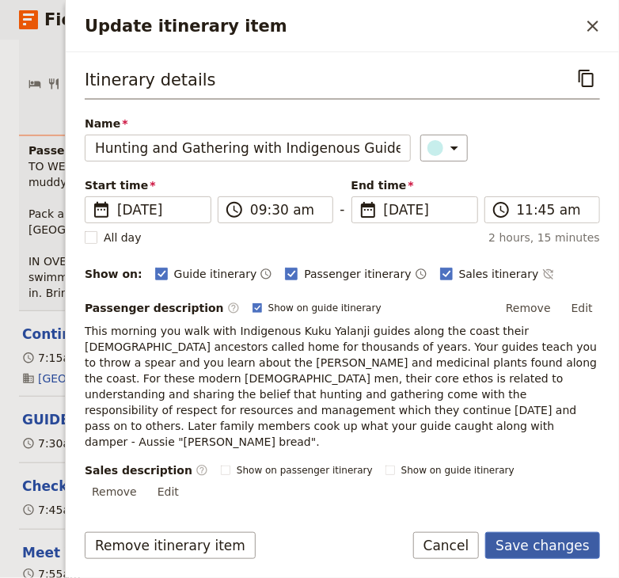
click at [543, 545] on button "Save changes" at bounding box center [542, 545] width 115 height 27
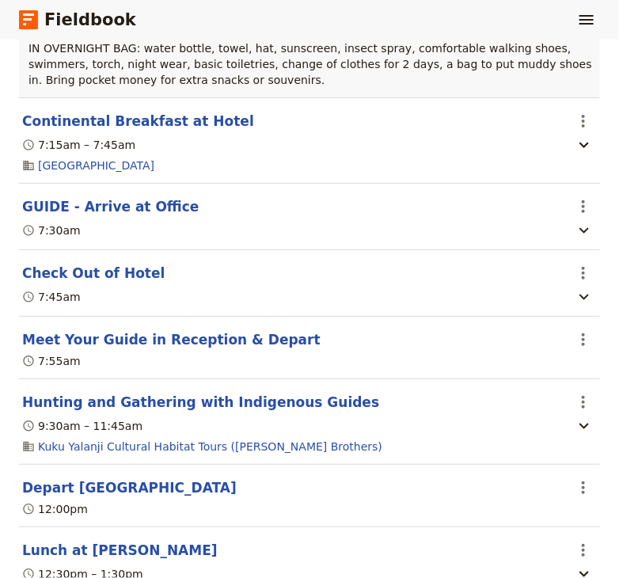
scroll to position [8399, 0]
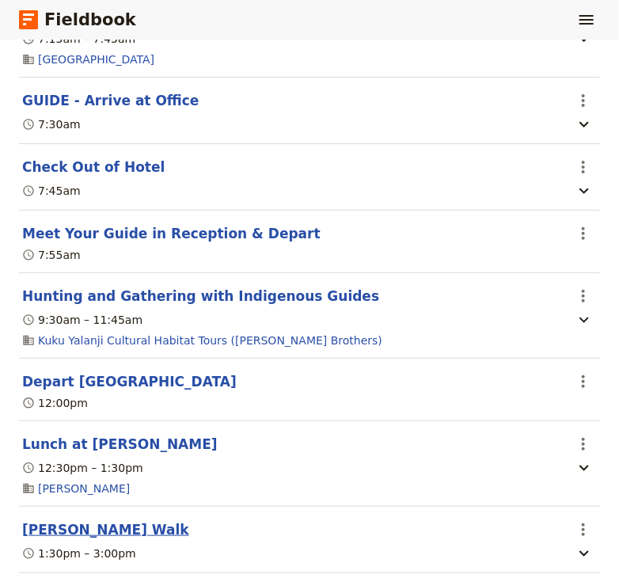
click at [113, 520] on button "[PERSON_NAME] Walk" at bounding box center [105, 529] width 167 height 19
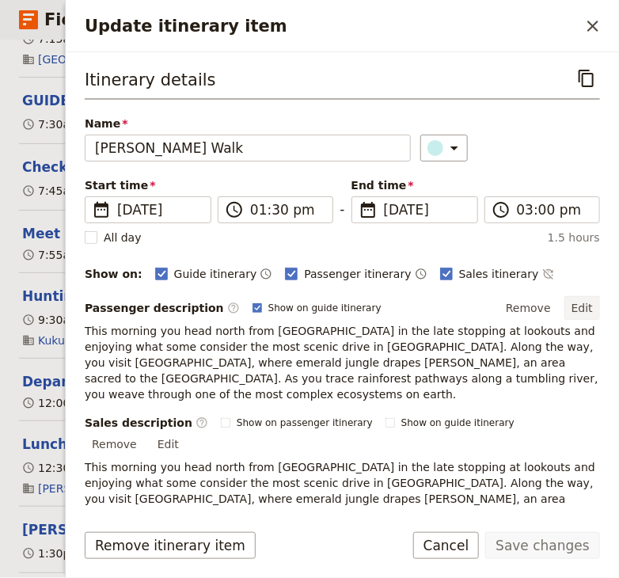
click at [587, 302] on button "Edit" at bounding box center [582, 308] width 36 height 24
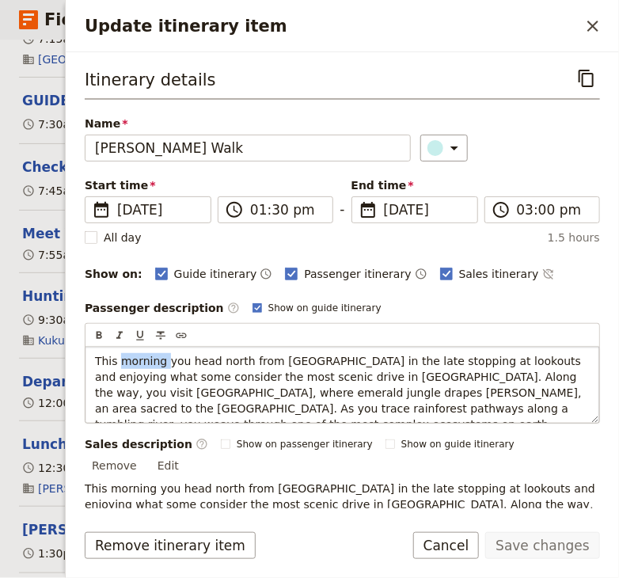
drag, startPoint x: 161, startPoint y: 360, endPoint x: 118, endPoint y: 359, distance: 42.7
click at [118, 359] on span "This morning you head north from [GEOGRAPHIC_DATA] in the late stopping at look…" at bounding box center [340, 392] width 490 height 76
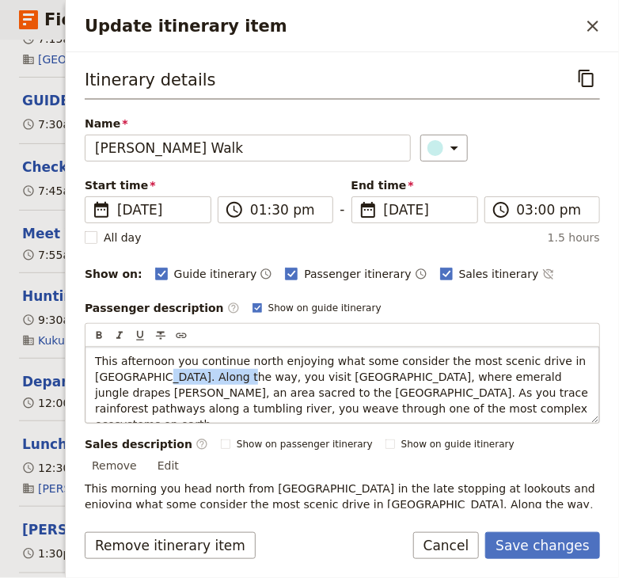
drag, startPoint x: 169, startPoint y: 378, endPoint x: 88, endPoint y: 378, distance: 81.5
click at [88, 378] on div "This afternoon you continue north enjoying what some consider the most scenic d…" at bounding box center [341, 385] width 513 height 76
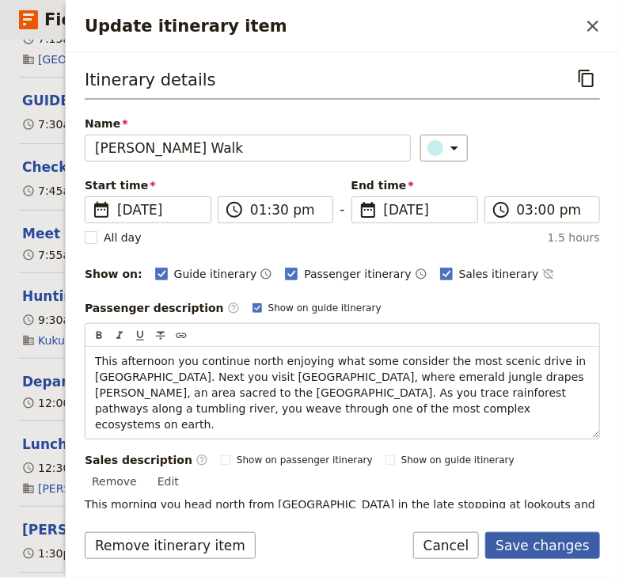
click at [537, 545] on button "Save changes" at bounding box center [542, 545] width 115 height 27
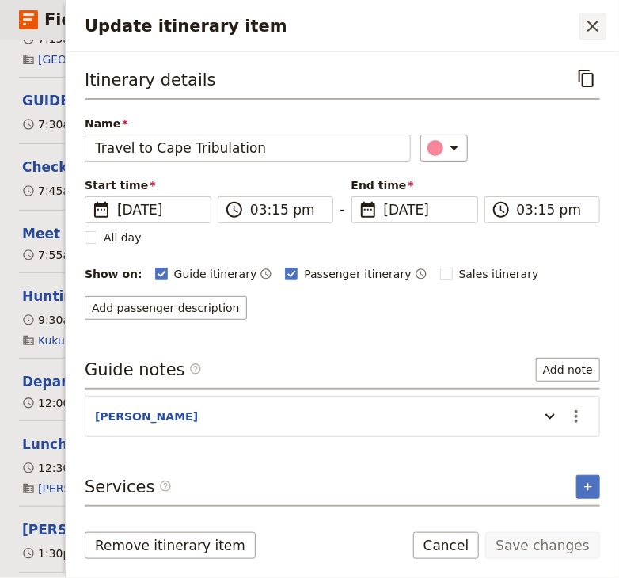
click at [592, 26] on icon "Close drawer" at bounding box center [592, 26] width 19 height 19
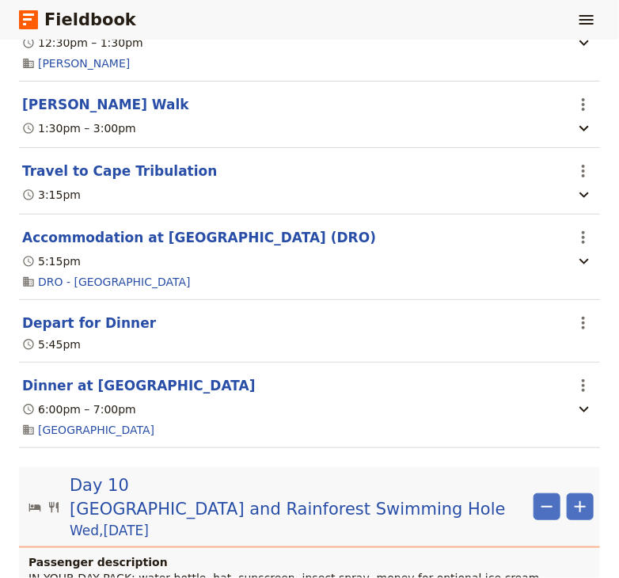
scroll to position [8825, 0]
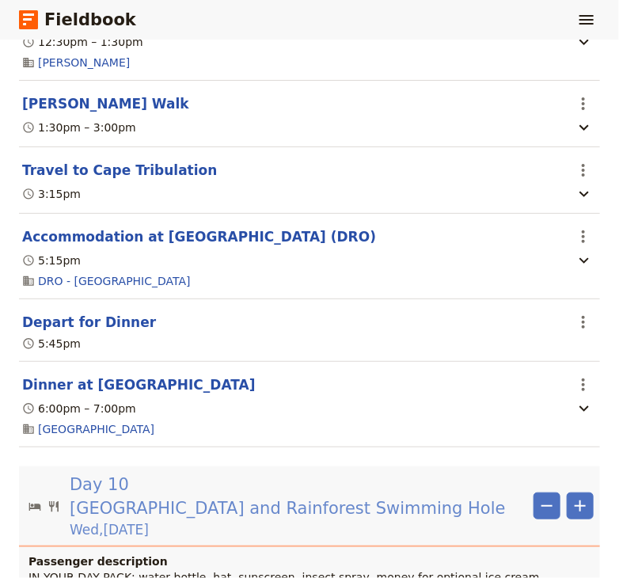
click at [291, 496] on span "[GEOGRAPHIC_DATA] and Rainforest Swimming Hole" at bounding box center [288, 508] width 436 height 24
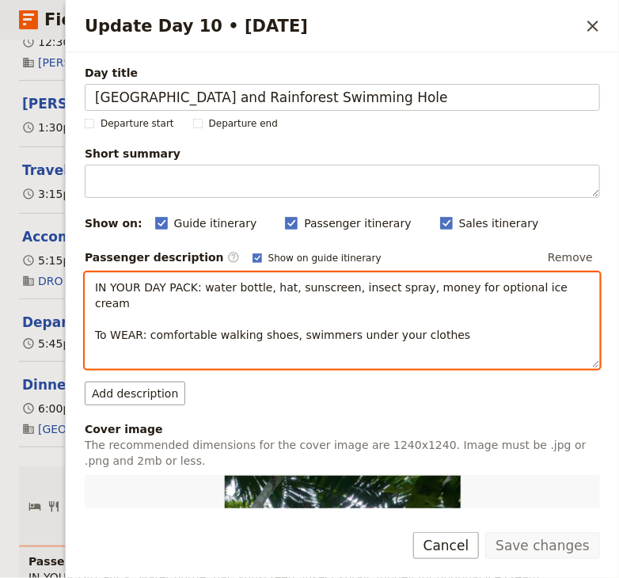
click at [196, 288] on span "IN YOUR DAY PACK: water bottle, hat, sunscreen, insect spray, money for optiona…" at bounding box center [333, 311] width 476 height 60
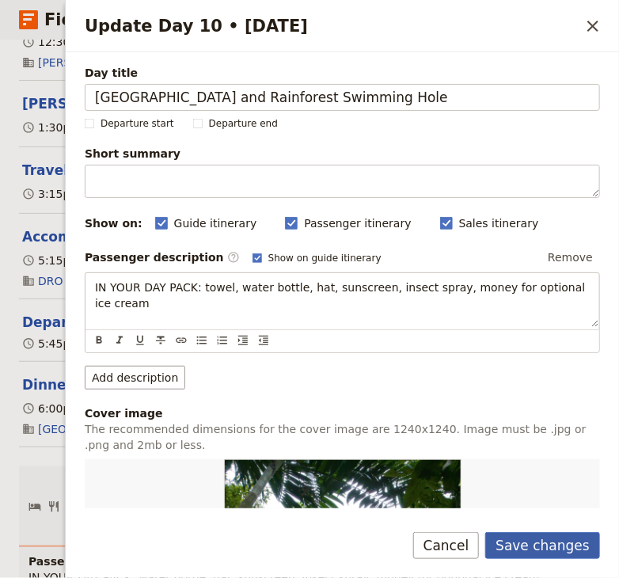
click at [540, 547] on button "Save changes" at bounding box center [542, 545] width 115 height 27
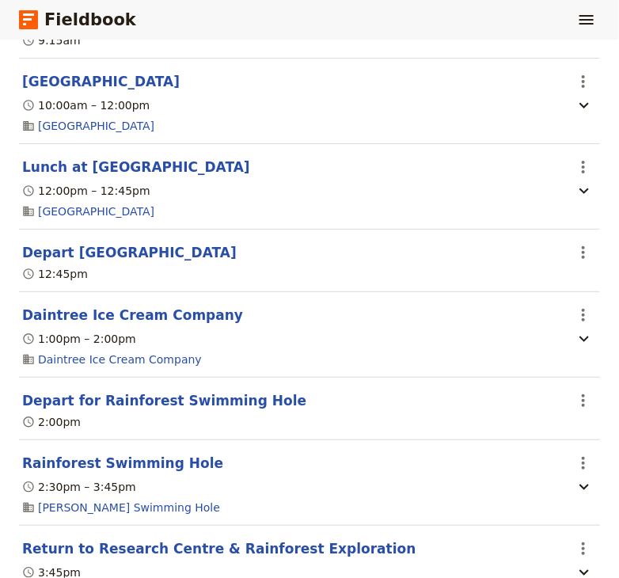
scroll to position [9570, 0]
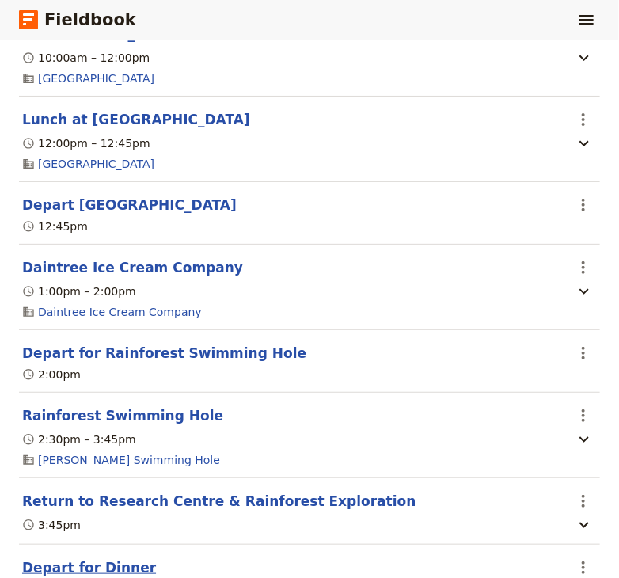
click at [84, 558] on button "Depart for Dinner" at bounding box center [89, 567] width 134 height 19
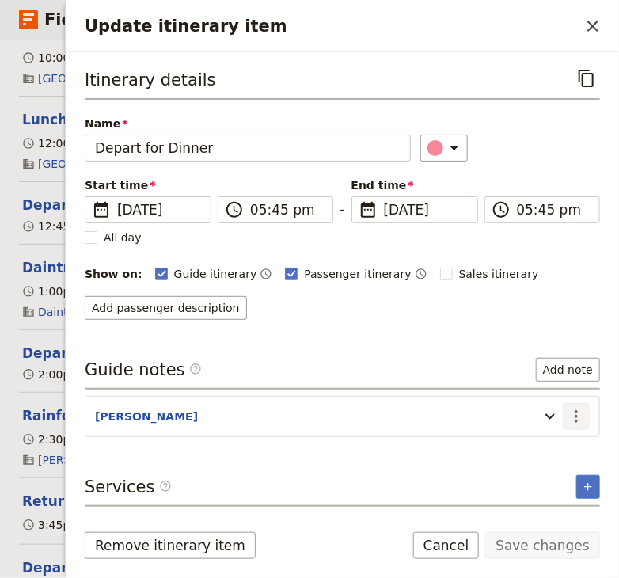
click at [581, 409] on icon "Actions" at bounding box center [575, 416] width 19 height 19
click at [580, 409] on icon "Actions" at bounding box center [575, 416] width 19 height 19
click at [552, 414] on icon "Update itinerary item" at bounding box center [549, 416] width 19 height 19
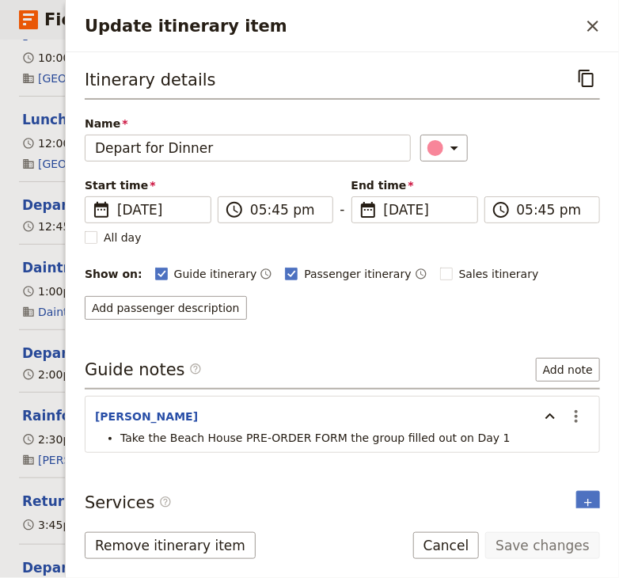
click at [376, 328] on div "Itinerary details ​ Name Depart for Dinner ​ Start time ​ [DATE] [DATE] [DATE] …" at bounding box center [342, 285] width 515 height 441
click at [589, 22] on icon "Close drawer" at bounding box center [592, 26] width 11 height 11
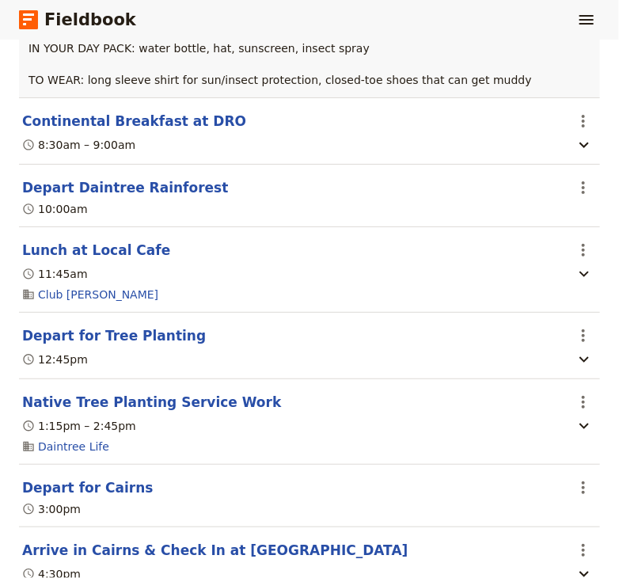
scroll to position [10420, 0]
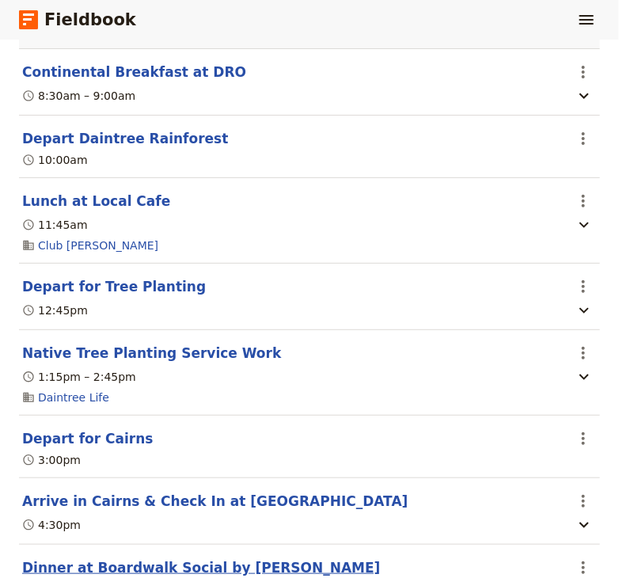
click at [195, 558] on button "Dinner at Boardwalk Social by [PERSON_NAME]" at bounding box center [201, 567] width 358 height 19
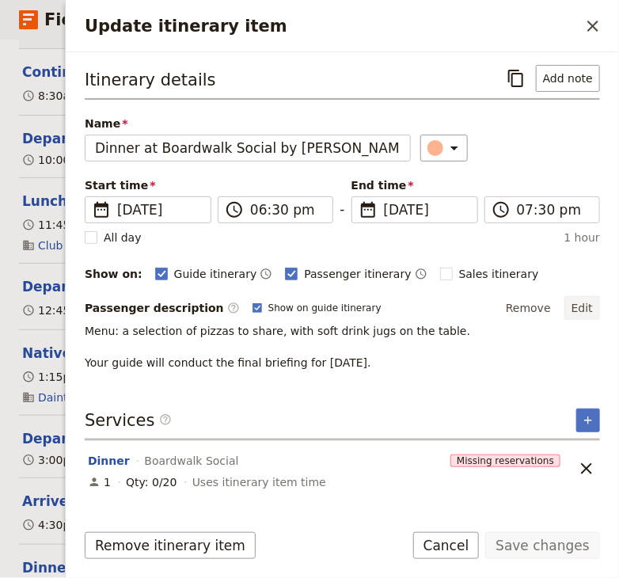
click at [579, 308] on button "Edit" at bounding box center [582, 308] width 36 height 24
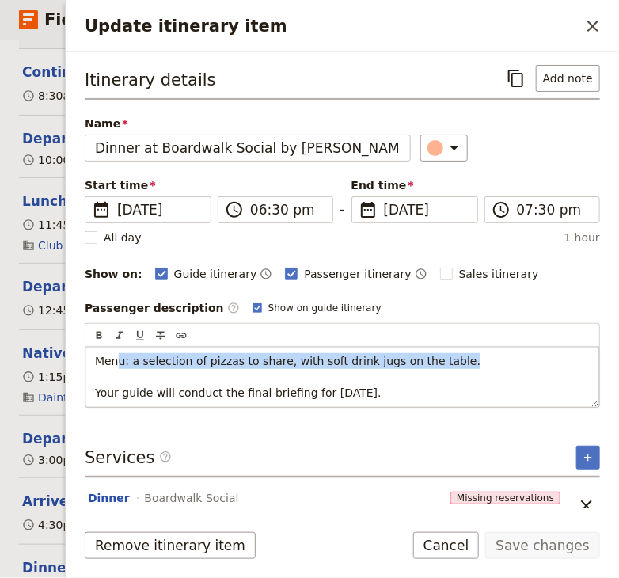
drag, startPoint x: 468, startPoint y: 365, endPoint x: 116, endPoint y: 338, distance: 353.9
click at [116, 347] on div "Menu: a selection of pizzas to share, with soft drink jugs on the table. Your g…" at bounding box center [341, 377] width 513 height 60
click at [487, 388] on p "Menu: a selection of pizzas to share, with soft drink jugs on the table. Your g…" at bounding box center [342, 376] width 494 height 47
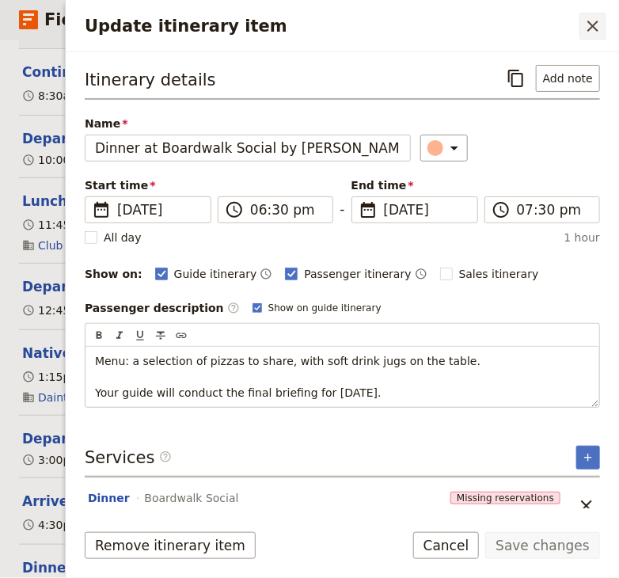
click at [593, 26] on icon "Close drawer" at bounding box center [592, 26] width 11 height 11
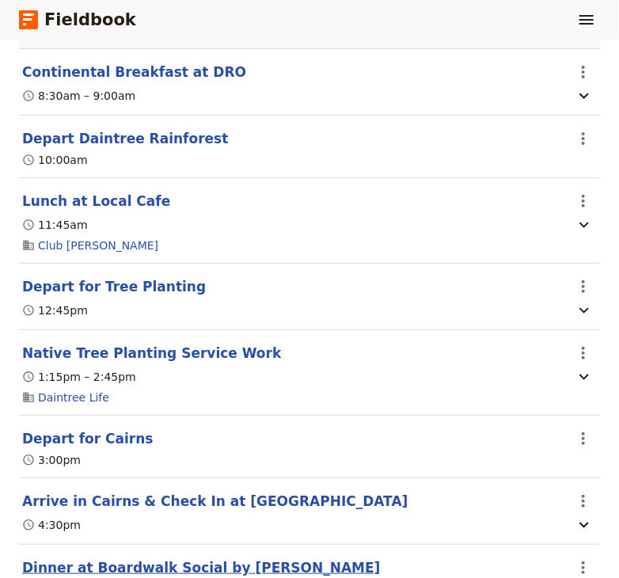
click at [165, 558] on button "Dinner at Boardwalk Social by [PERSON_NAME]" at bounding box center [201, 567] width 358 height 19
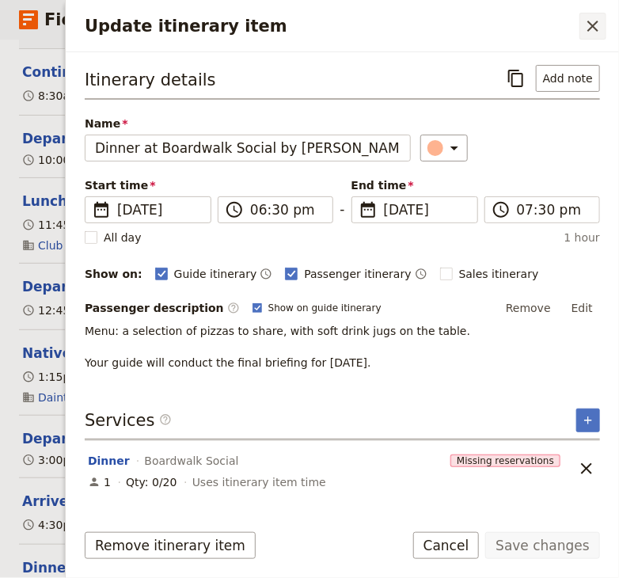
click at [594, 27] on icon "Close drawer" at bounding box center [592, 26] width 11 height 11
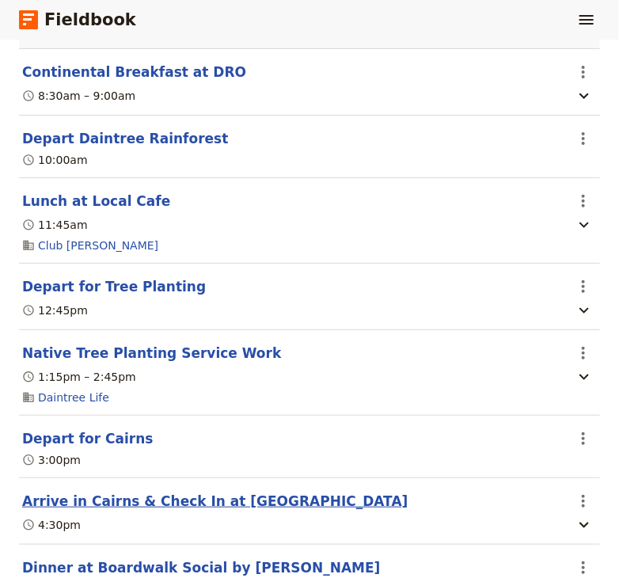
click at [153, 491] on button "Arrive in Cairns & Check In at [GEOGRAPHIC_DATA]" at bounding box center [215, 500] width 386 height 19
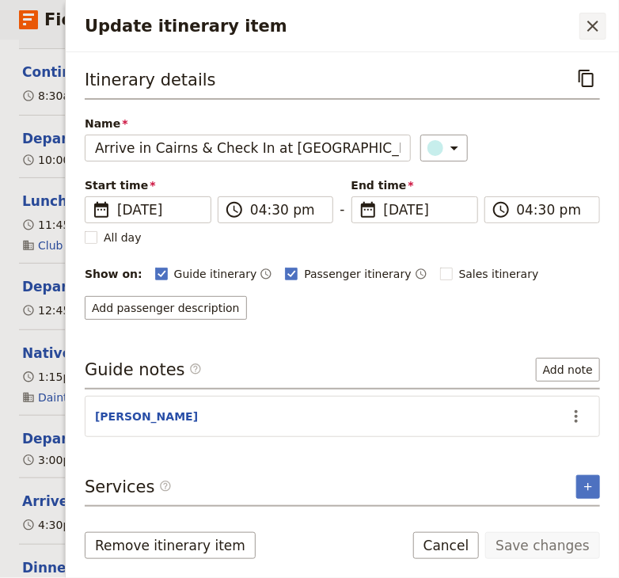
click at [587, 28] on icon "Close drawer" at bounding box center [592, 26] width 19 height 19
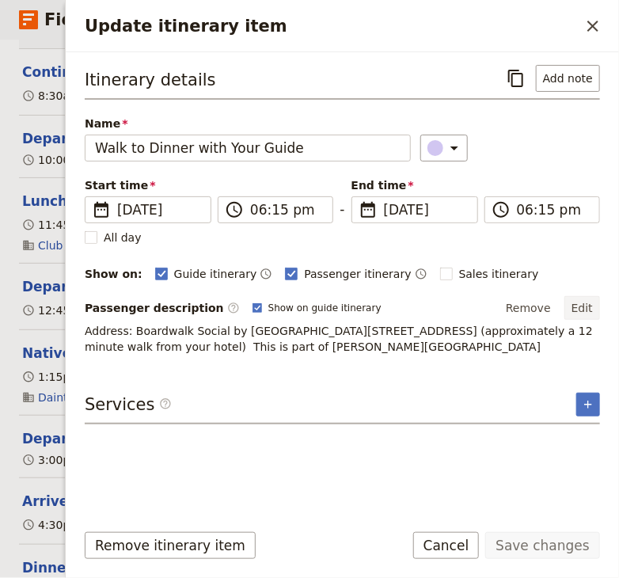
click at [583, 302] on button "Edit" at bounding box center [582, 308] width 36 height 24
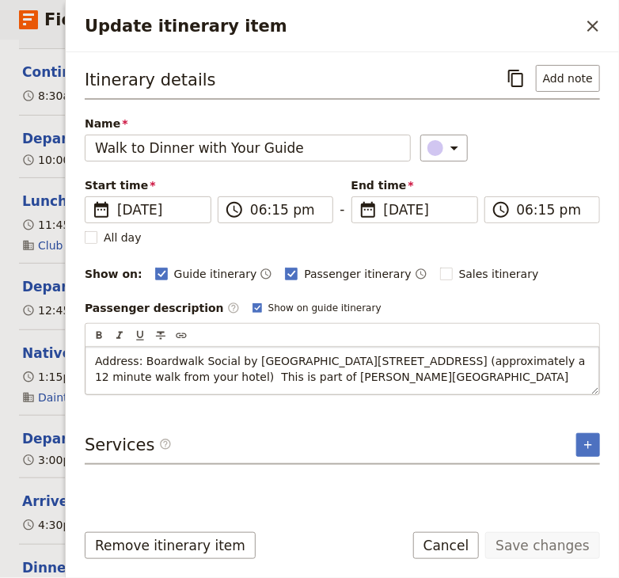
drag, startPoint x: 390, startPoint y: 376, endPoint x: 78, endPoint y: 354, distance: 313.3
click at [85, 354] on div "Address: Boardwalk Social by [GEOGRAPHIC_DATA][STREET_ADDRESS] (approximately a…" at bounding box center [341, 370] width 513 height 47
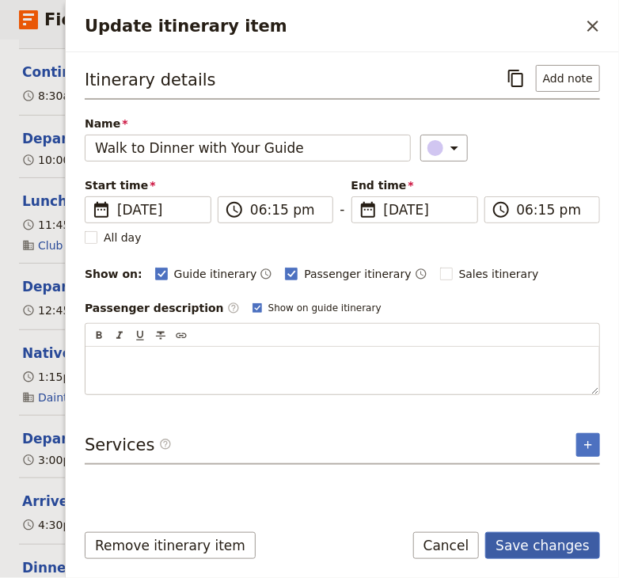
click at [525, 547] on button "Save changes" at bounding box center [542, 545] width 115 height 27
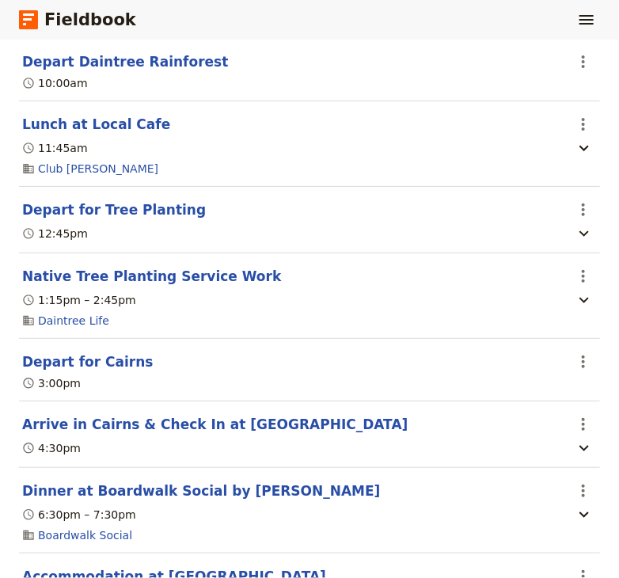
scroll to position [10526, 0]
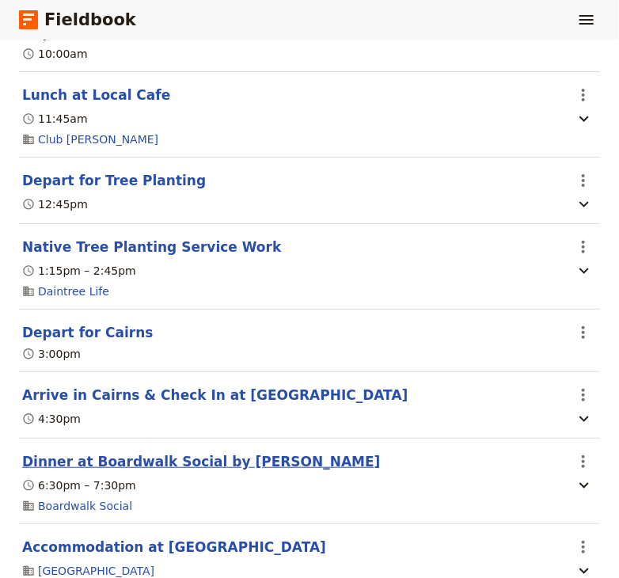
click at [118, 452] on button "Dinner at Boardwalk Social by [PERSON_NAME]" at bounding box center [201, 461] width 358 height 19
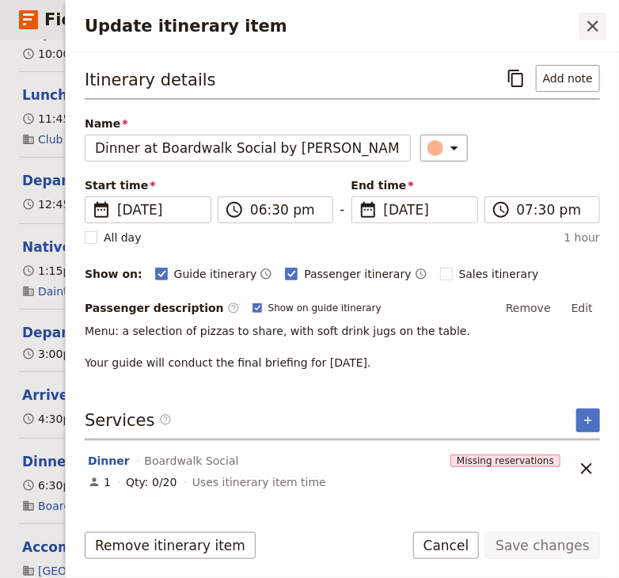
click at [590, 30] on icon "Close drawer" at bounding box center [592, 26] width 19 height 19
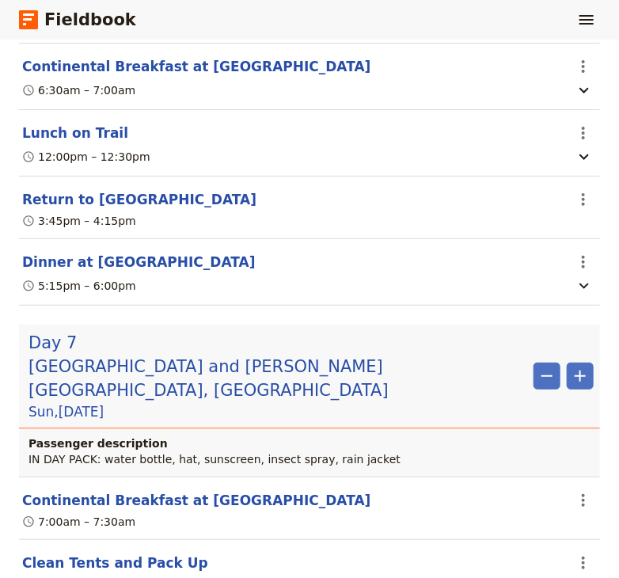
scroll to position [6060, 0]
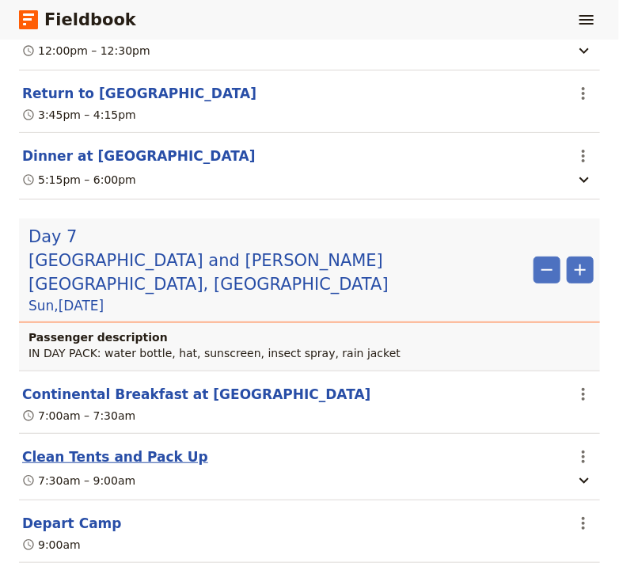
click at [116, 447] on button "Clean Tents and Pack Up" at bounding box center [115, 456] width 186 height 19
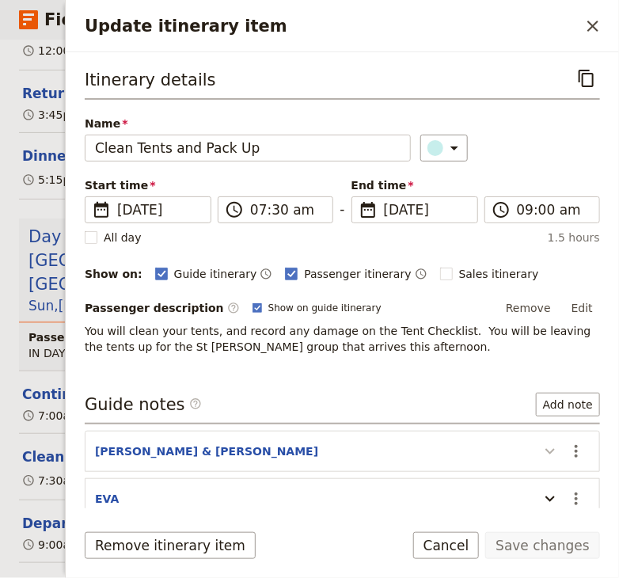
click at [552, 449] on icon "Update itinerary item" at bounding box center [549, 450] width 19 height 19
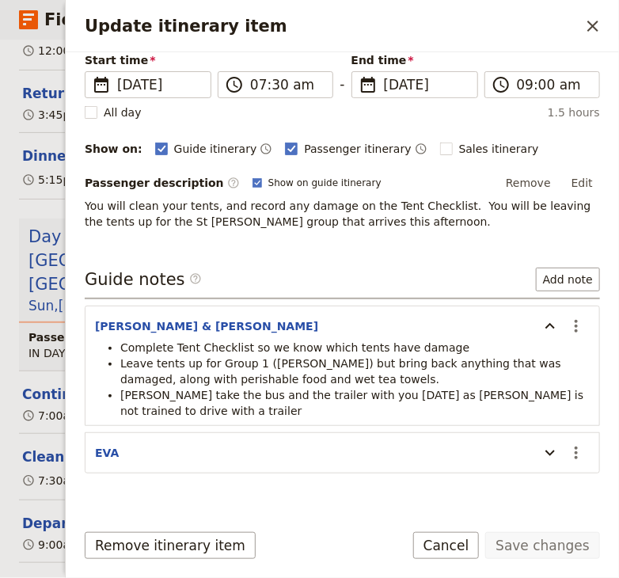
scroll to position [142, 0]
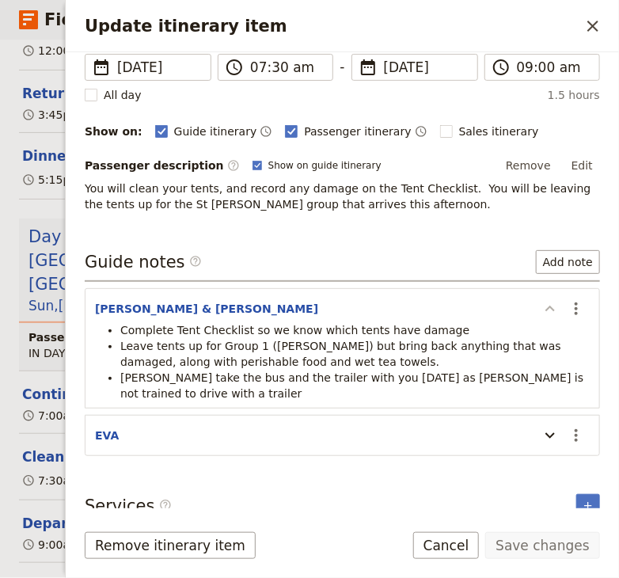
click at [549, 308] on icon "Update itinerary item" at bounding box center [549, 308] width 19 height 19
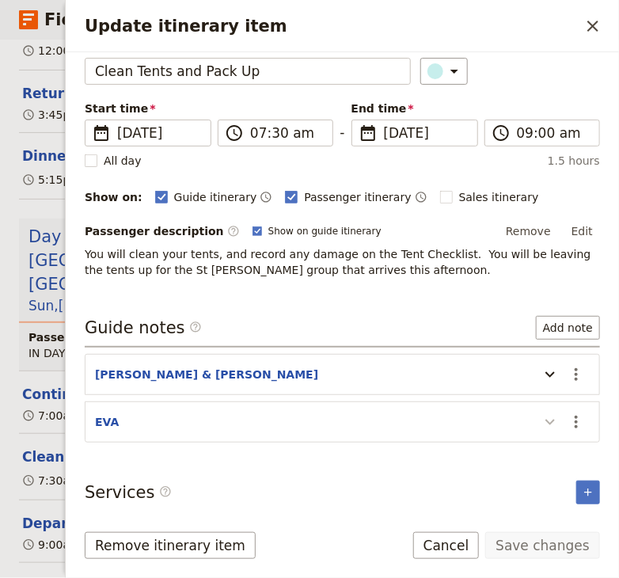
click at [552, 419] on icon "Update itinerary item" at bounding box center [549, 422] width 9 height 6
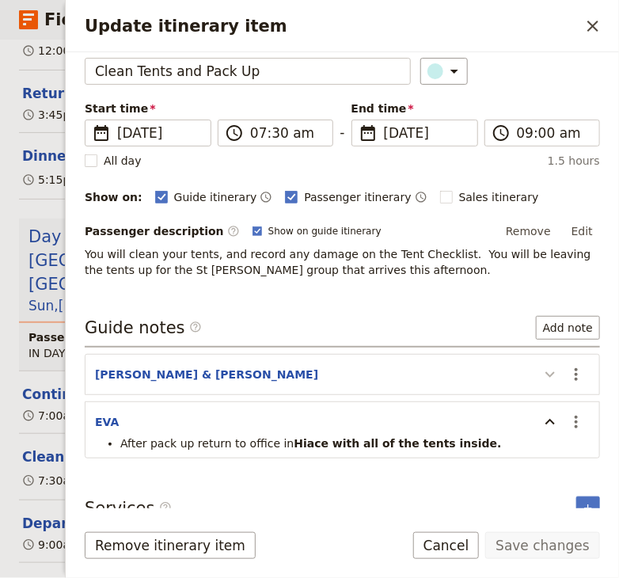
click at [546, 372] on icon "Update itinerary item" at bounding box center [549, 375] width 9 height 6
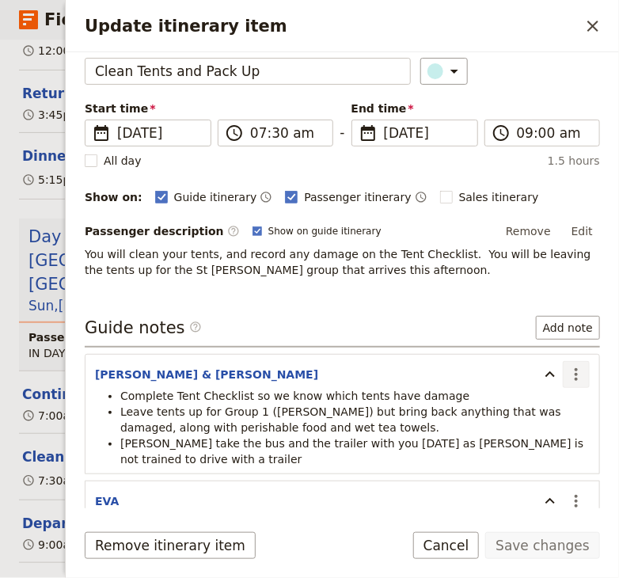
click at [578, 371] on icon "Actions" at bounding box center [575, 374] width 19 height 19
click at [556, 400] on span "Edit note" at bounding box center [531, 405] width 50 height 16
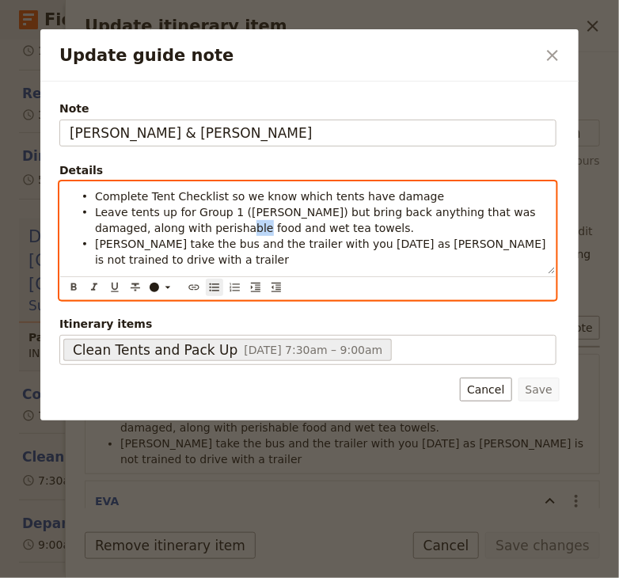
drag, startPoint x: 193, startPoint y: 231, endPoint x: 176, endPoint y: 229, distance: 17.6
click at [176, 229] on span "Leave tents up for Group 1 ([PERSON_NAME]) but bring back anything that was dam…" at bounding box center [317, 220] width 444 height 28
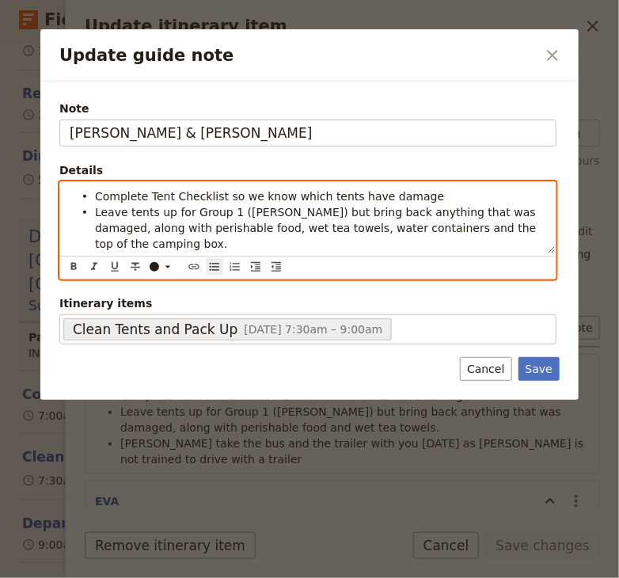
click at [252, 223] on span "Leave tents up for Group 1 ([PERSON_NAME]) but bring back anything that was dam…" at bounding box center [317, 228] width 445 height 44
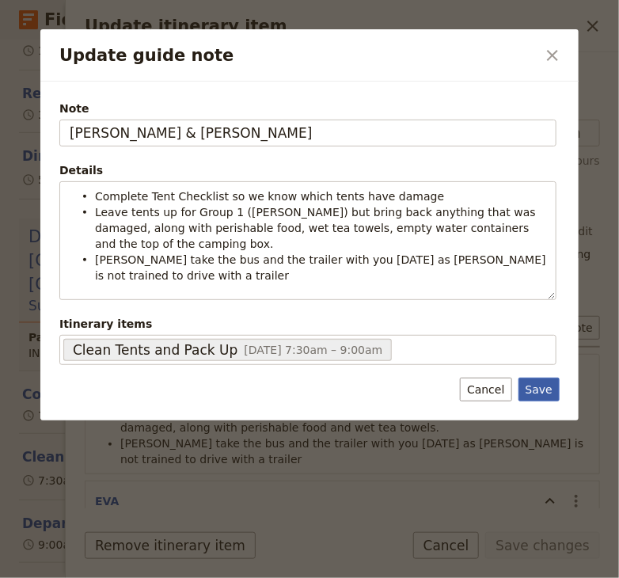
click at [544, 377] on button "Save" at bounding box center [538, 389] width 41 height 24
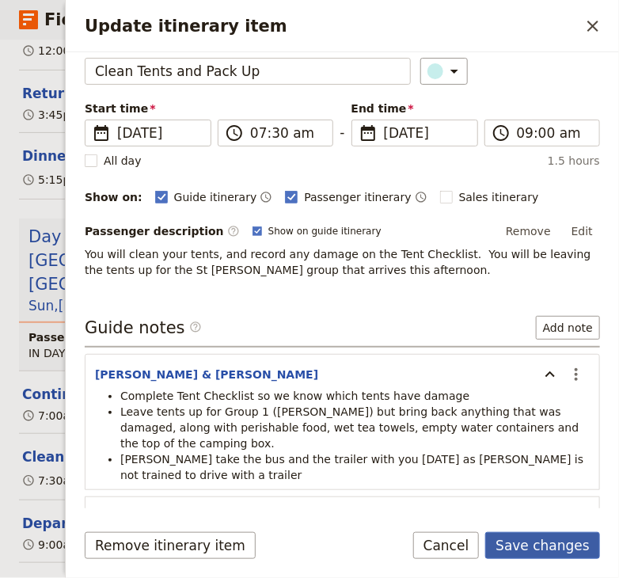
click at [545, 548] on button "Save changes" at bounding box center [542, 545] width 115 height 27
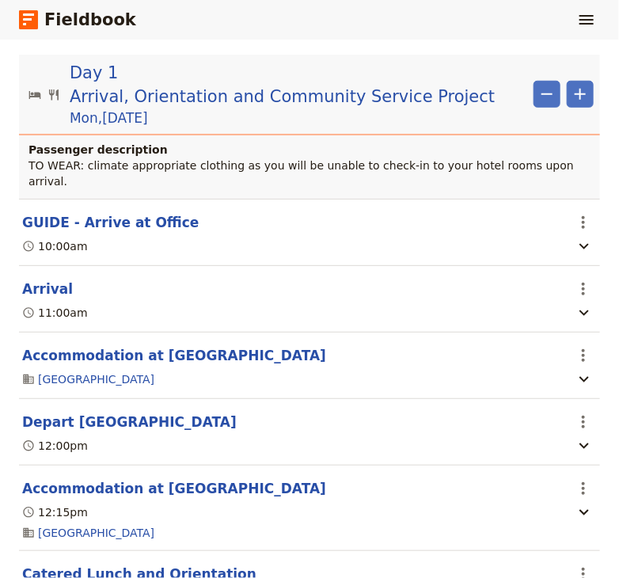
scroll to position [0, 0]
